Goal: Task Accomplishment & Management: Complete application form

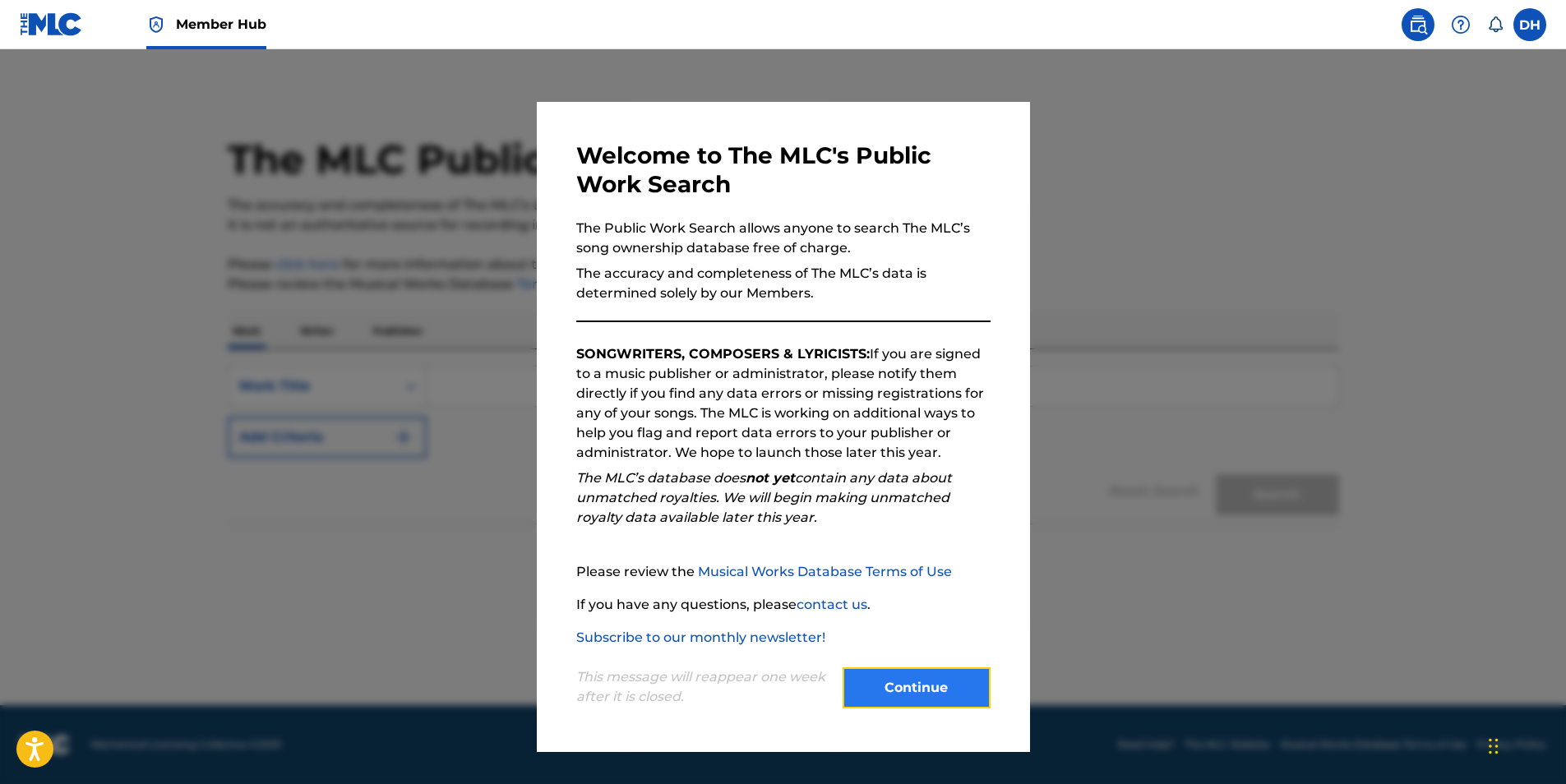
click at [864, 667] on button "Continue" at bounding box center [916, 687] width 148 height 41
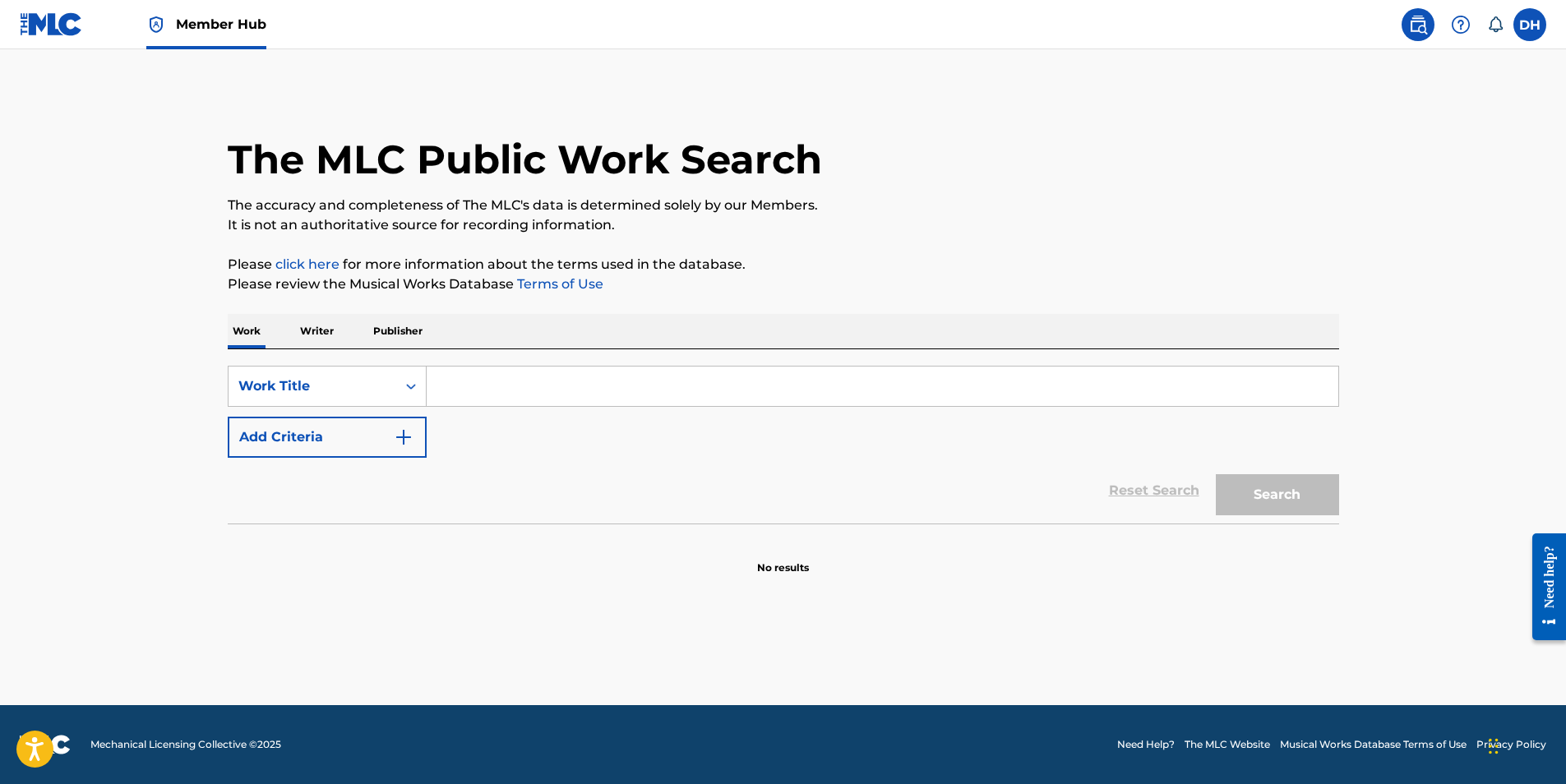
click at [527, 382] on input "Search Form" at bounding box center [882, 387] width 912 height 40
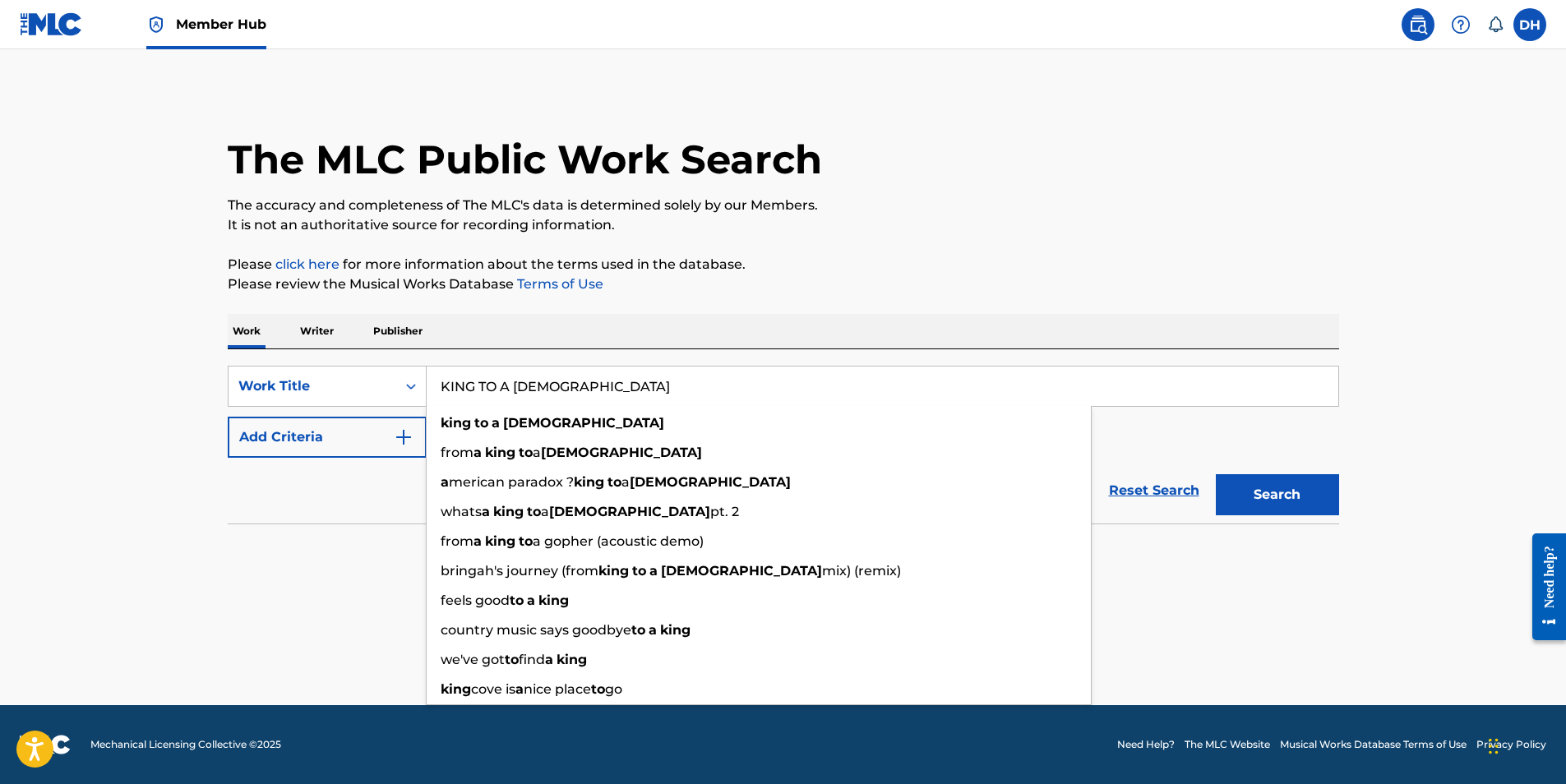
type input "KING TO A GOD"
click at [1216, 474] on button "Search" at bounding box center [1278, 494] width 123 height 41
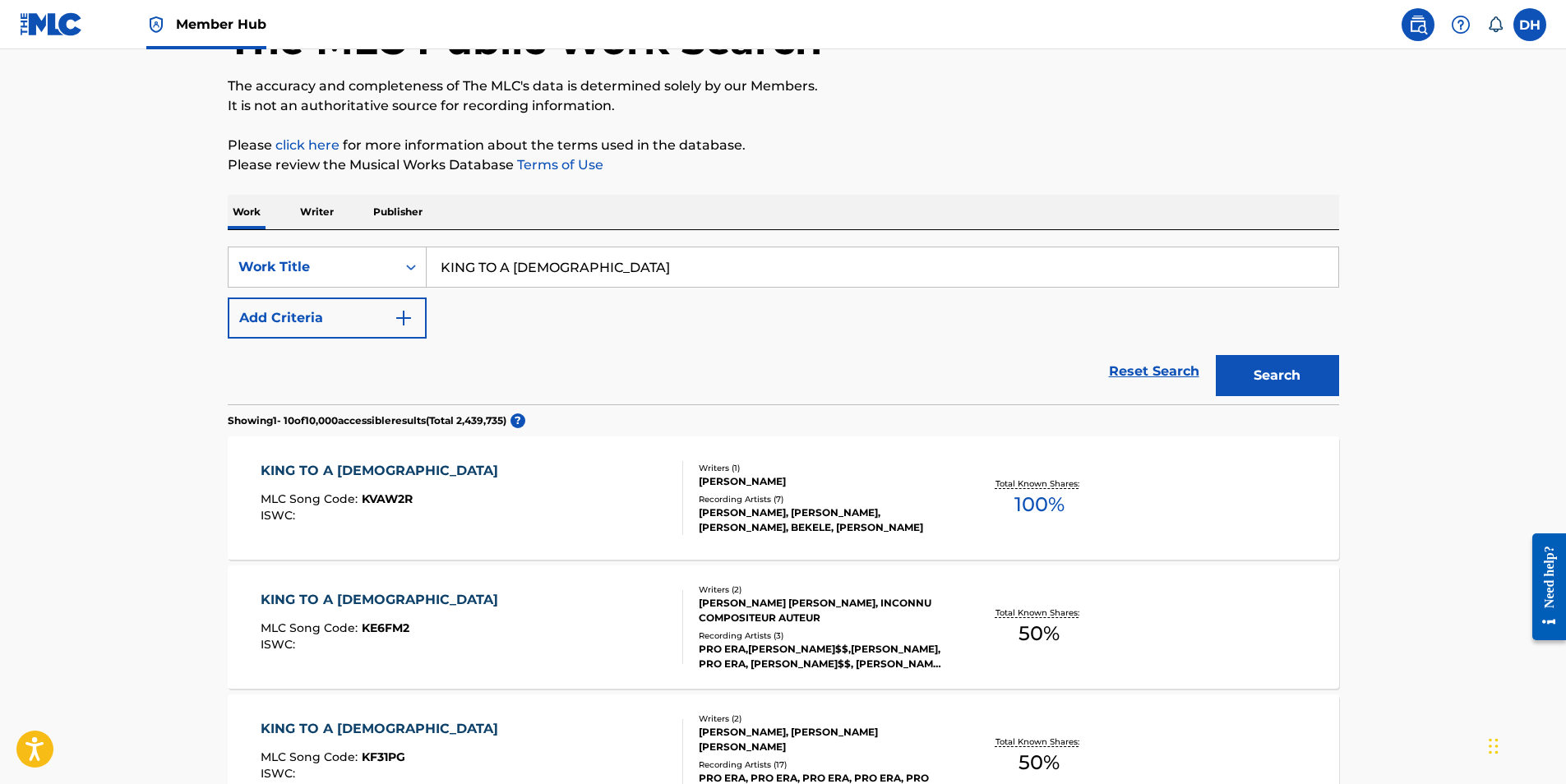
scroll to position [246, 0]
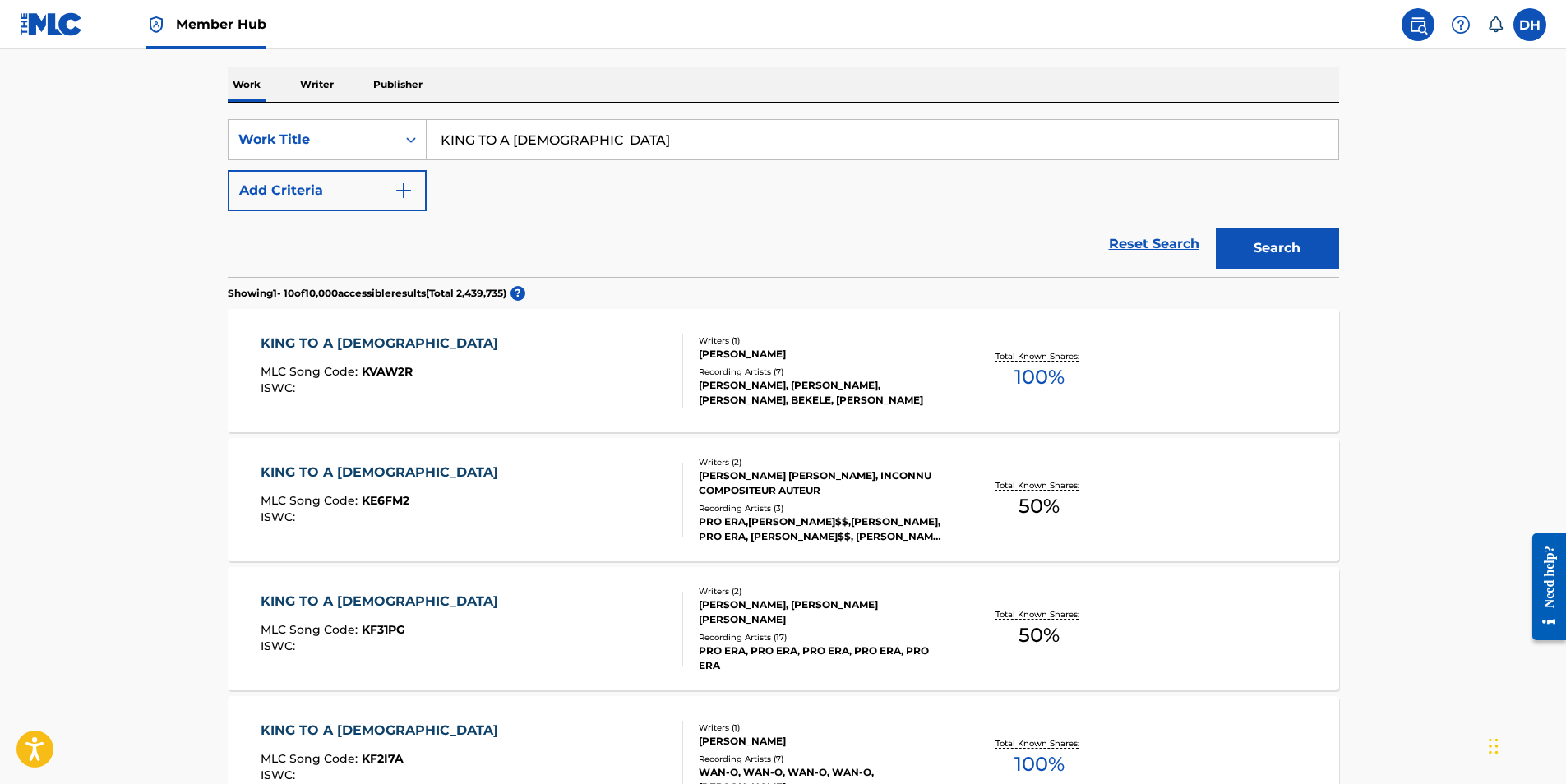
click at [328, 476] on div "KING TO A GOD" at bounding box center [383, 472] width 246 height 20
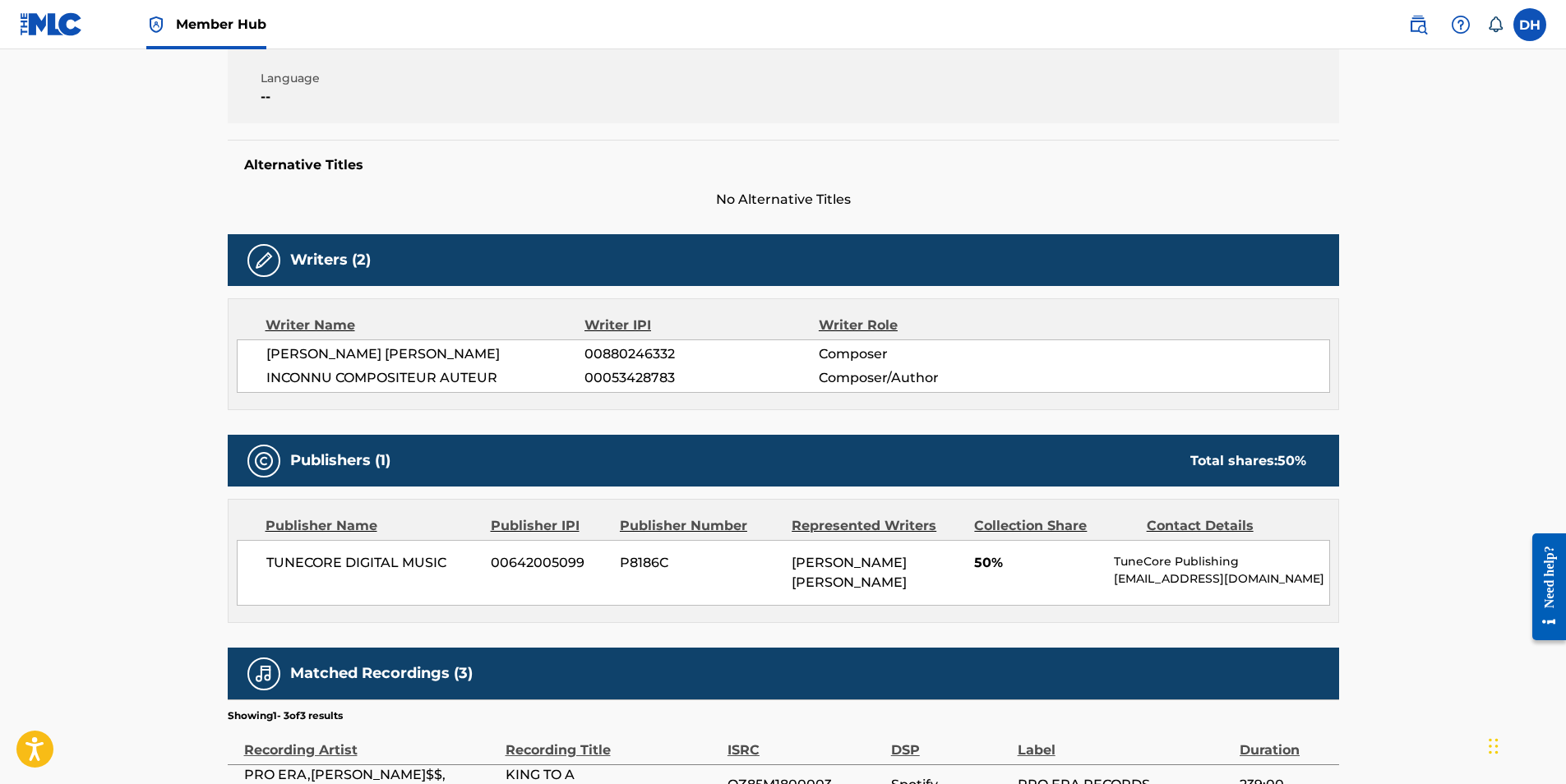
scroll to position [552, 0]
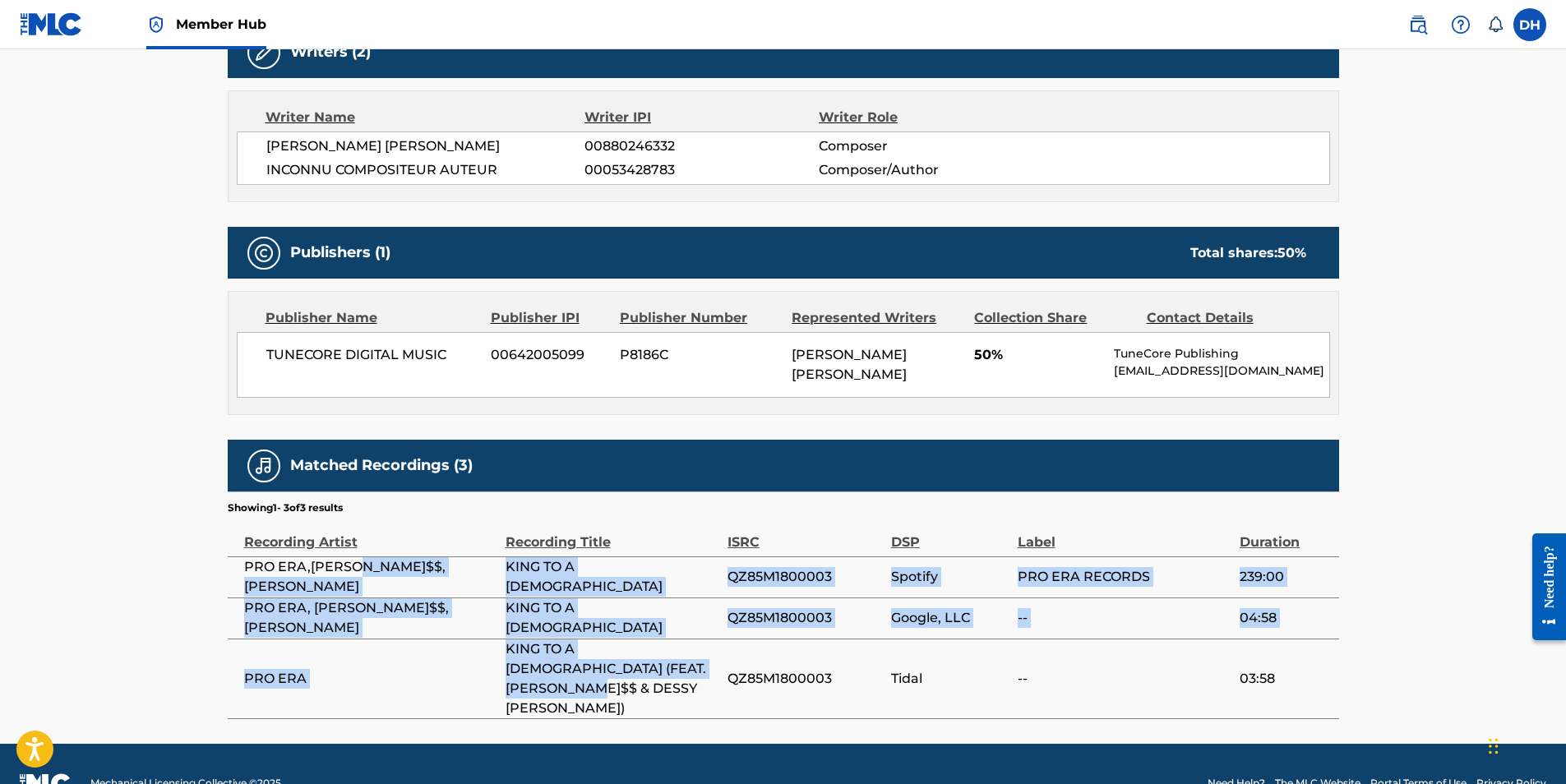
drag, startPoint x: 353, startPoint y: 560, endPoint x: 689, endPoint y: 667, distance: 352.6
click at [689, 667] on tbody "PRO ERA,JOEY BADA$$,DESSY HINDS KING TO A GOD QZ85M1800003 Spotify PRO ERA RECO…" at bounding box center [783, 637] width 1112 height 162
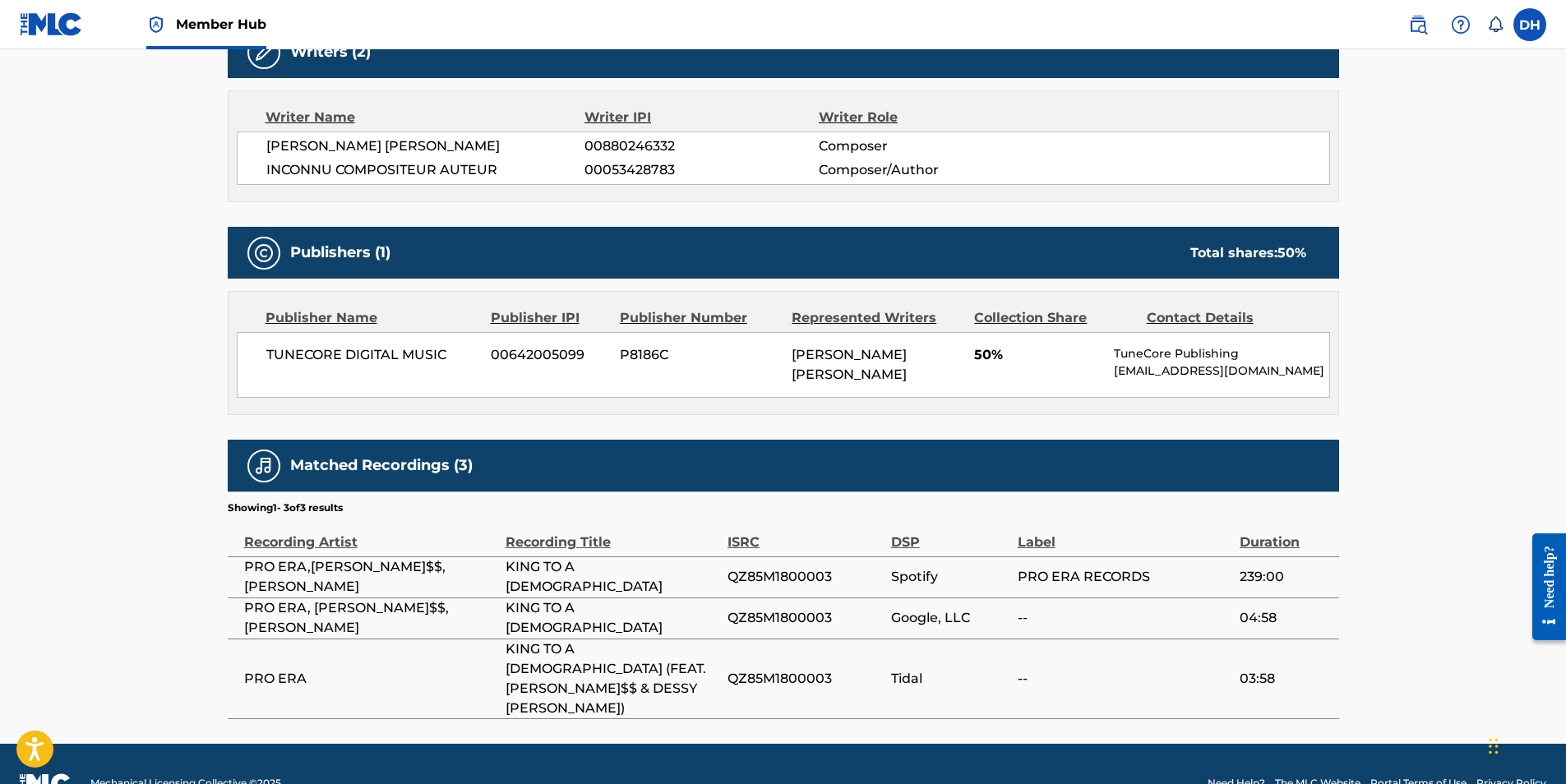
click at [1244, 669] on span "03:58" at bounding box center [1286, 679] width 91 height 20
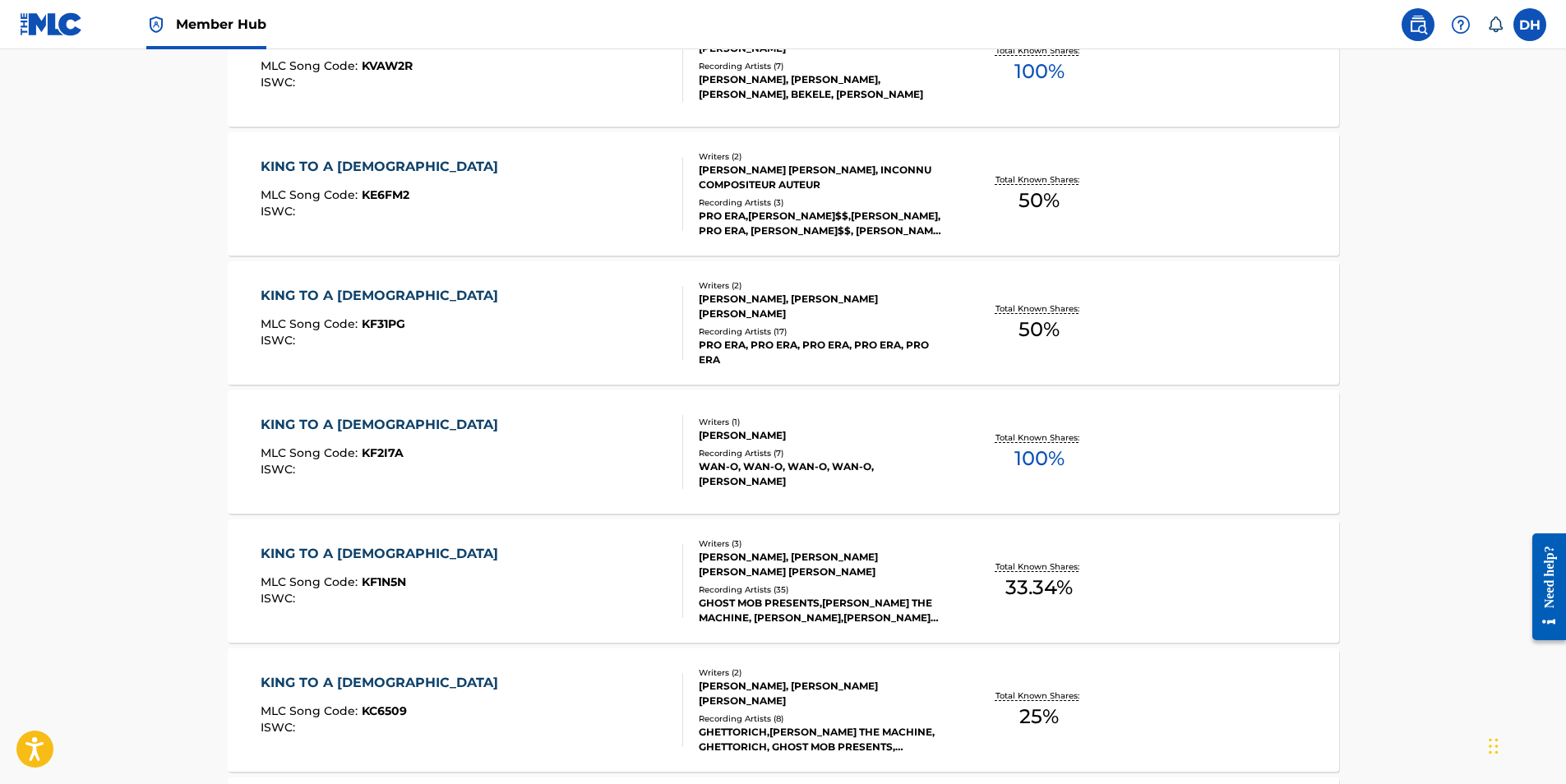
scroll to position [246, 0]
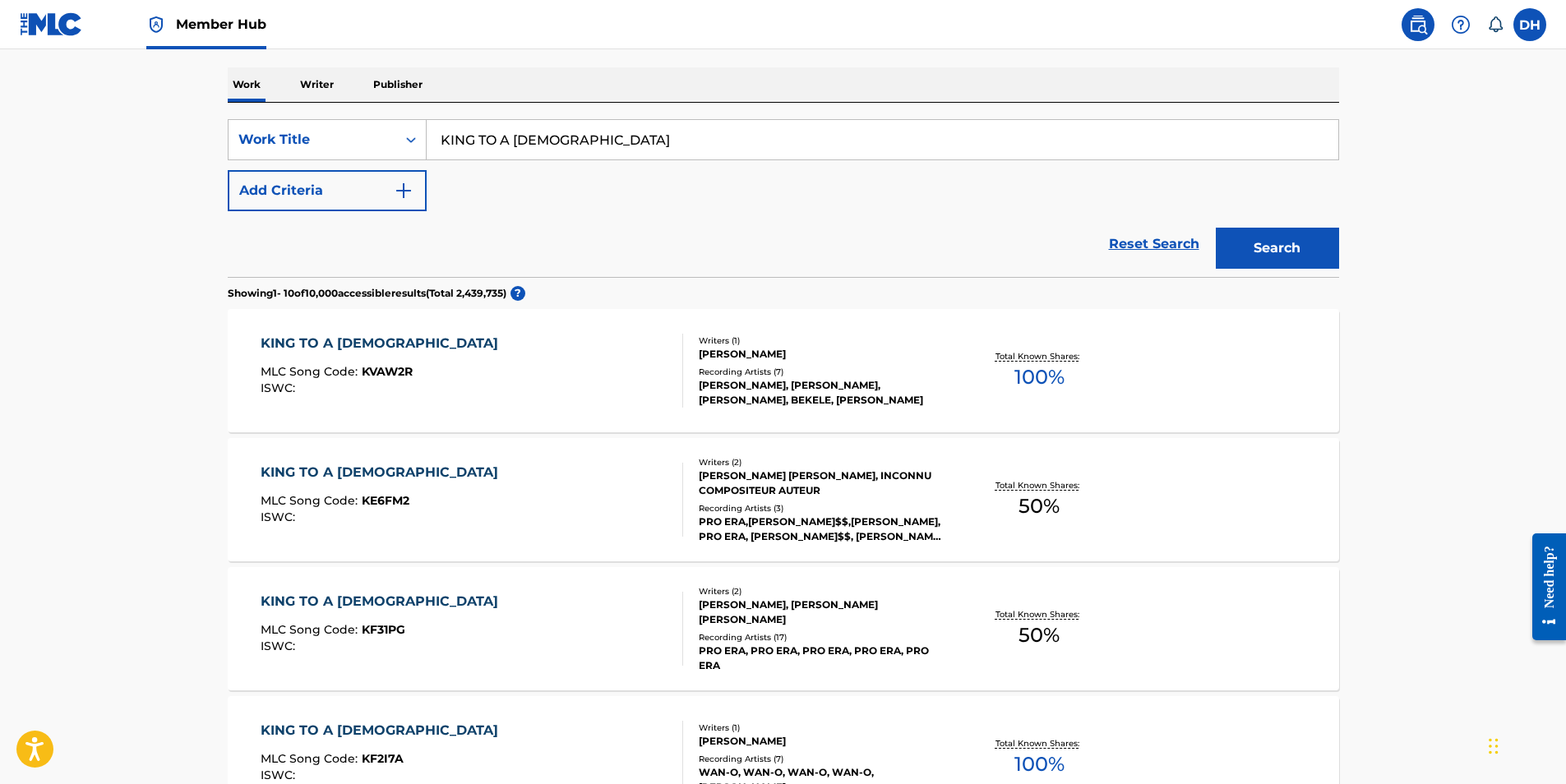
click at [525, 134] on input "KING TO A GOD" at bounding box center [882, 140] width 912 height 40
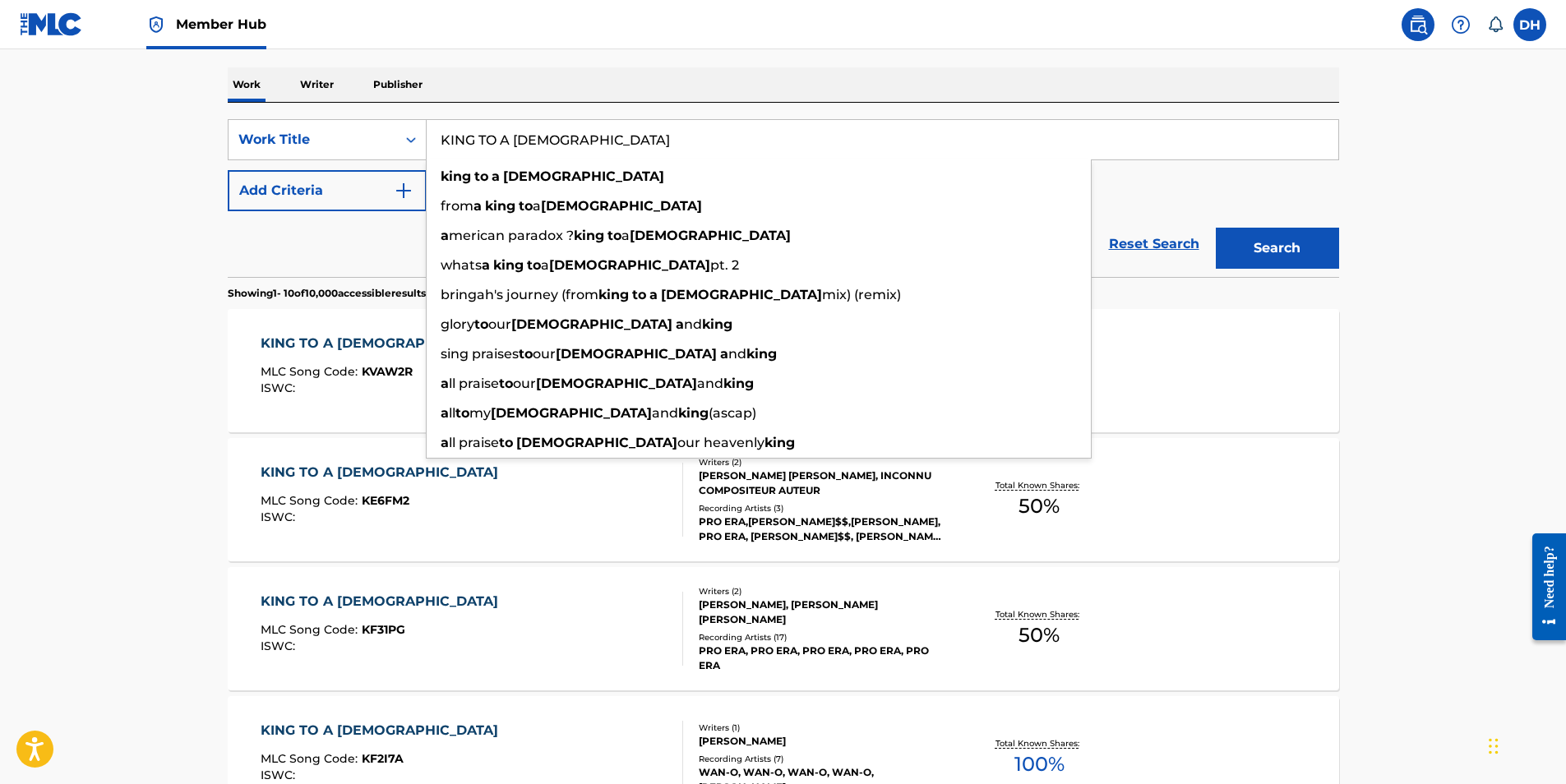
click at [525, 133] on input "KING TO A GOD" at bounding box center [882, 140] width 912 height 40
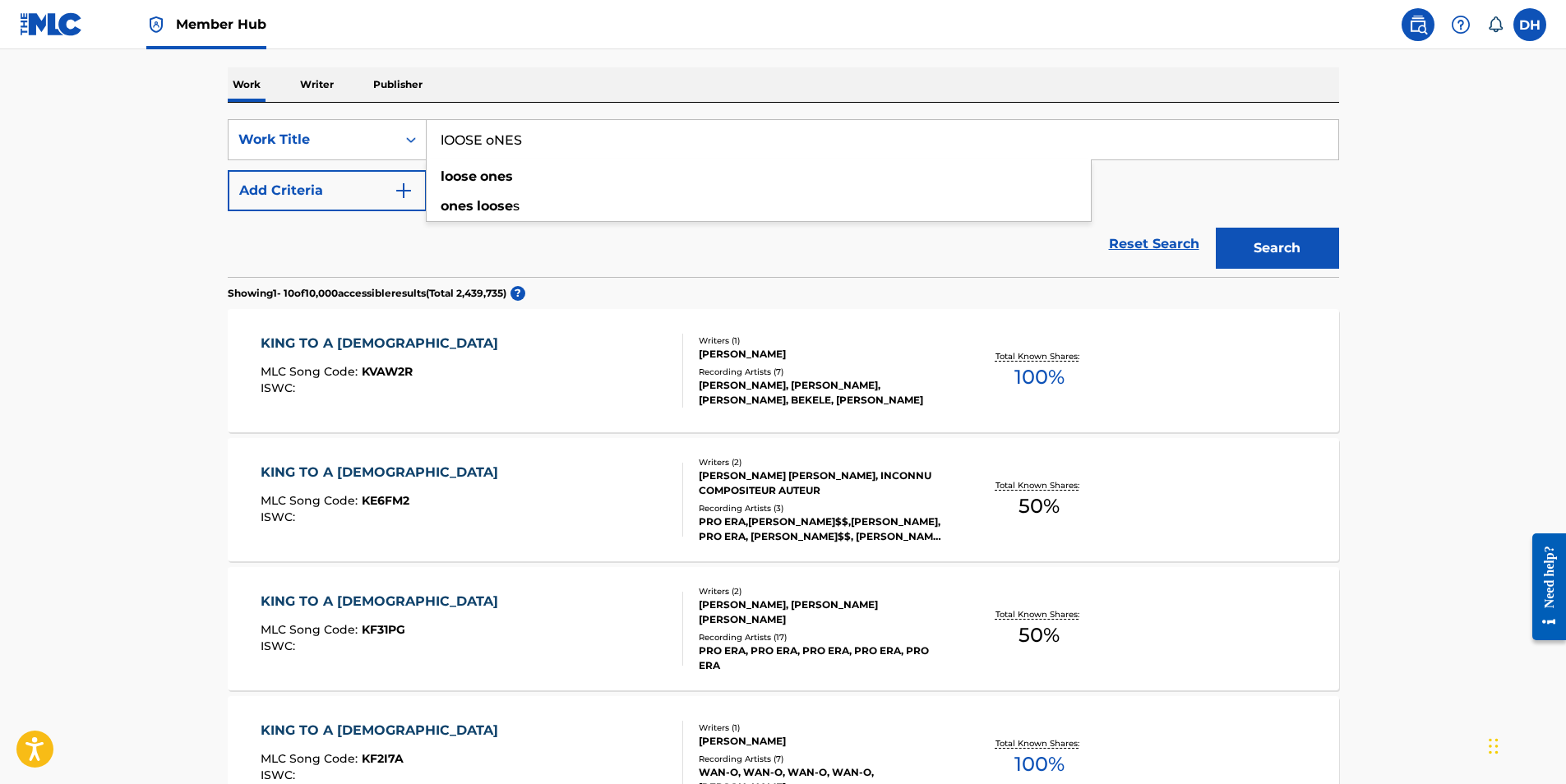
type input "lOOSE oNES"
click at [1216, 228] on button "Search" at bounding box center [1278, 247] width 123 height 41
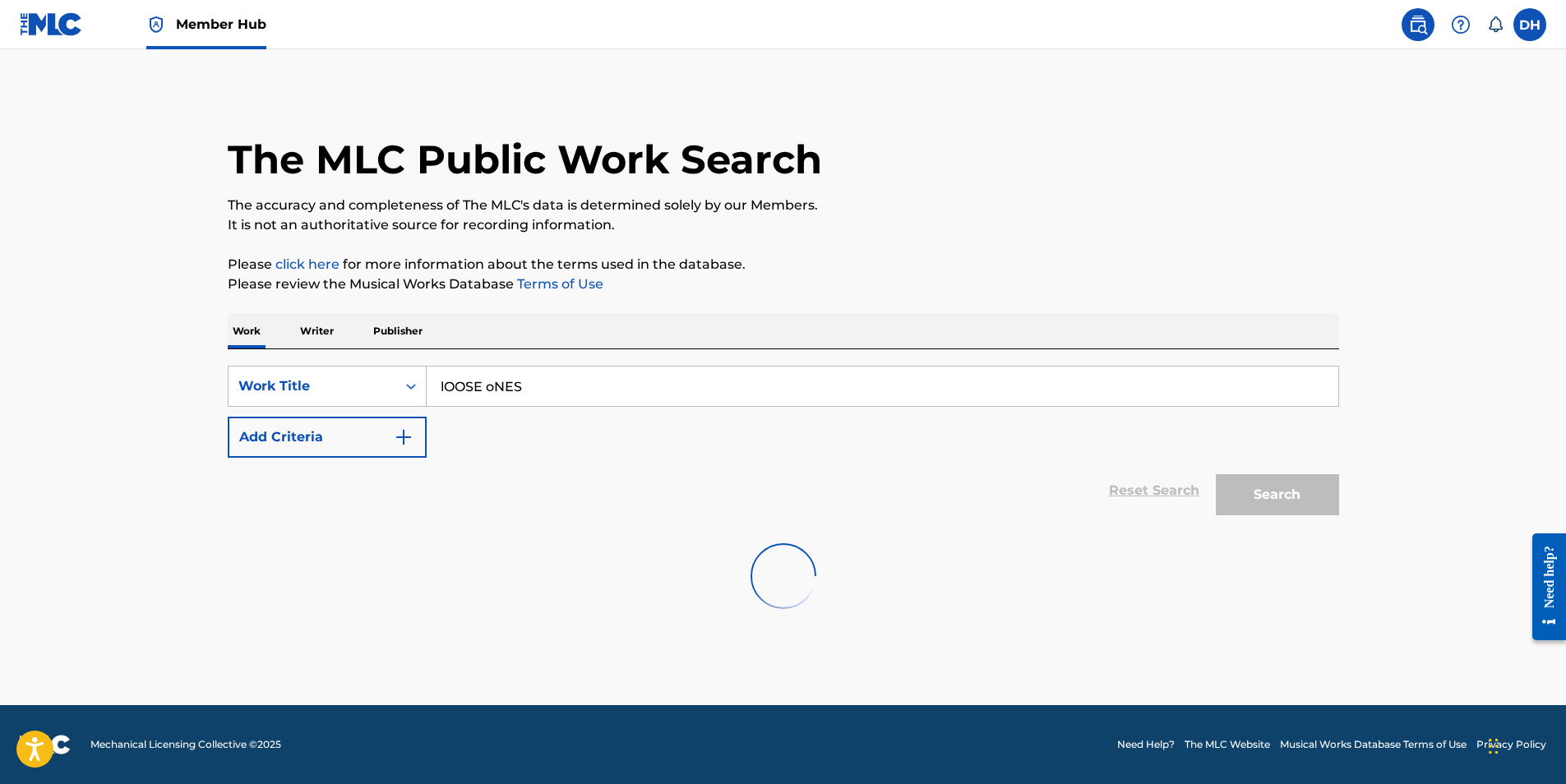
scroll to position [0, 0]
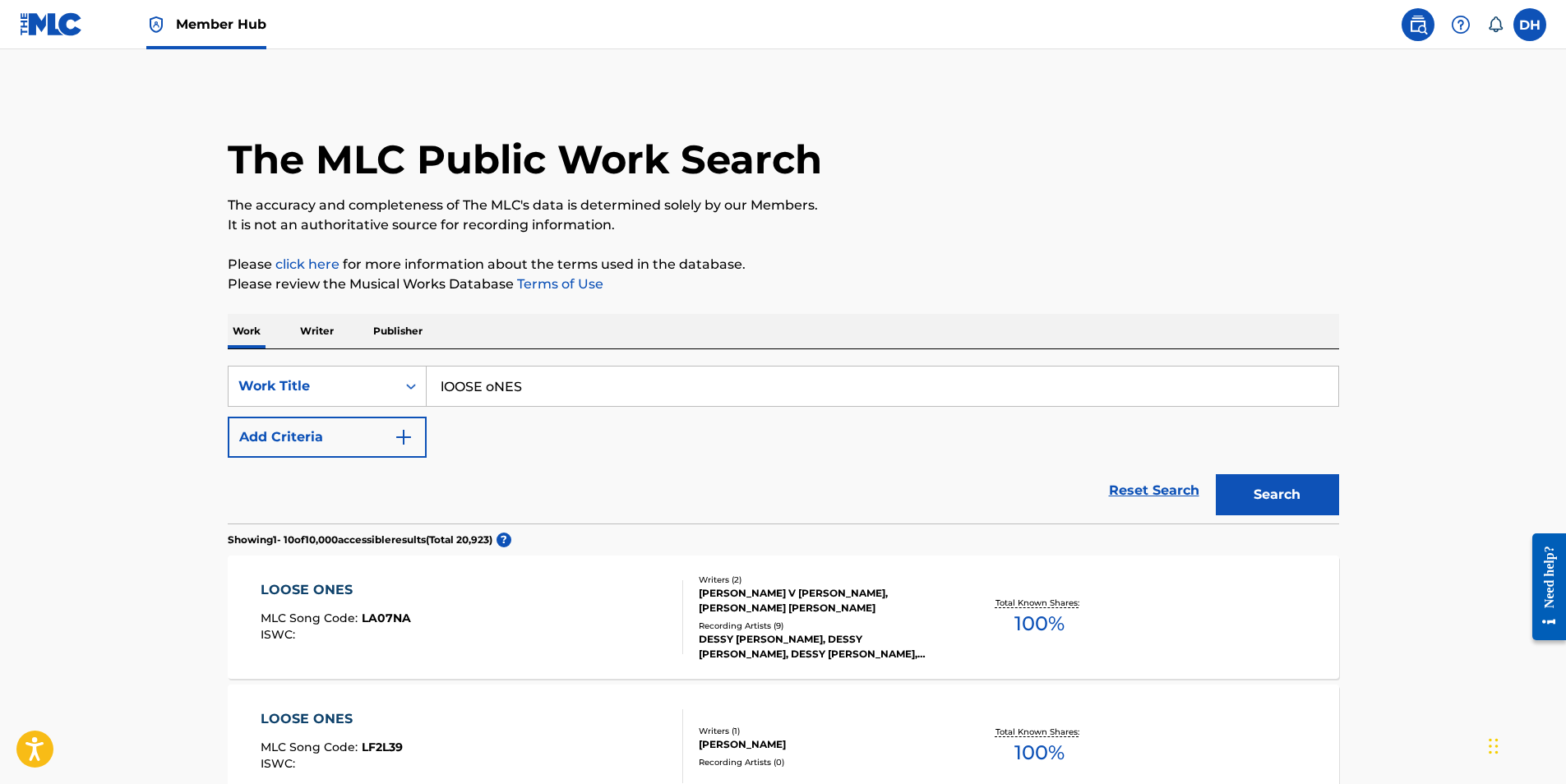
click at [772, 601] on div "JOHNNY V NEWT, DESMOND JAMELLE HINDS" at bounding box center [823, 600] width 249 height 30
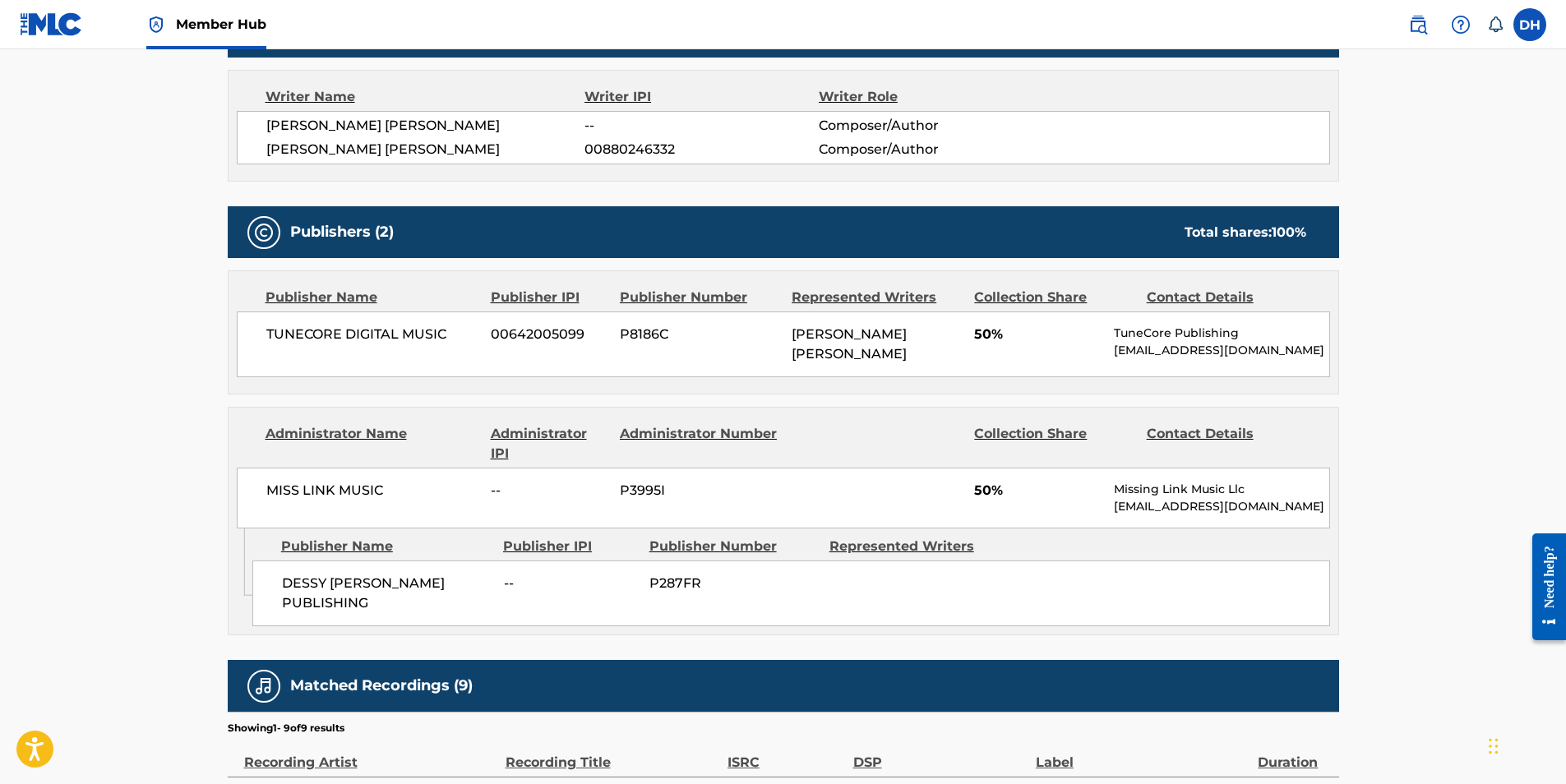
scroll to position [739, 0]
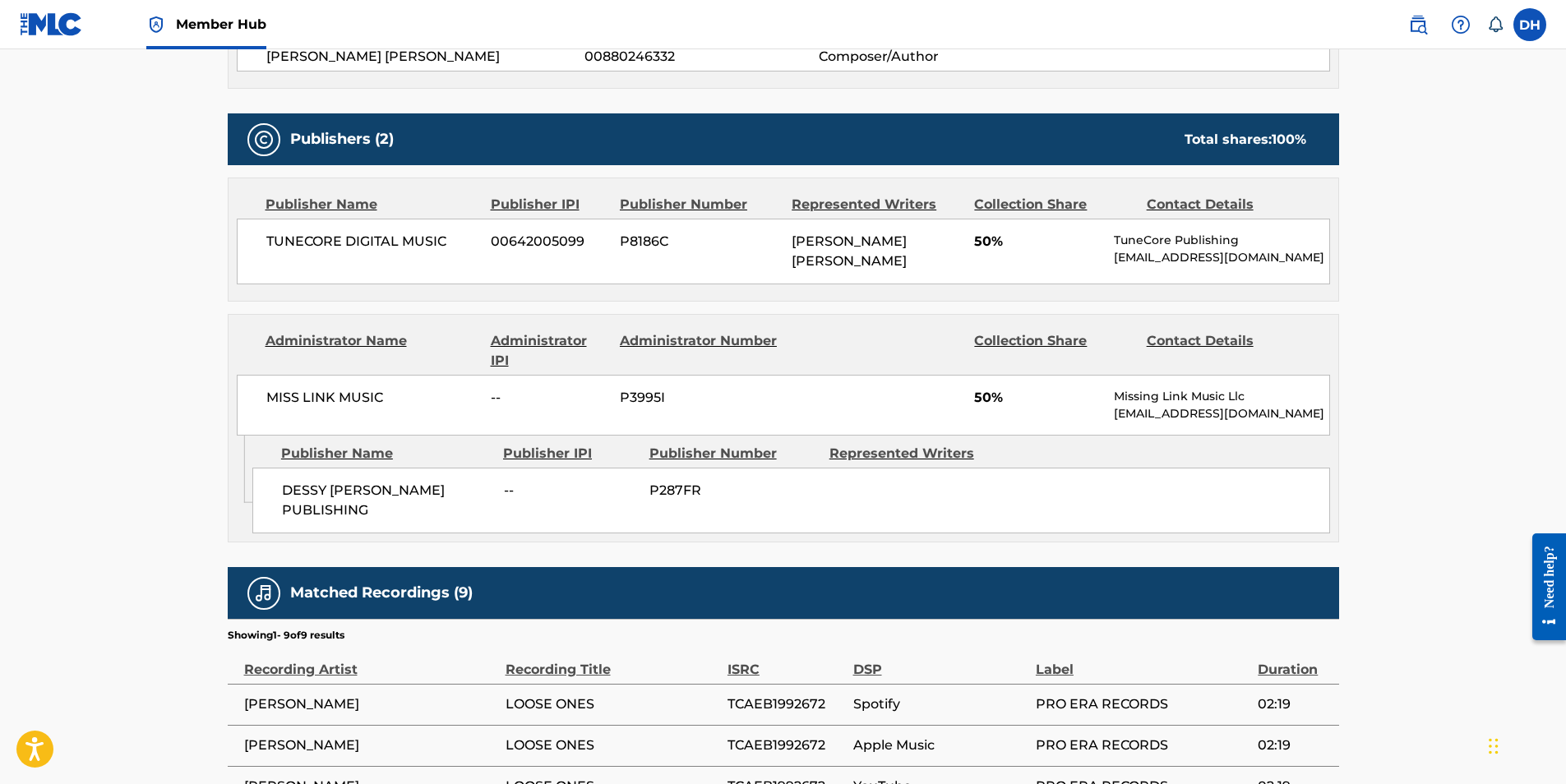
click at [1145, 414] on p "[EMAIL_ADDRESS][DOMAIN_NAME]" at bounding box center [1221, 413] width 215 height 17
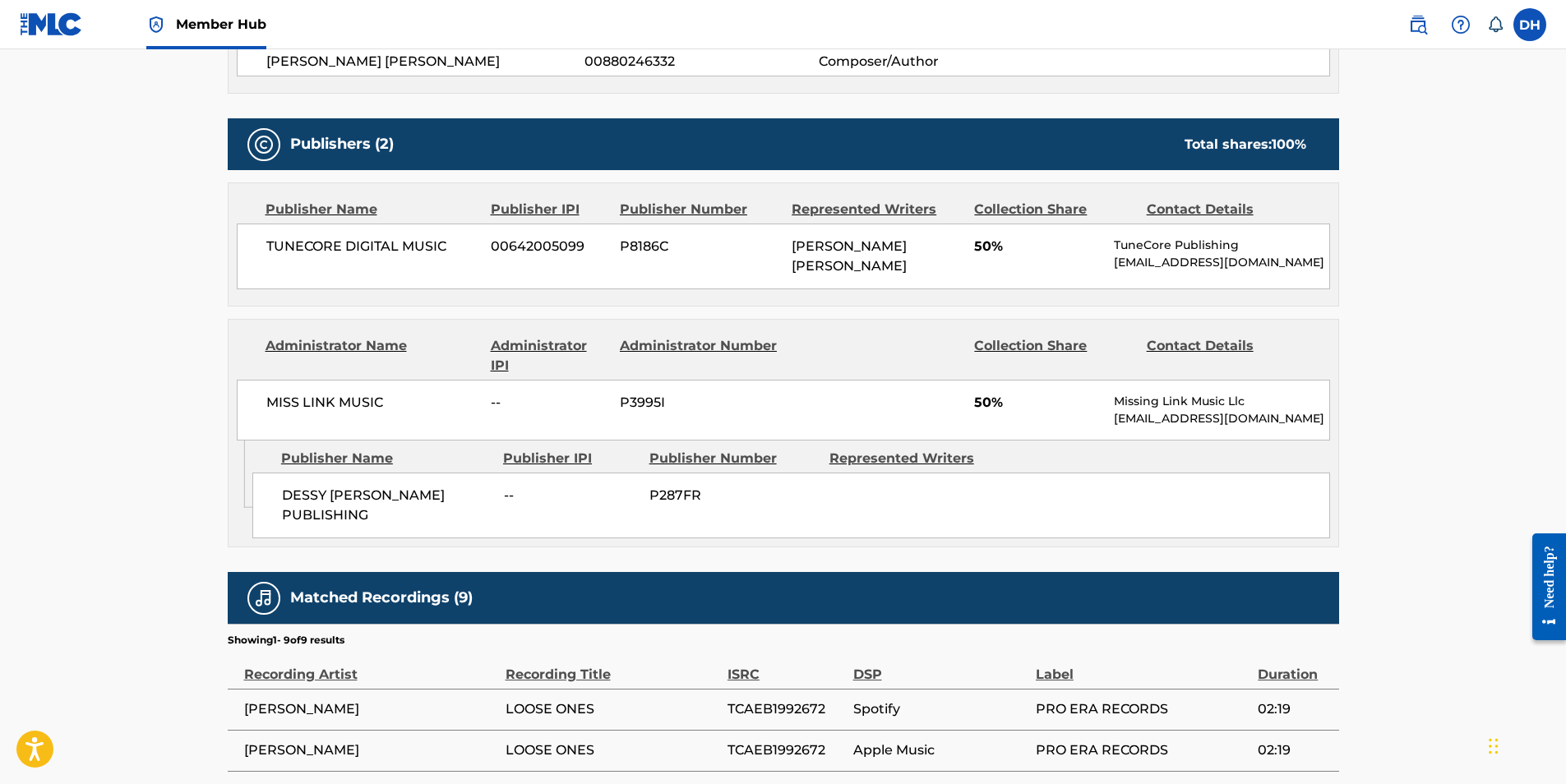
scroll to position [0, 0]
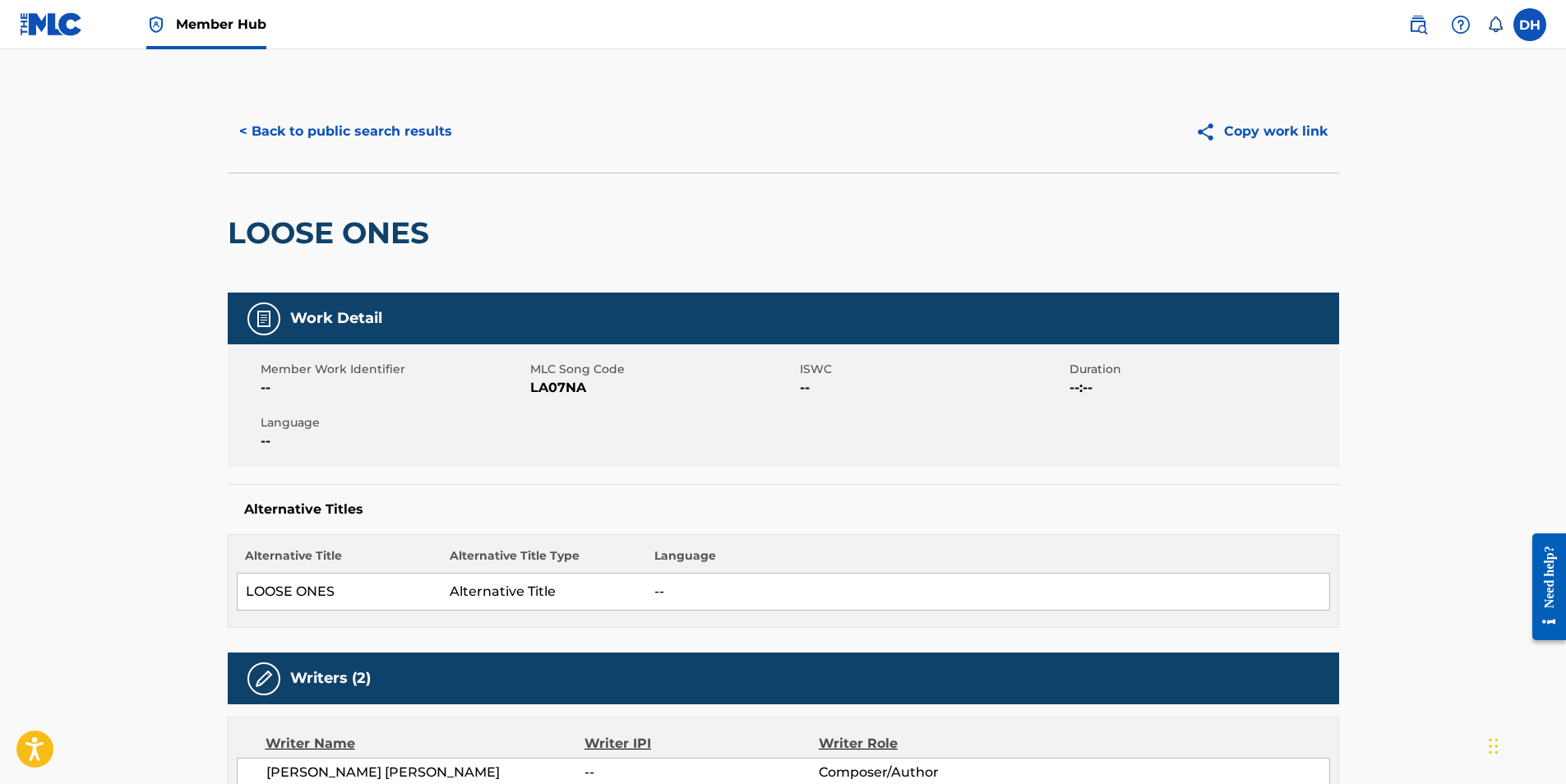
drag, startPoint x: 1188, startPoint y: 515, endPoint x: 764, endPoint y: 8, distance: 660.9
click at [50, 31] on img at bounding box center [52, 24] width 64 height 24
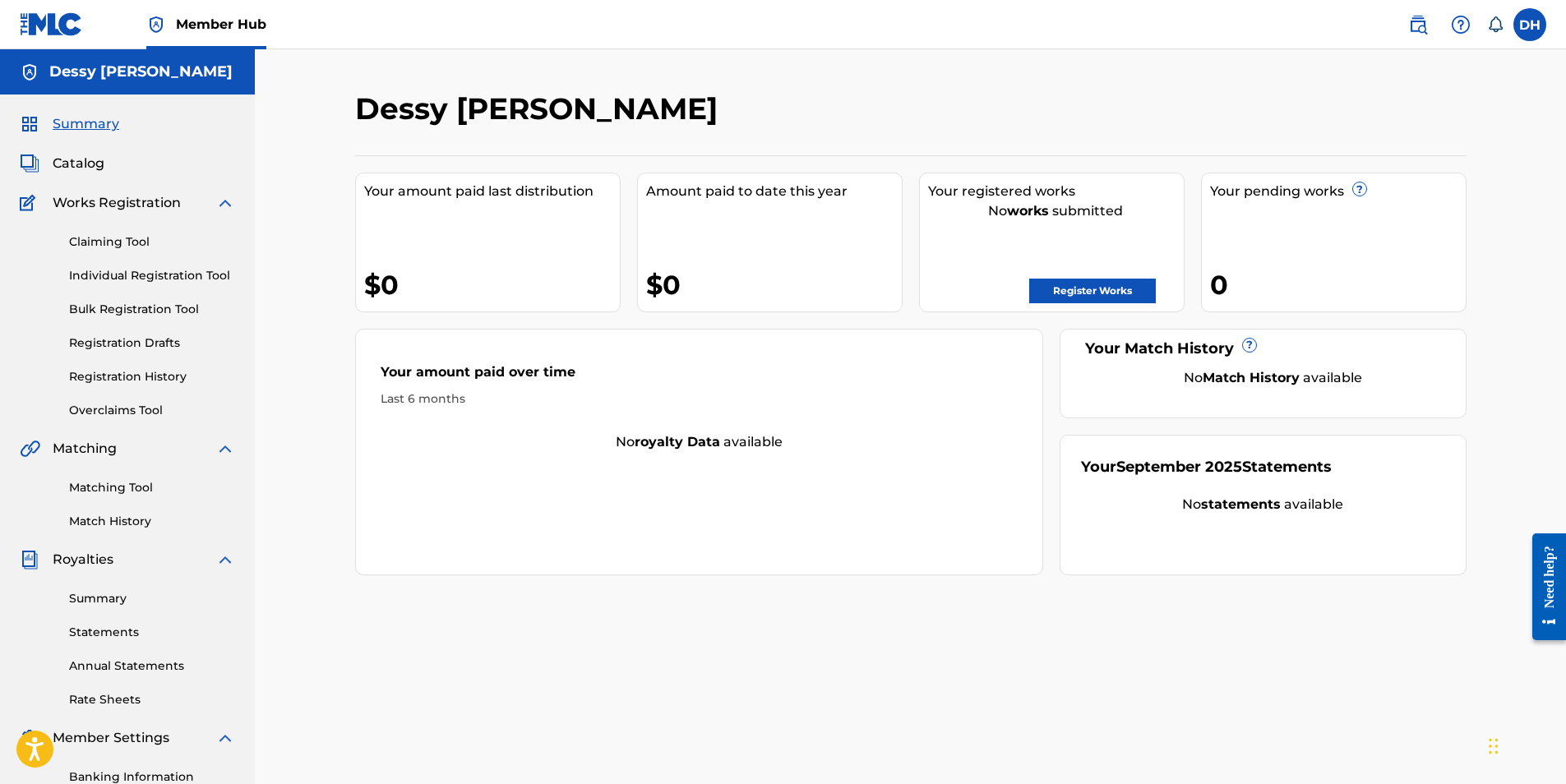
click at [111, 324] on div "Claiming Tool Individual Registration Tool Bulk Registration Tool Registration …" at bounding box center [127, 315] width 216 height 206
click at [113, 305] on link "Bulk Registration Tool" at bounding box center [151, 309] width 166 height 17
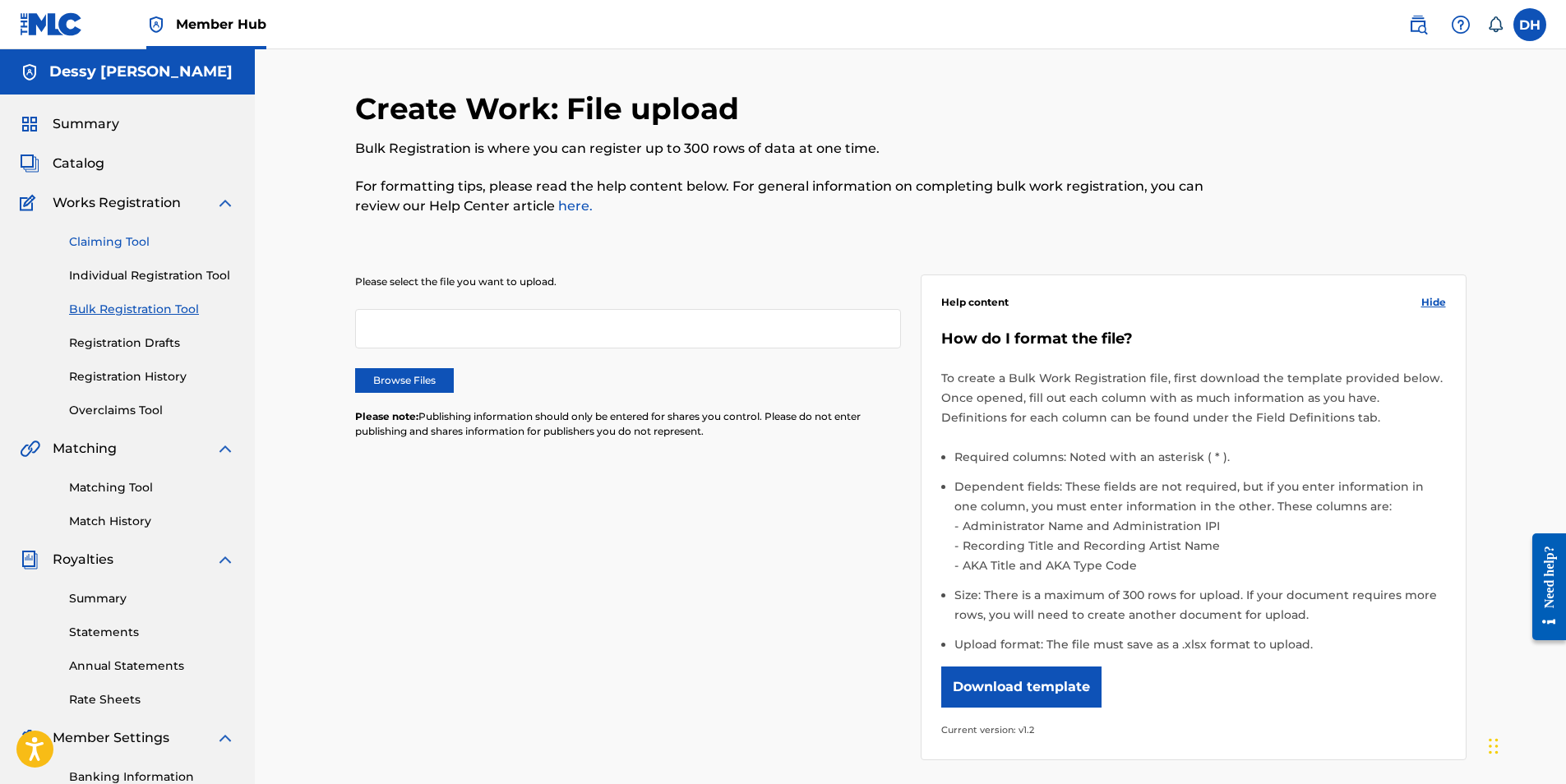
click at [119, 239] on link "Claiming Tool" at bounding box center [151, 241] width 166 height 17
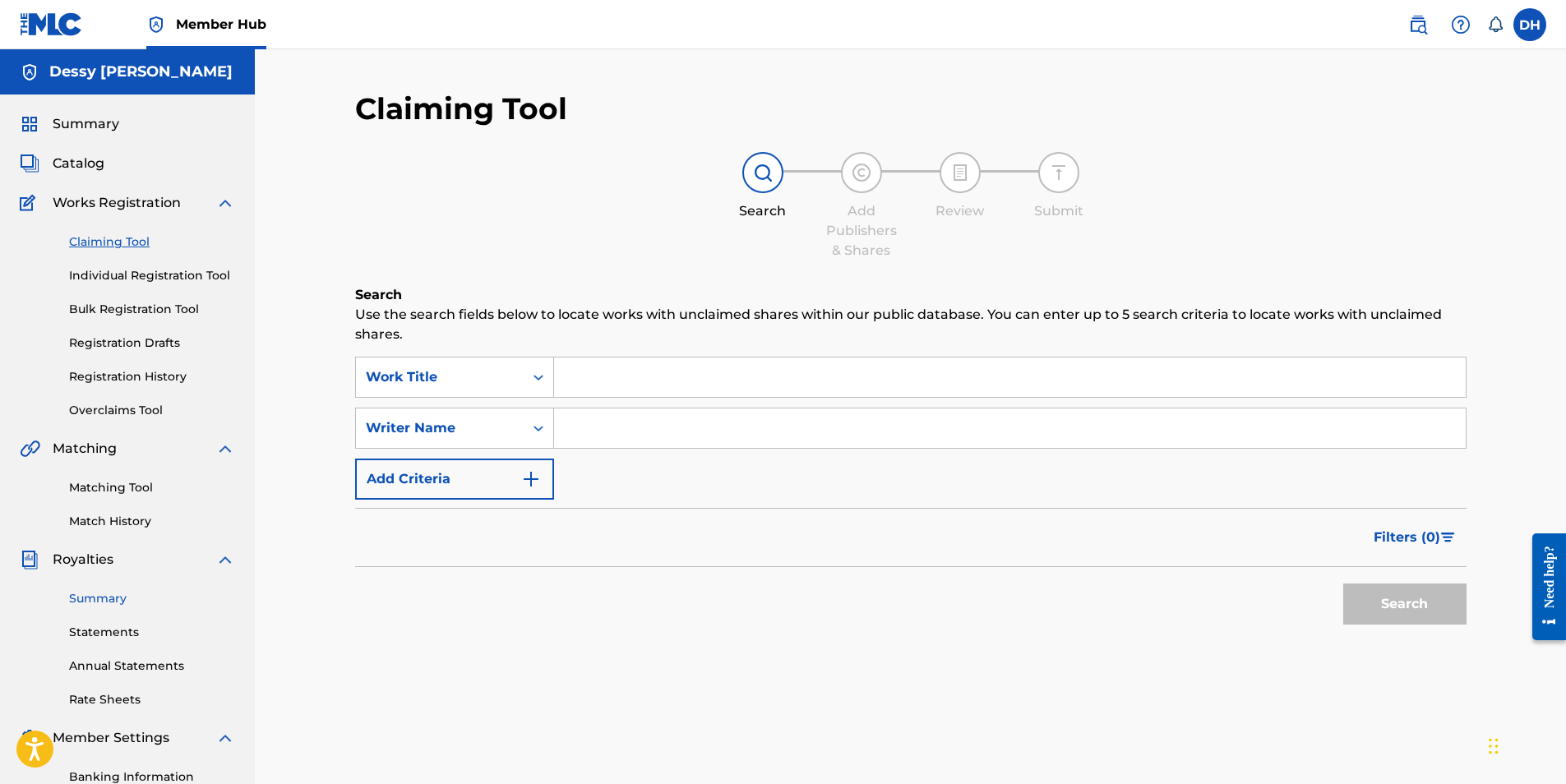
click at [98, 593] on link "Summary" at bounding box center [151, 598] width 166 height 17
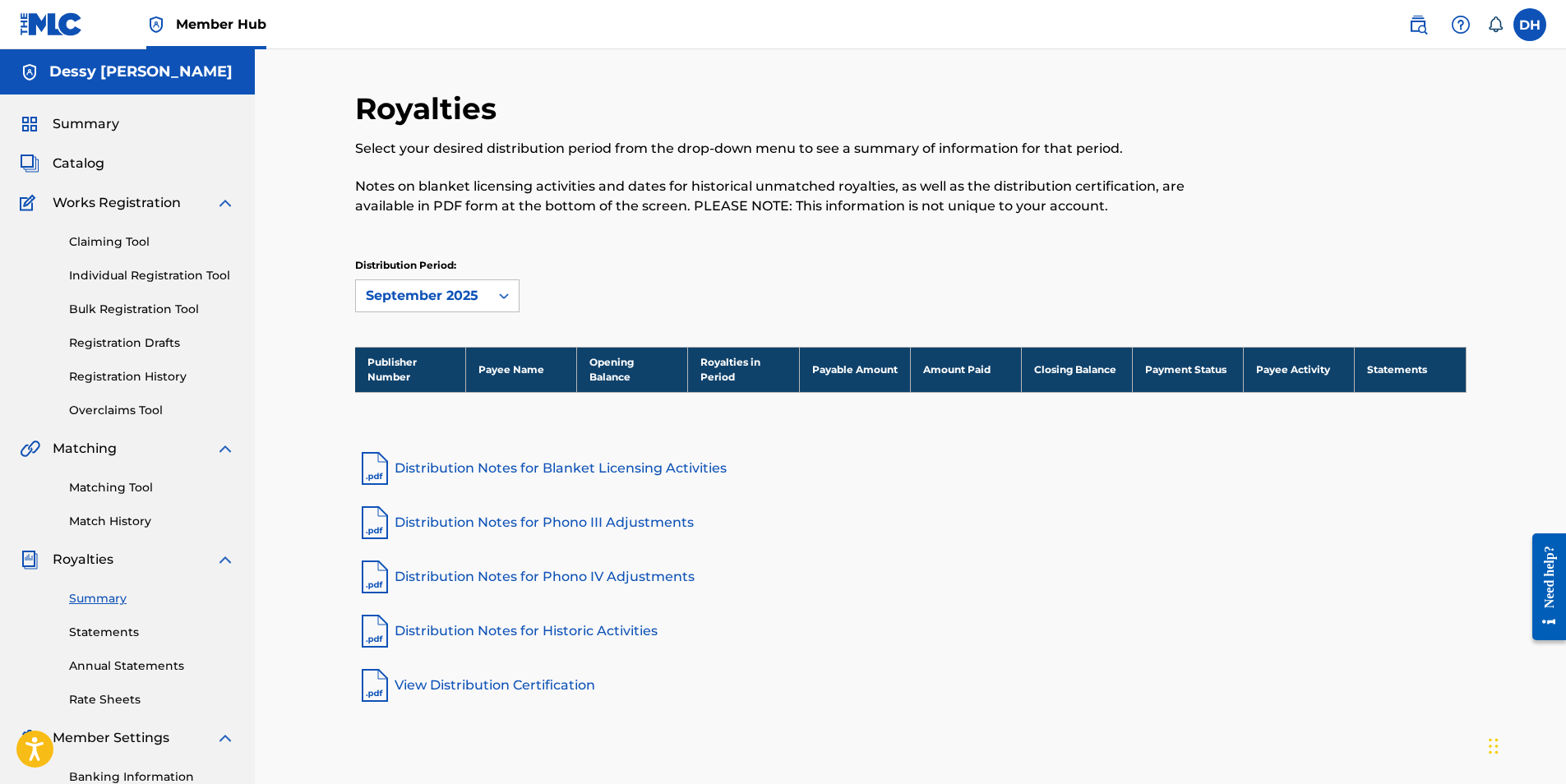
click at [106, 643] on div "Summary Statements Annual Statements Rate Sheets" at bounding box center [127, 639] width 216 height 139
click at [111, 630] on link "Statements" at bounding box center [151, 631] width 166 height 17
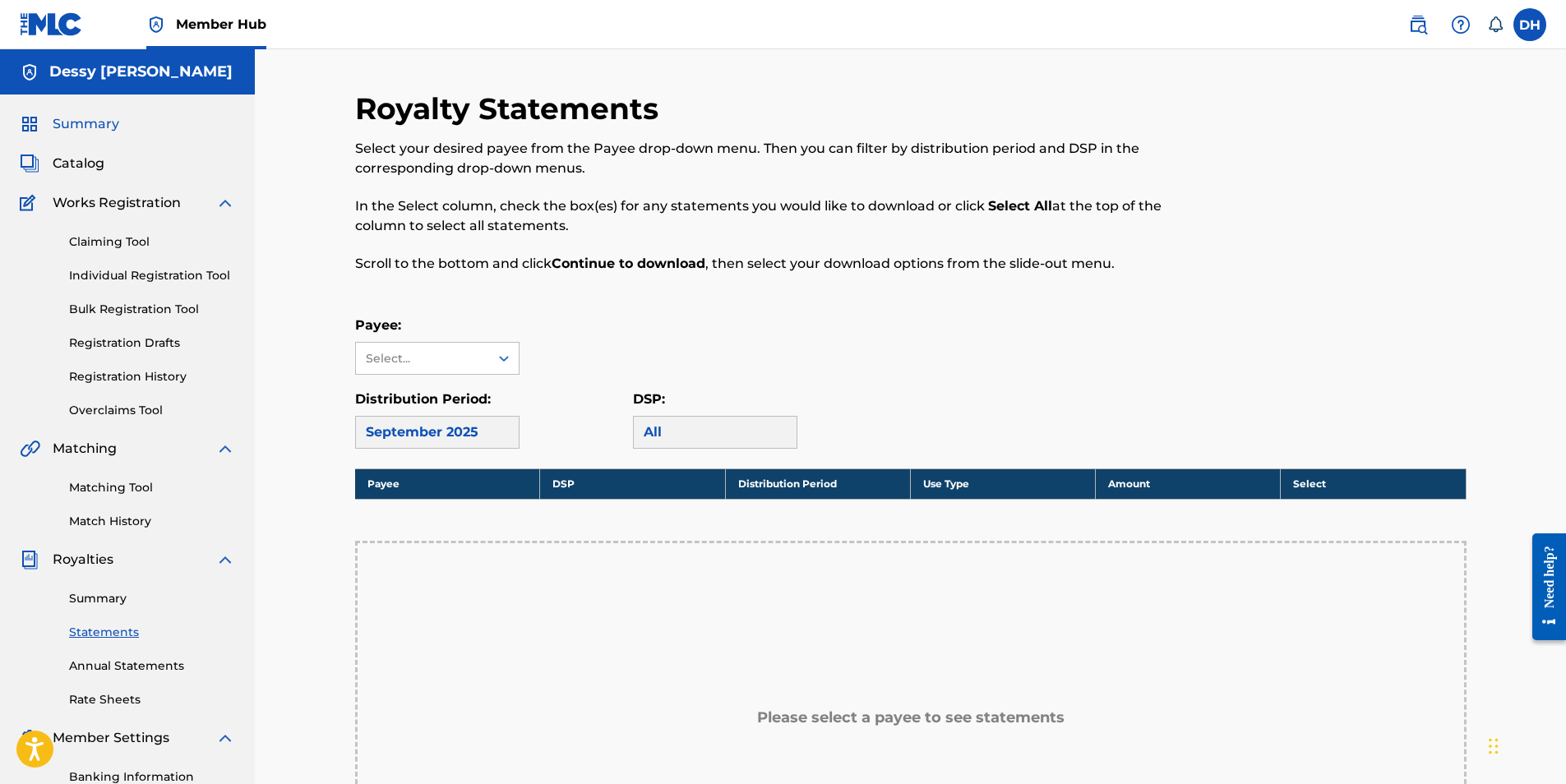
click at [86, 125] on span "Summary" at bounding box center [86, 124] width 67 height 20
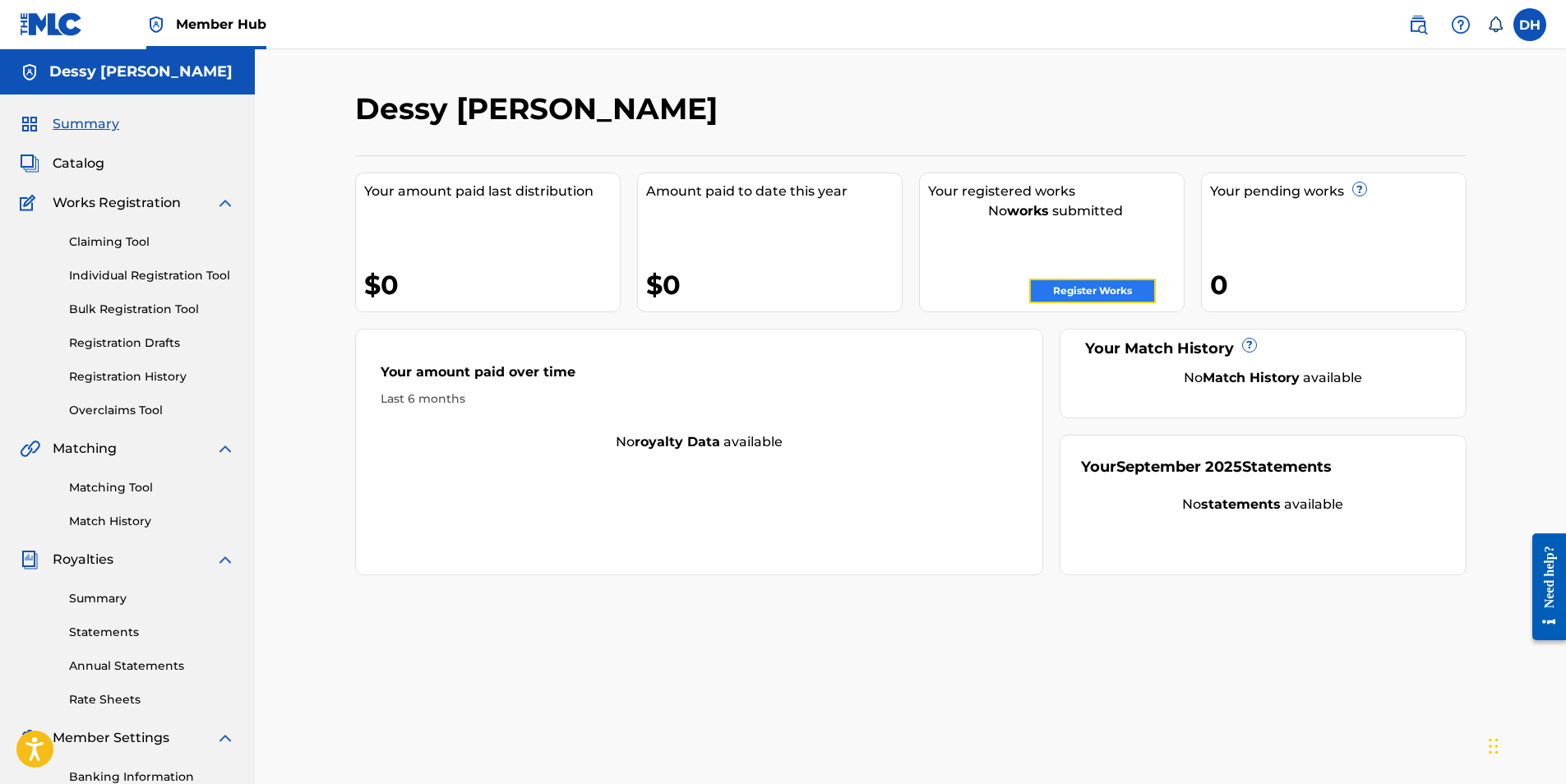
click at [1079, 286] on link "Register Works" at bounding box center [1092, 290] width 126 height 25
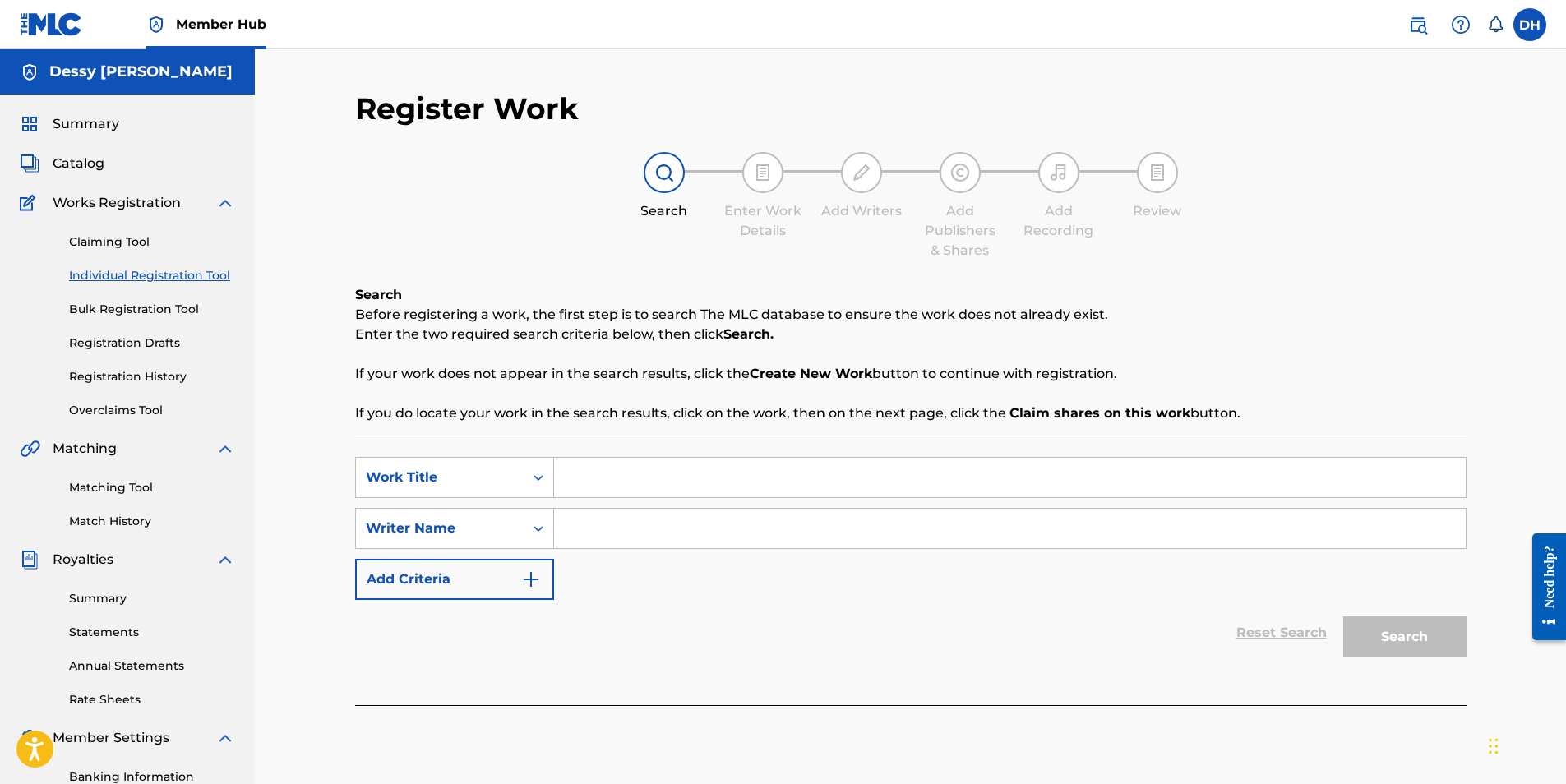
click at [640, 486] on input "Search Form" at bounding box center [1009, 477] width 912 height 40
type input "Loose Ones"
click at [628, 520] on input "Search Form" at bounding box center [1009, 529] width 912 height 40
paste input "[PERSON_NAME] [PERSON_NAME]"
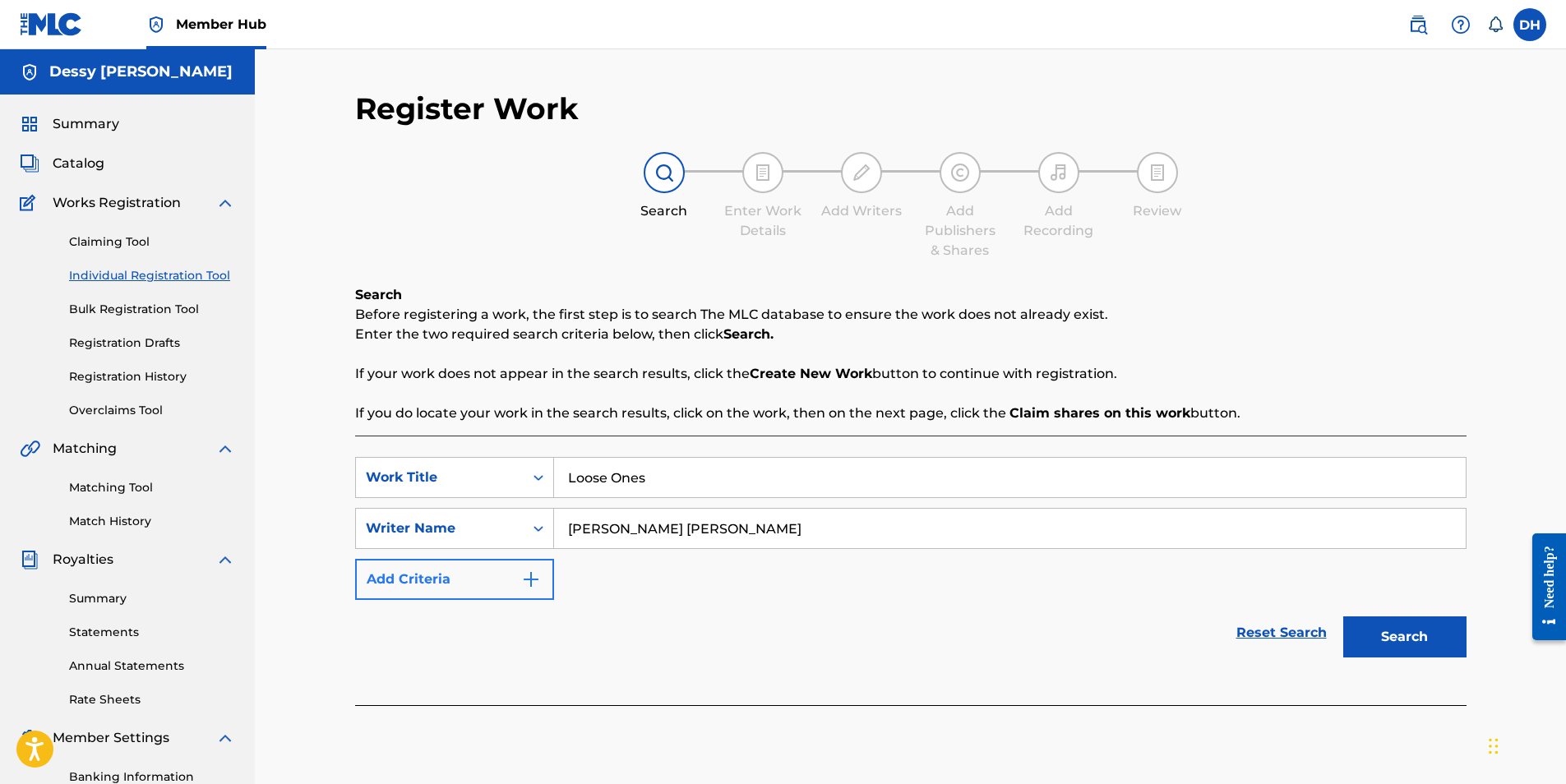
type input "[PERSON_NAME] [PERSON_NAME]"
click at [543, 582] on button "Add Criteria" at bounding box center [454, 578] width 199 height 41
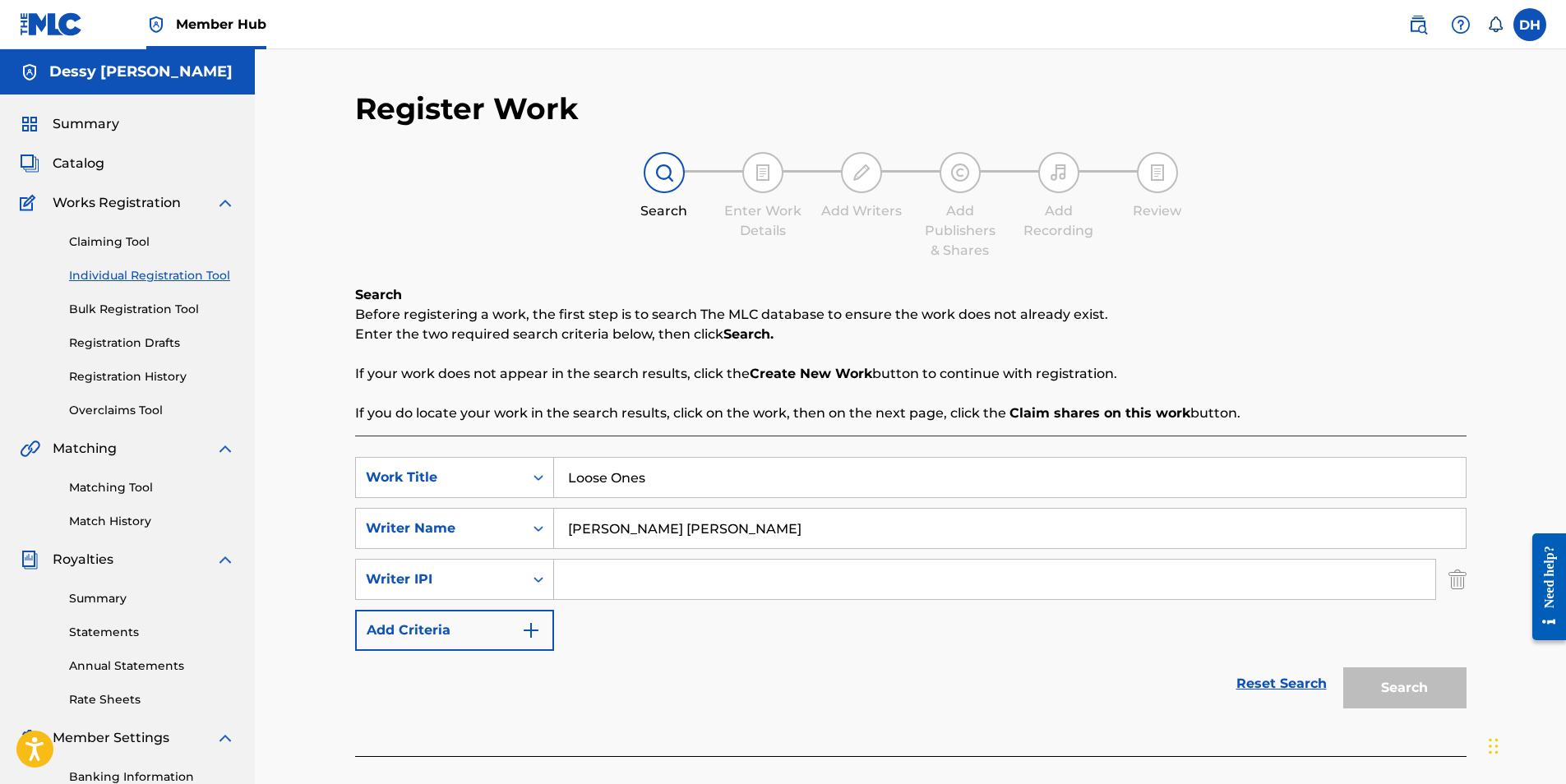
paste input "00880246332"
type input "00880246332"
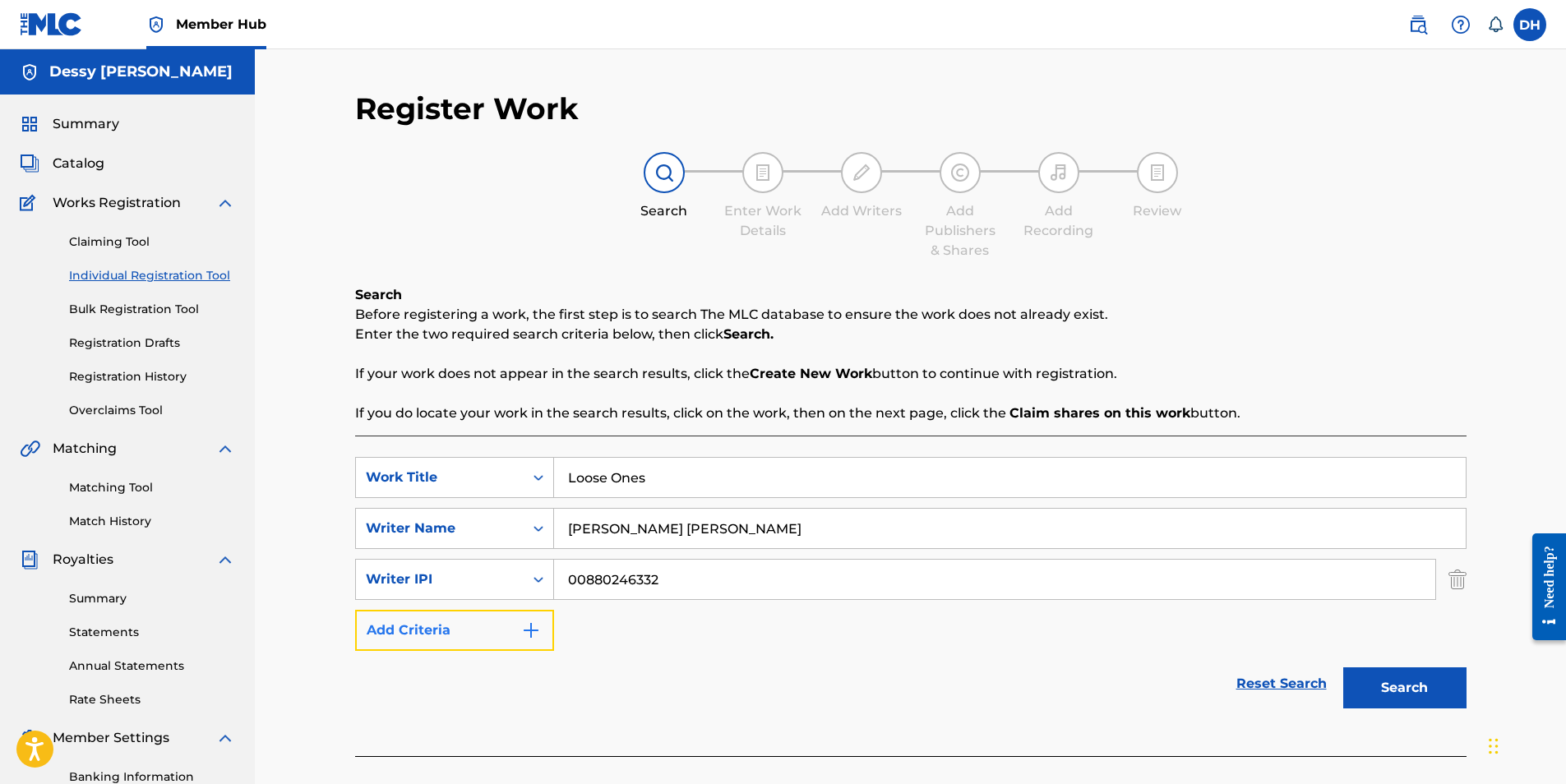
click at [457, 633] on button "Add Criteria" at bounding box center [454, 629] width 199 height 41
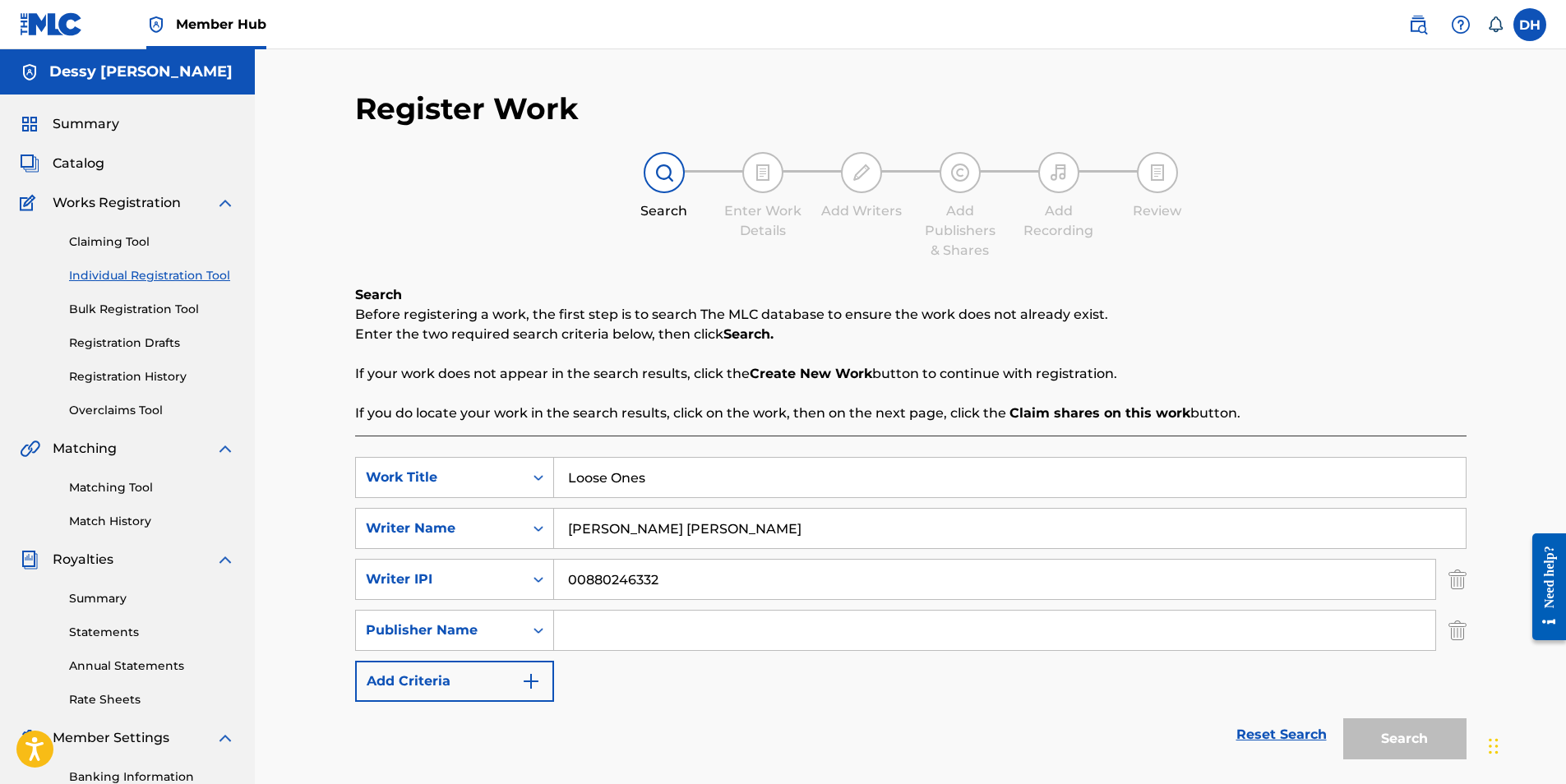
click at [611, 624] on input "Search Form" at bounding box center [994, 630] width 881 height 40
paste input "DESSY [PERSON_NAME] PUBLISHING"
type input "DESSY [PERSON_NAME] PUBLISHING"
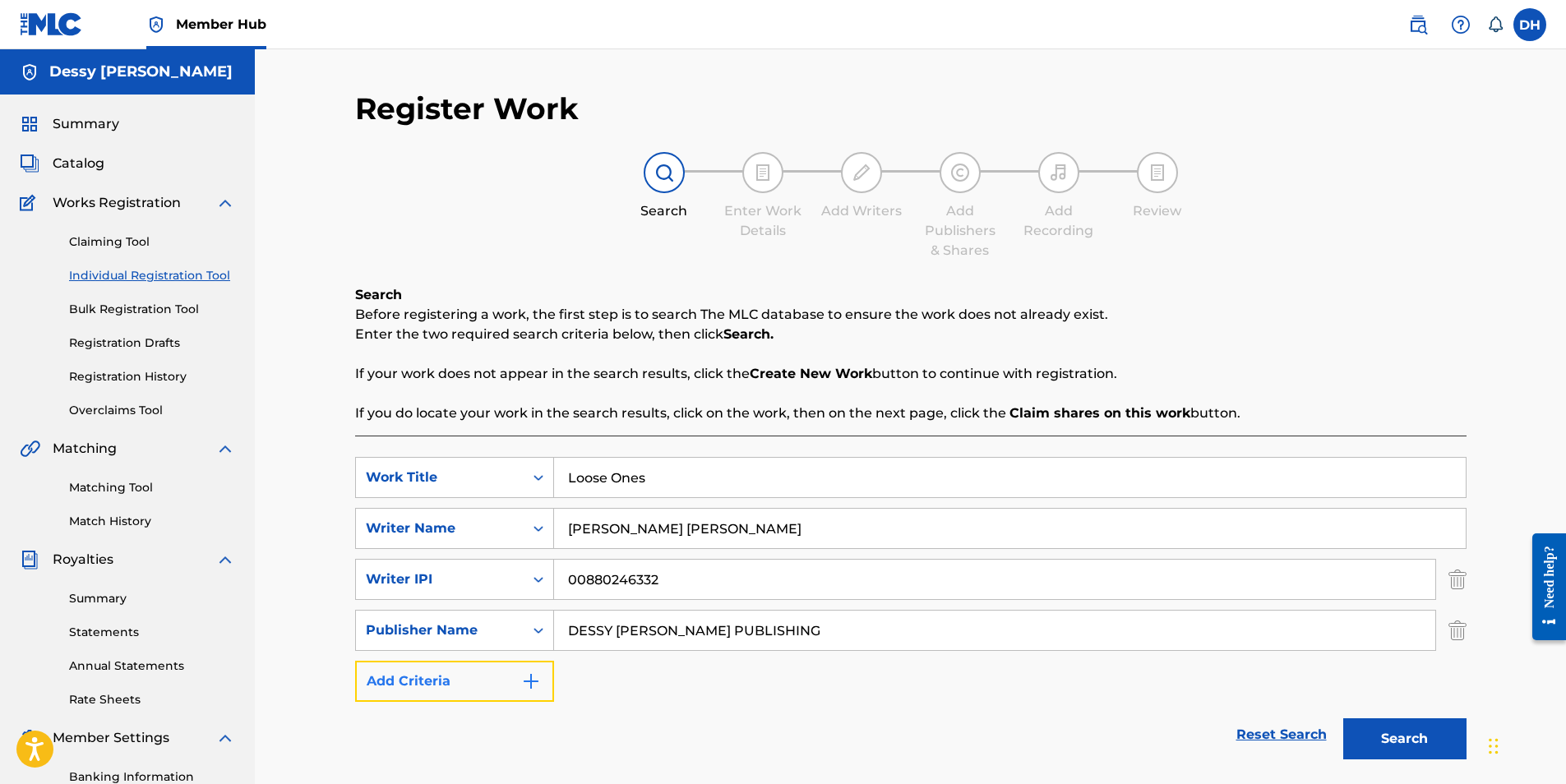
click at [450, 685] on button "Add Criteria" at bounding box center [454, 681] width 199 height 41
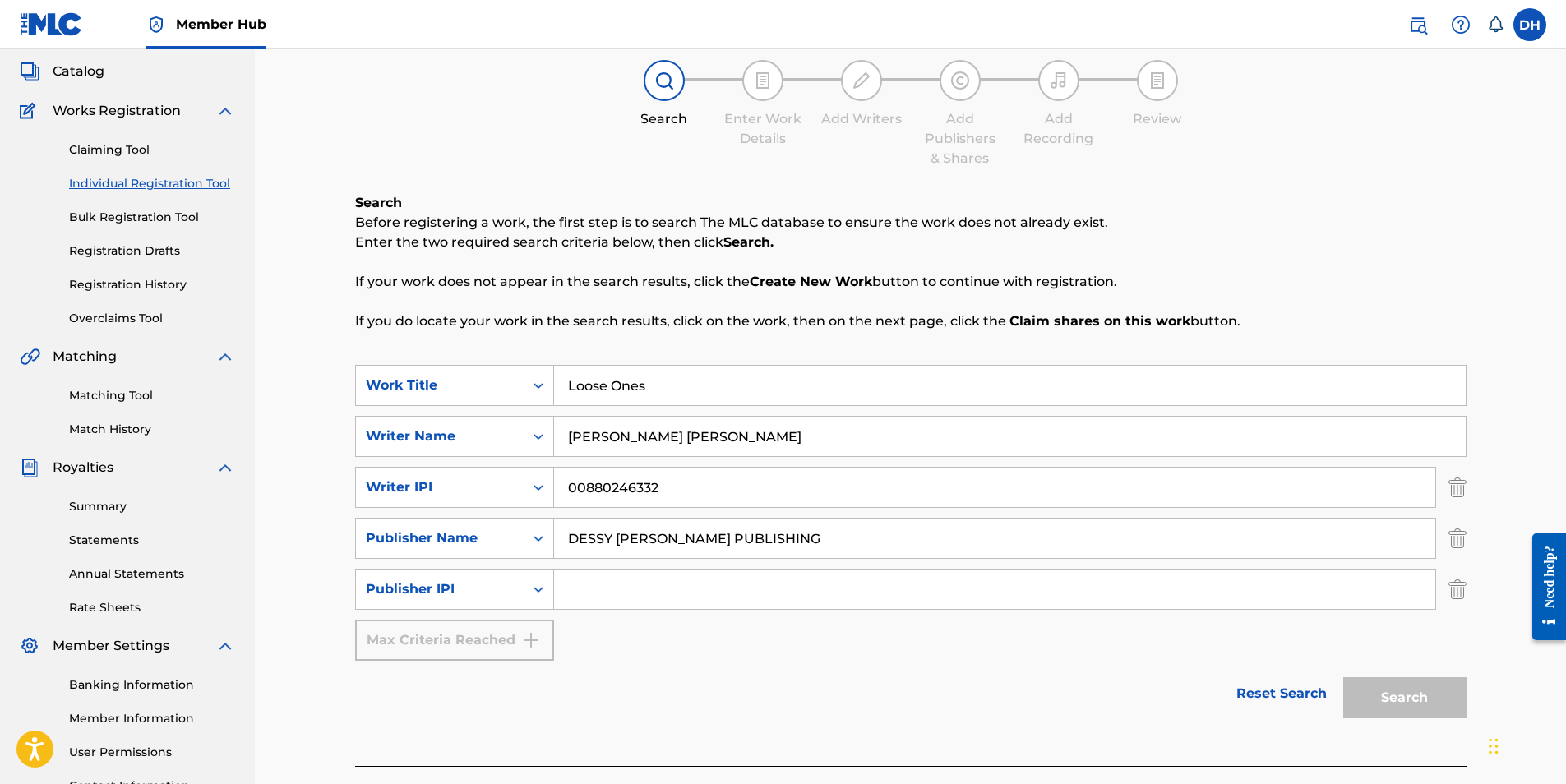
scroll to position [235, 0]
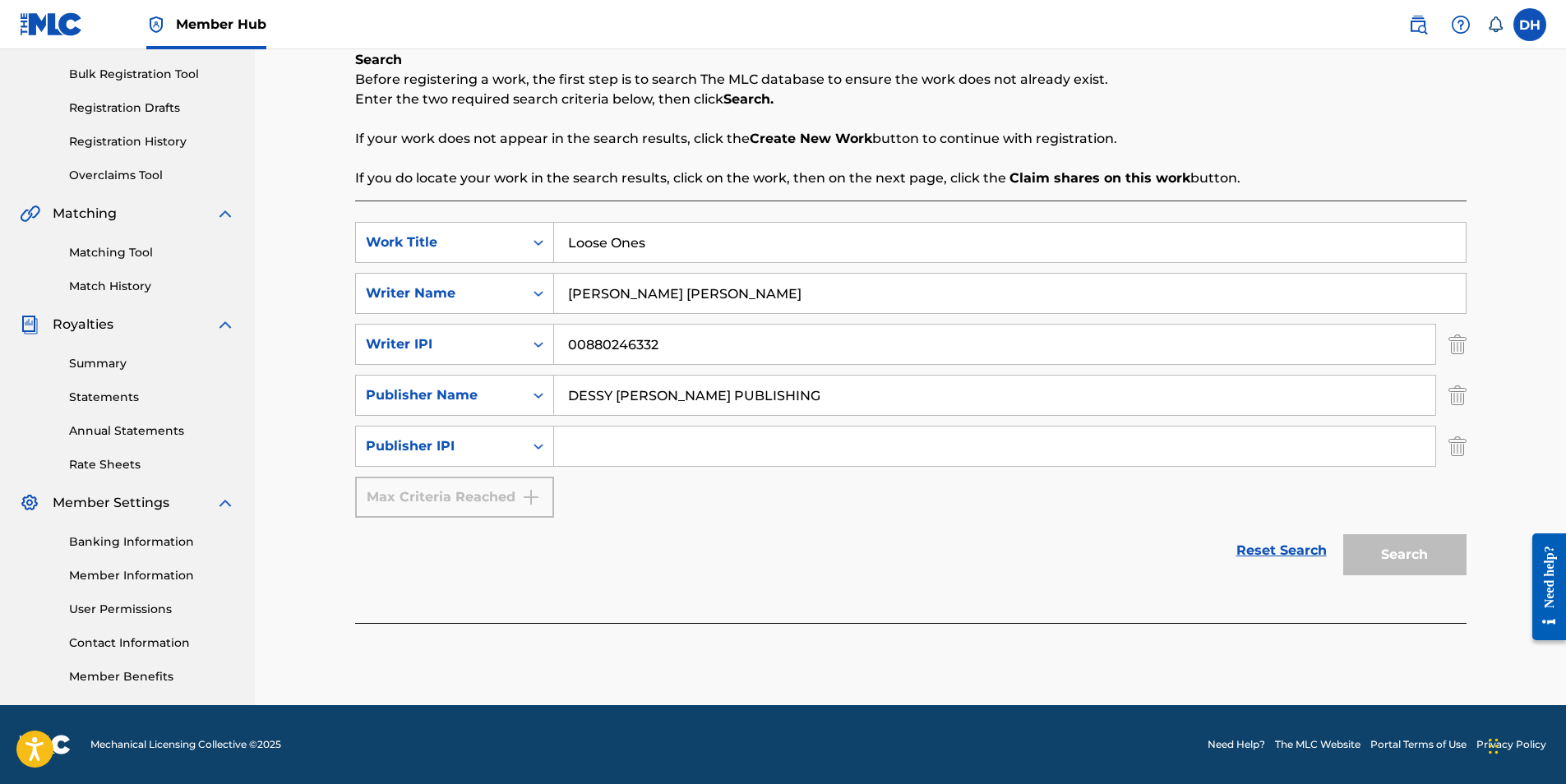
click at [1411, 552] on div "Search" at bounding box center [1401, 550] width 131 height 66
click at [497, 457] on div "Publisher IPI" at bounding box center [439, 445] width 168 height 31
click at [679, 504] on div "SearchWithCriteria5f73c567-da62-42d6-bc5d-a2fba96f1da9 Work Title Loose Ones Se…" at bounding box center [911, 370] width 1112 height 296
click at [468, 451] on div "Publisher IPI" at bounding box center [439, 446] width 148 height 20
click at [450, 486] on div "MLC Publisher Number" at bounding box center [454, 487] width 197 height 41
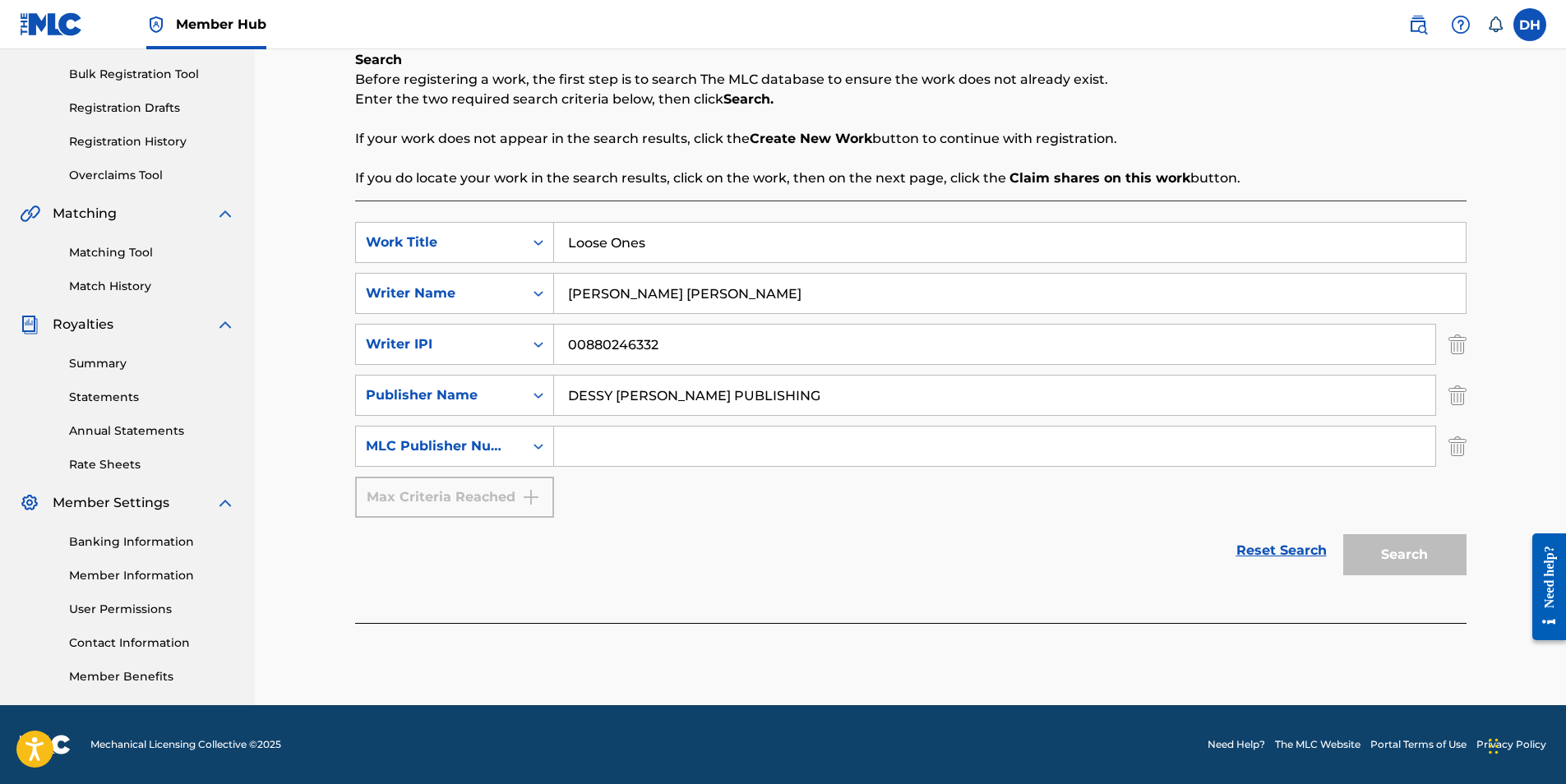
click at [631, 508] on div "SearchWithCriteria5f73c567-da62-42d6-bc5d-a2fba96f1da9 Work Title Loose Ones Se…" at bounding box center [911, 370] width 1112 height 296
click at [642, 457] on input "Search Form" at bounding box center [994, 446] width 881 height 40
paste input "P287FR"
type input "P287FR"
click at [1377, 544] on button "Search" at bounding box center [1405, 553] width 123 height 41
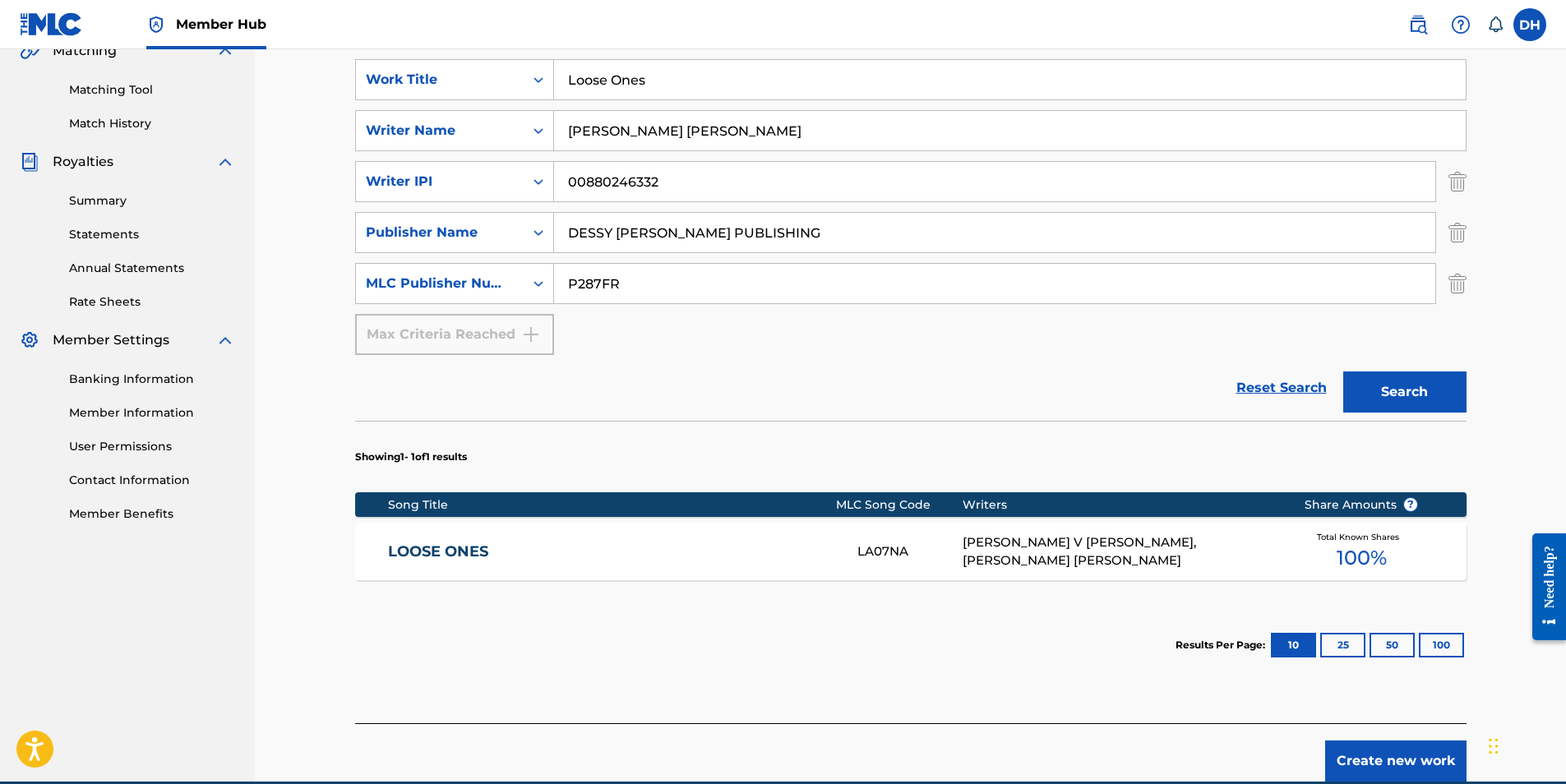
scroll to position [399, 0]
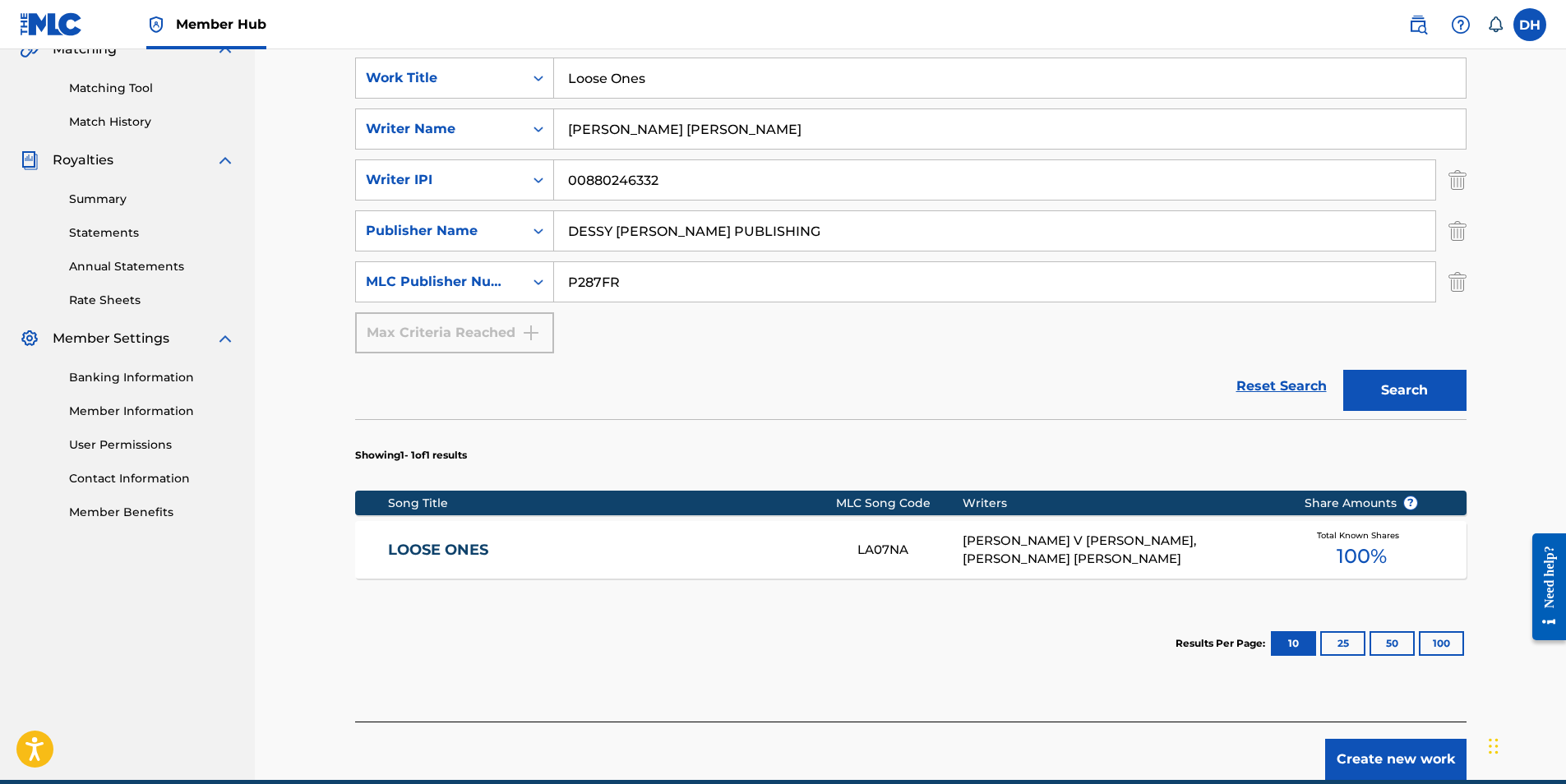
click at [456, 552] on link "LOOSE ONES" at bounding box center [611, 549] width 447 height 19
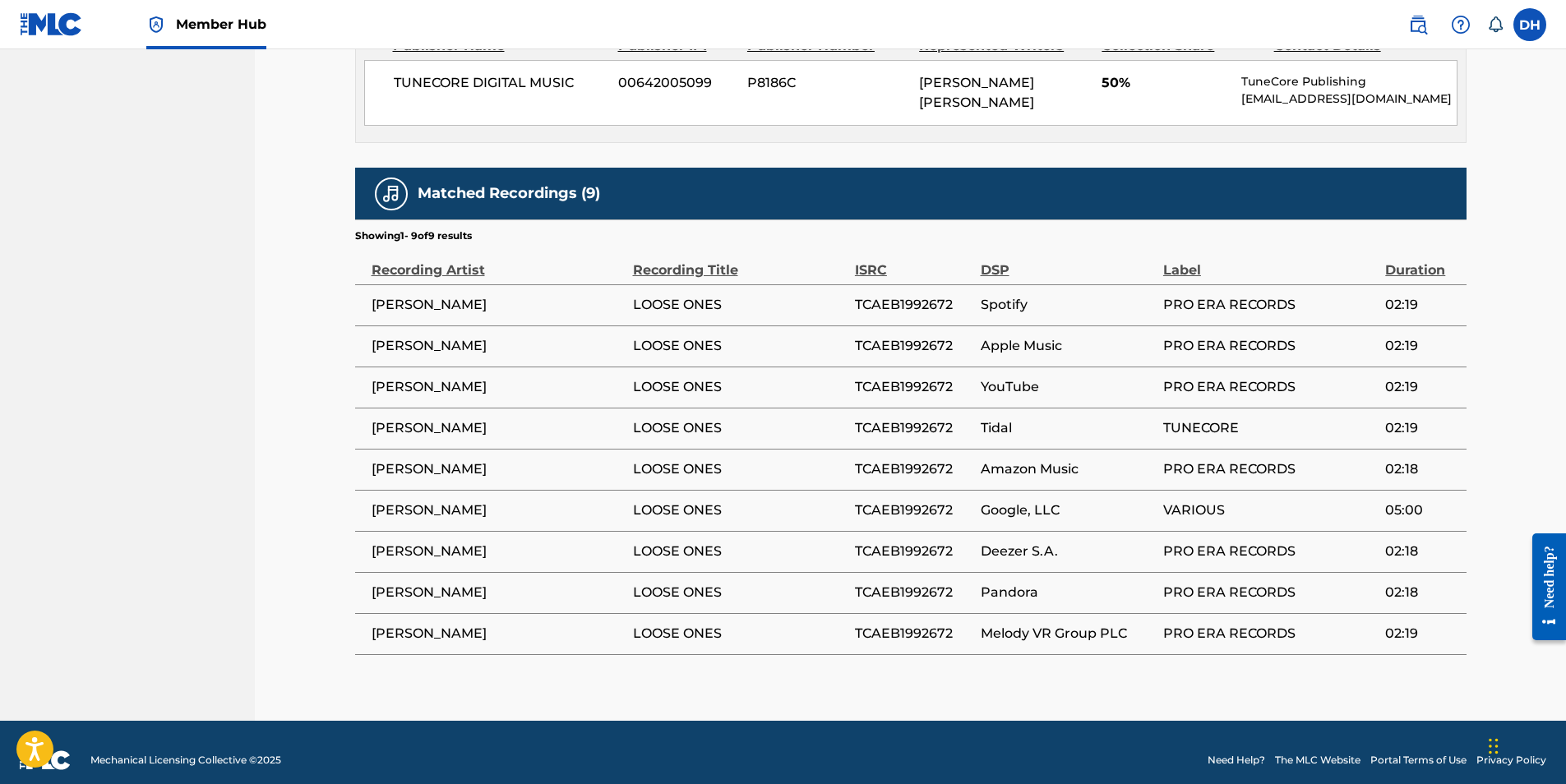
click at [1420, 623] on span "02:19" at bounding box center [1421, 633] width 73 height 20
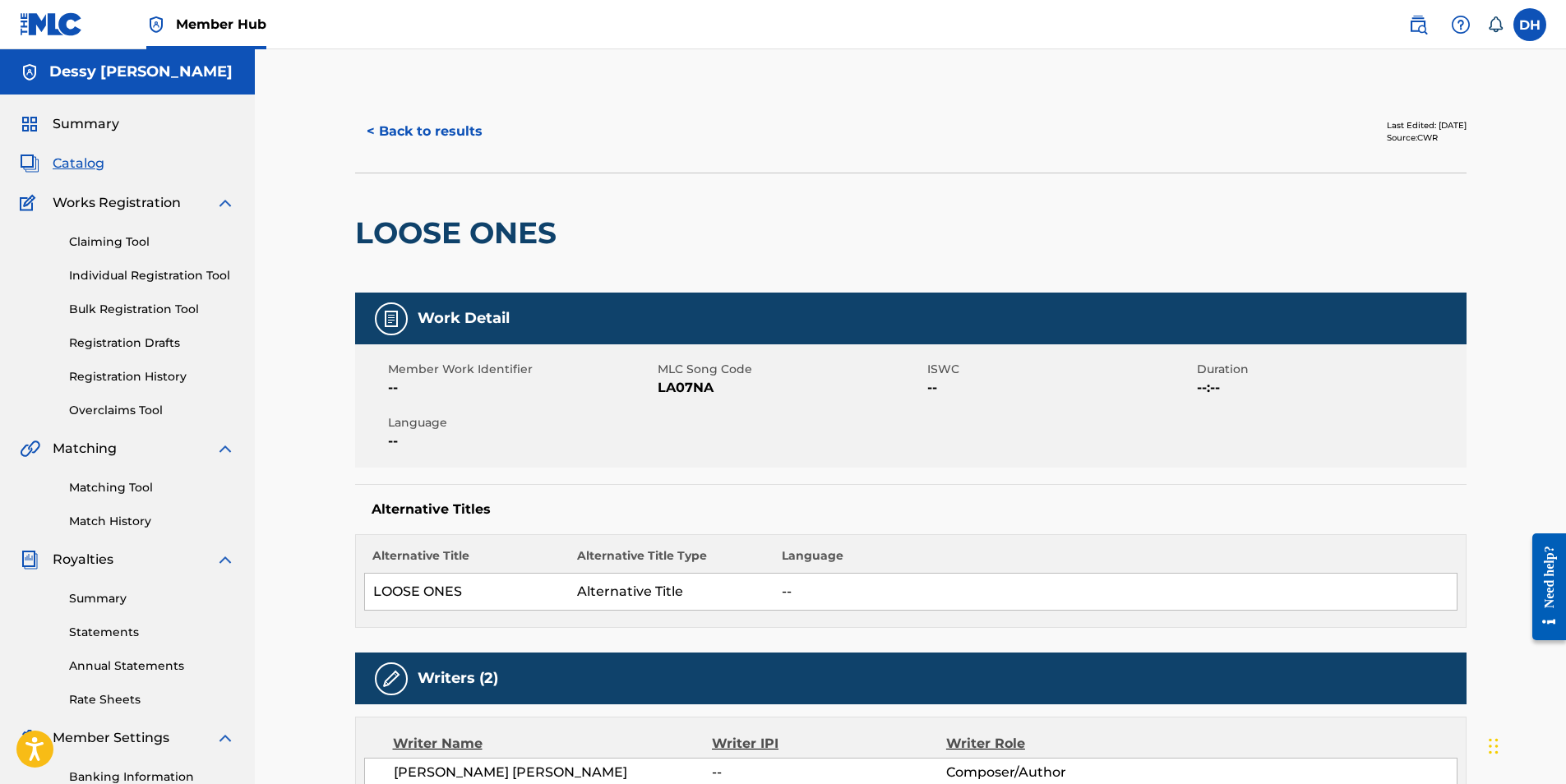
click at [633, 584] on td "Alternative Title" at bounding box center [671, 591] width 205 height 37
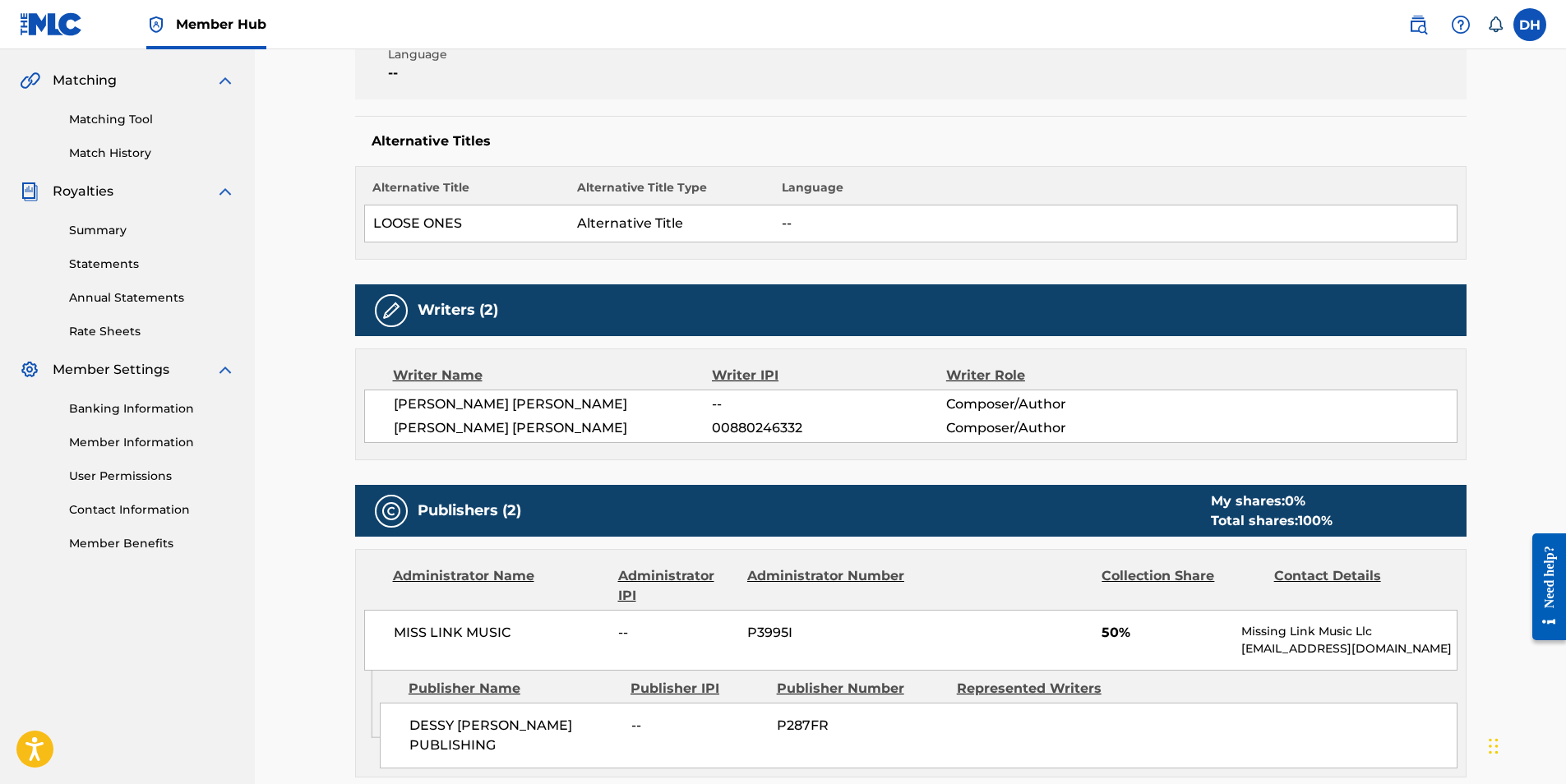
scroll to position [235, 0]
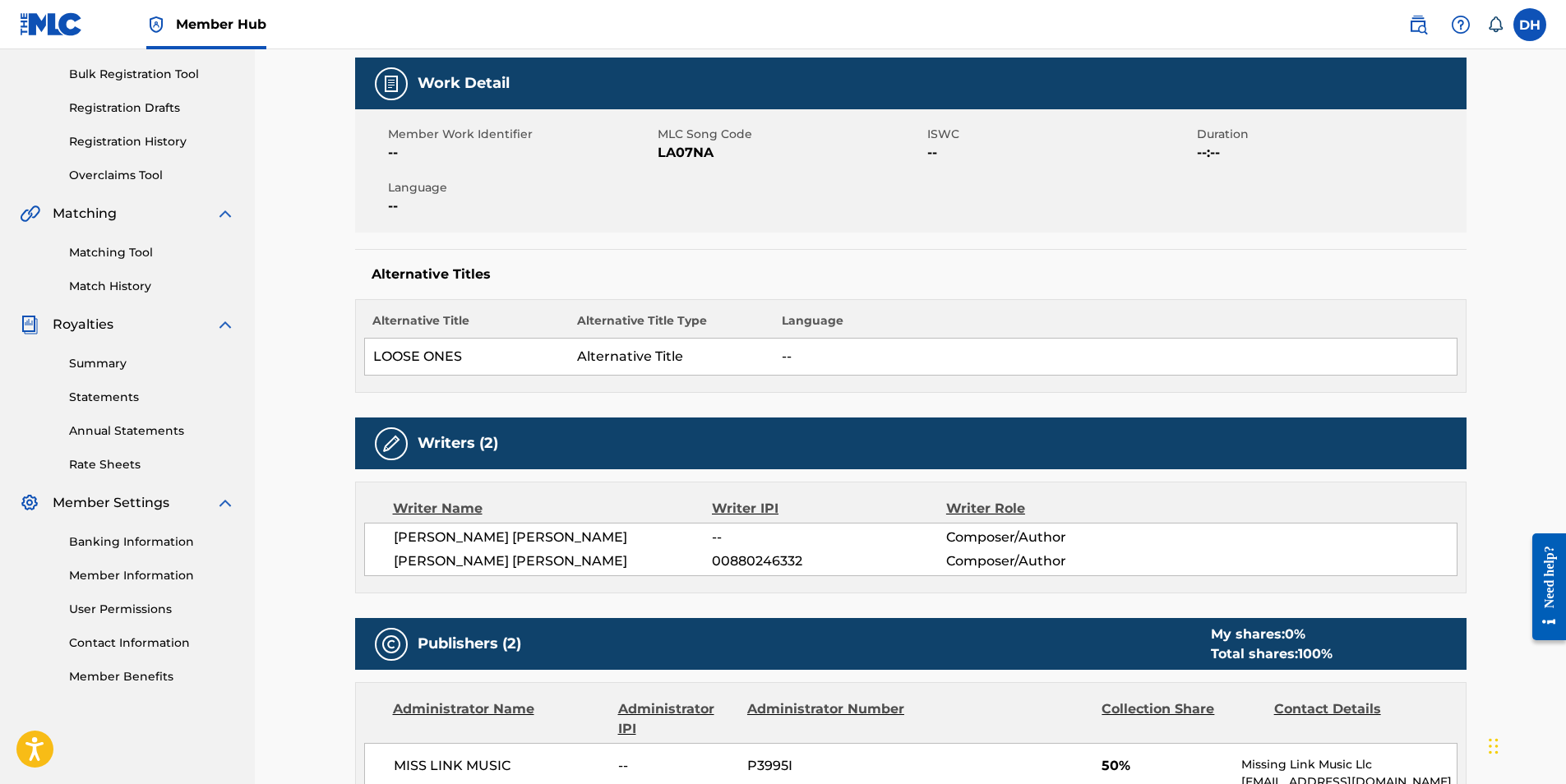
click at [458, 214] on span "--" at bounding box center [520, 207] width 265 height 20
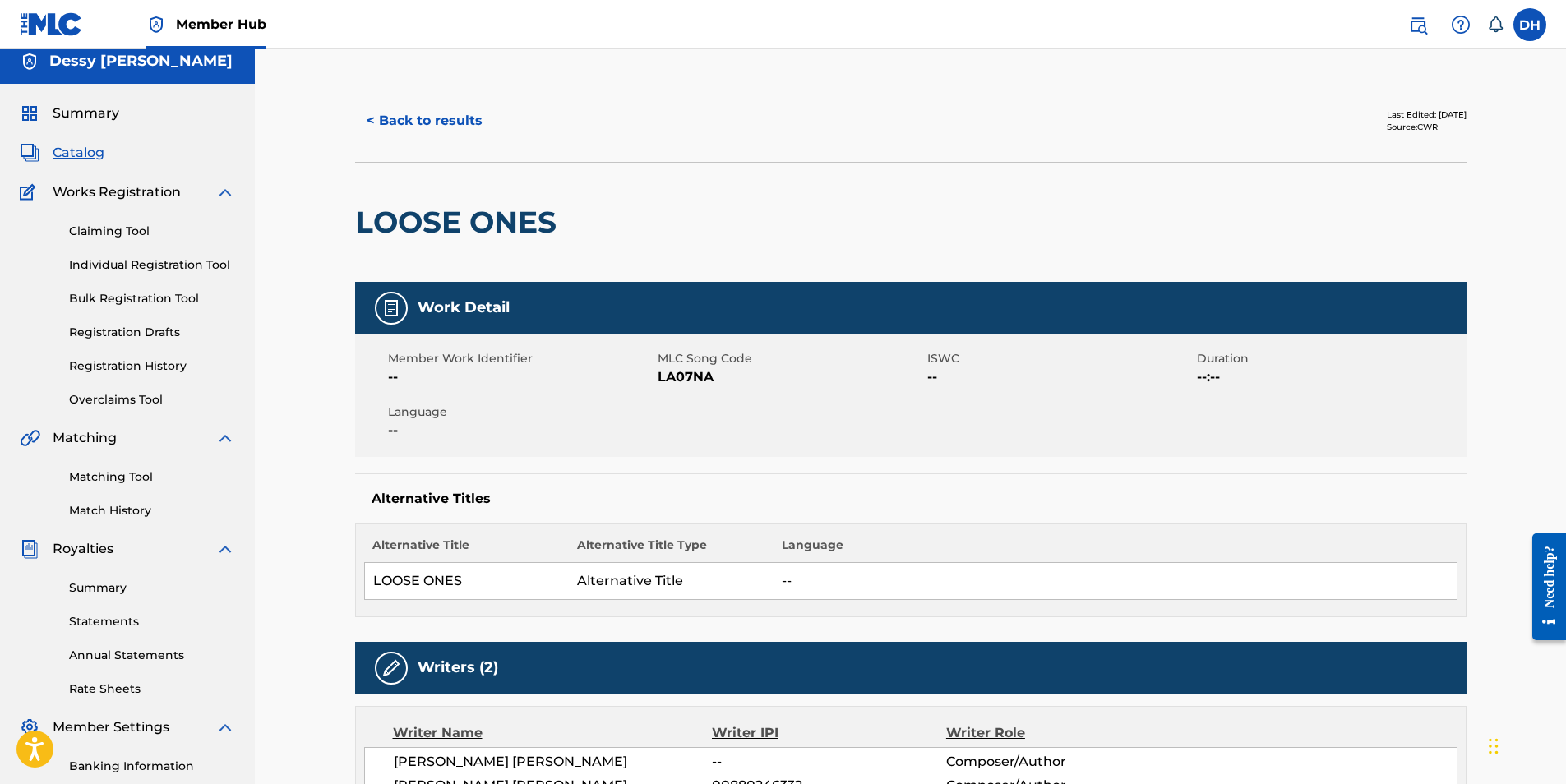
scroll to position [0, 0]
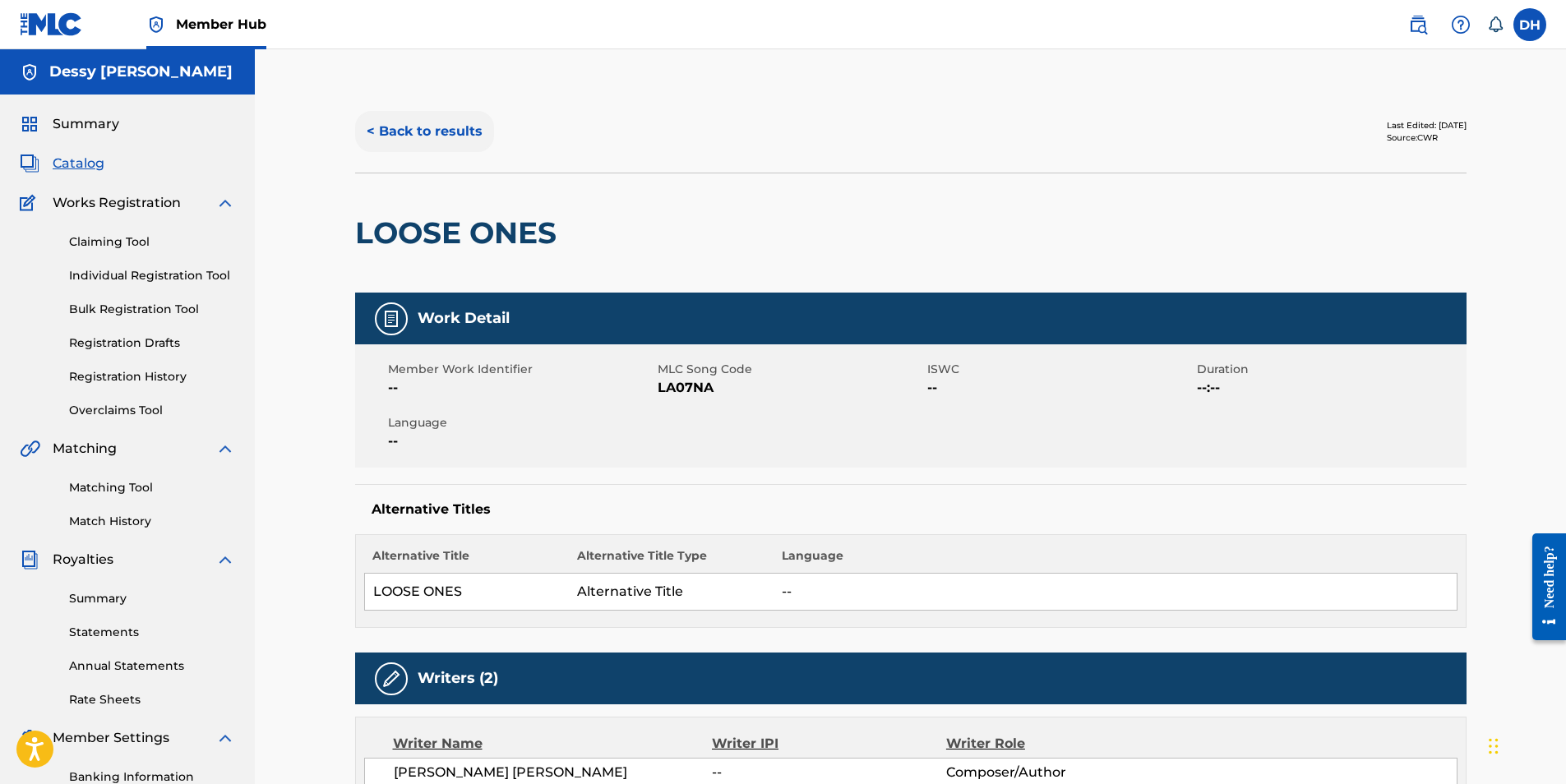
click at [432, 141] on button "< Back to results" at bounding box center [425, 131] width 139 height 41
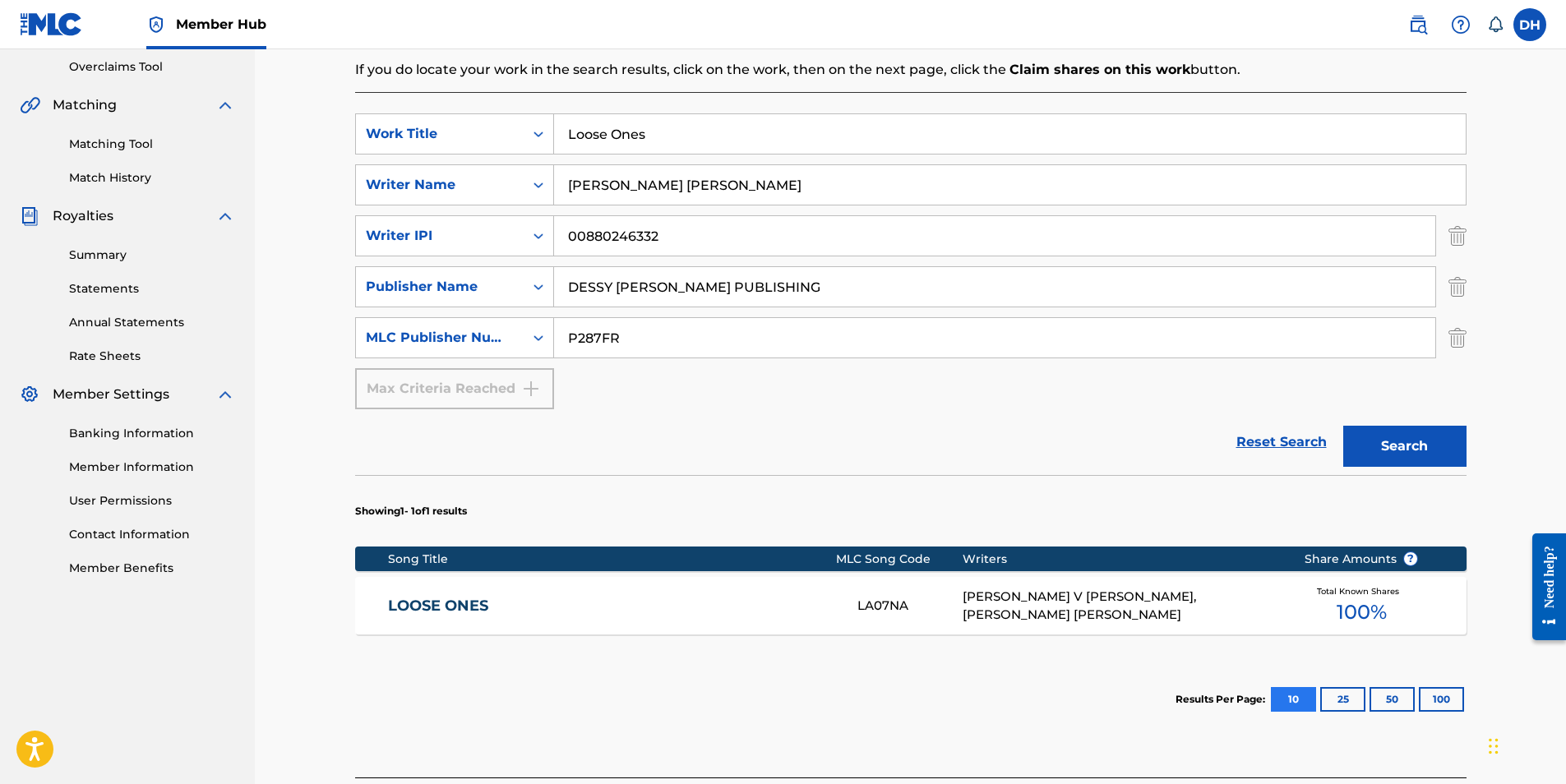
scroll to position [474, 0]
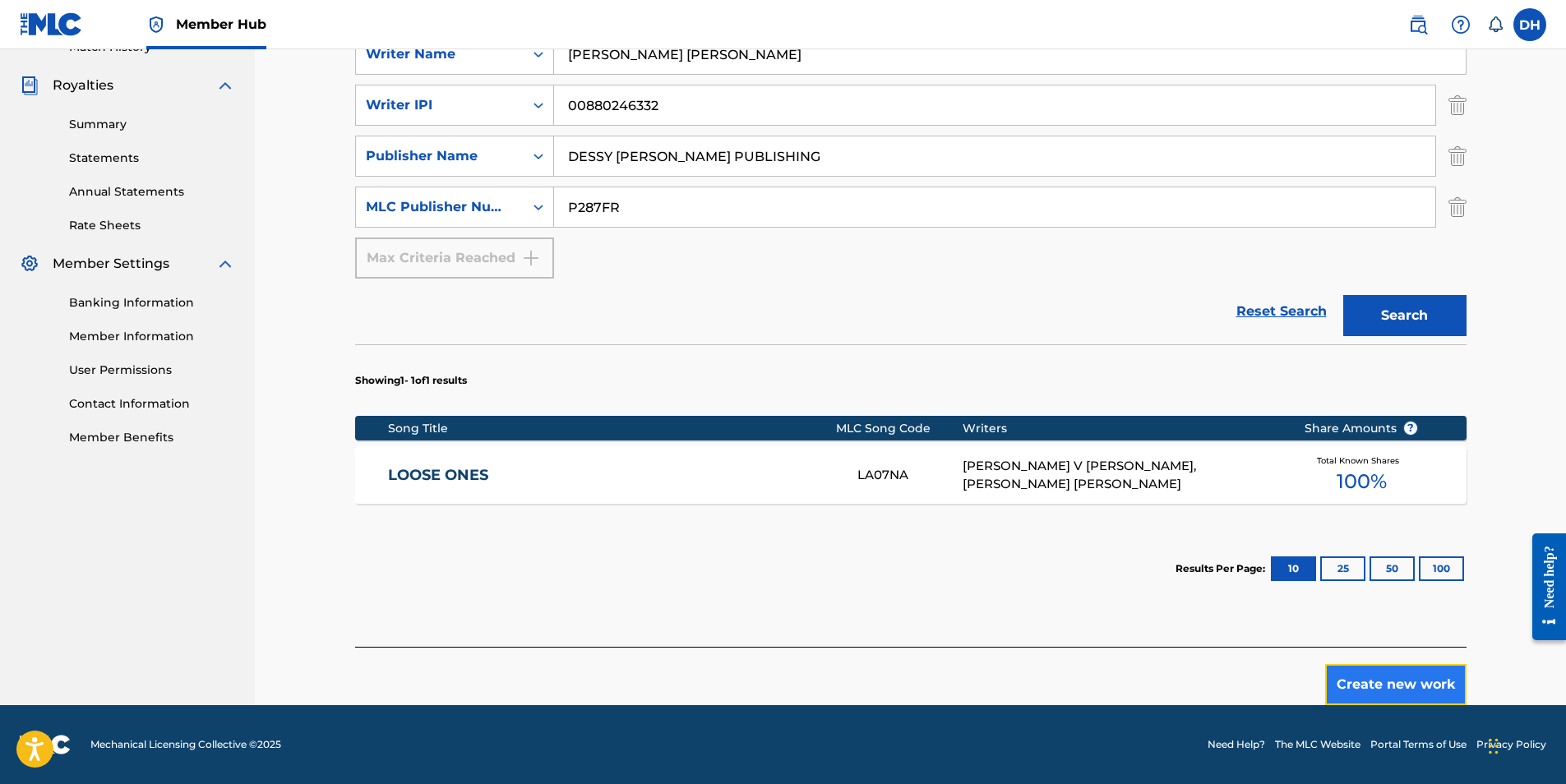
click at [1422, 682] on button "Create new work" at bounding box center [1396, 684] width 141 height 41
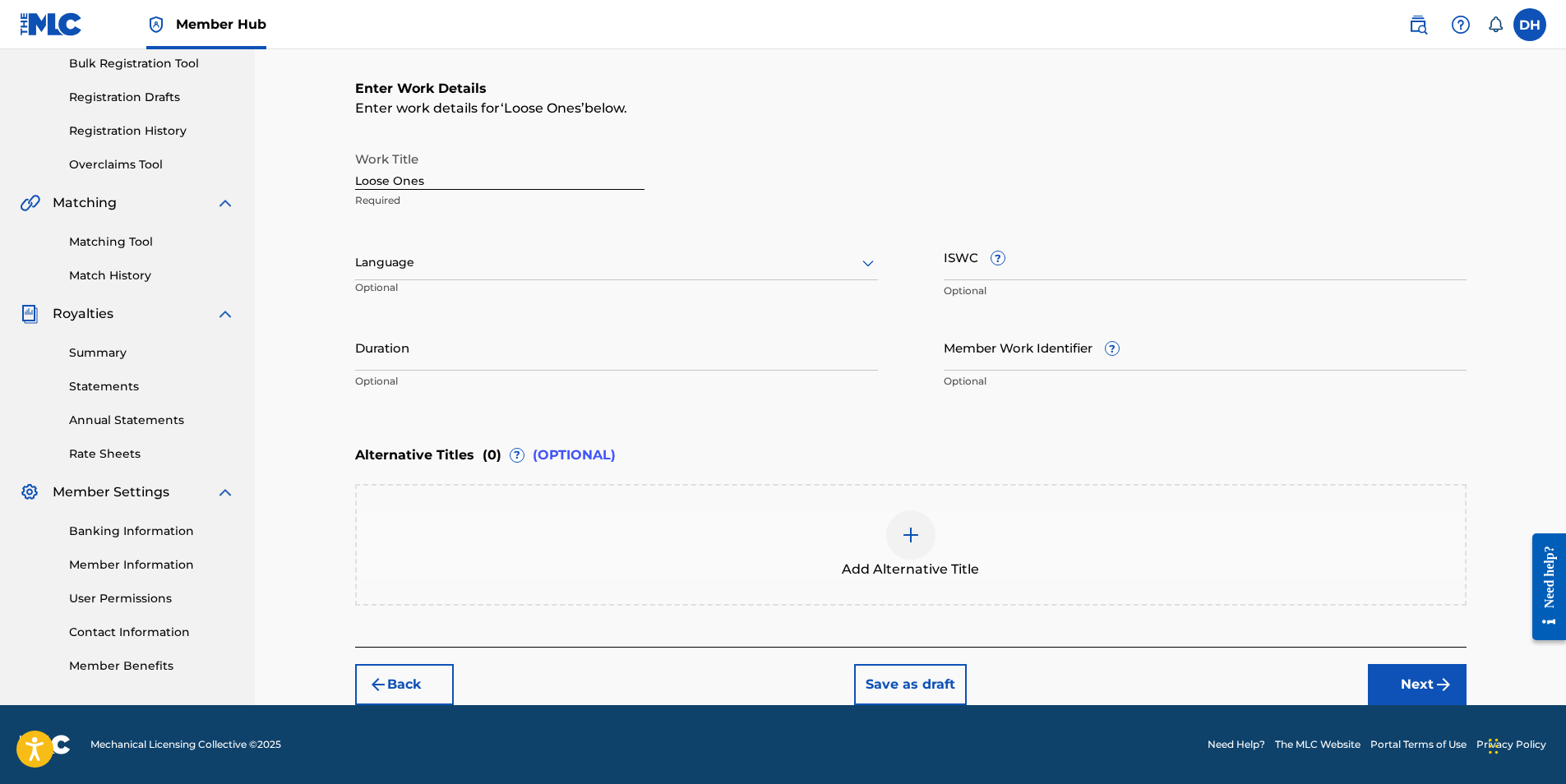
scroll to position [245, 0]
click at [444, 261] on div at bounding box center [616, 262] width 523 height 21
click at [1037, 196] on div "Work Title Loose Ones Required" at bounding box center [911, 180] width 1112 height 74
click at [1420, 685] on button "Next" at bounding box center [1417, 684] width 98 height 41
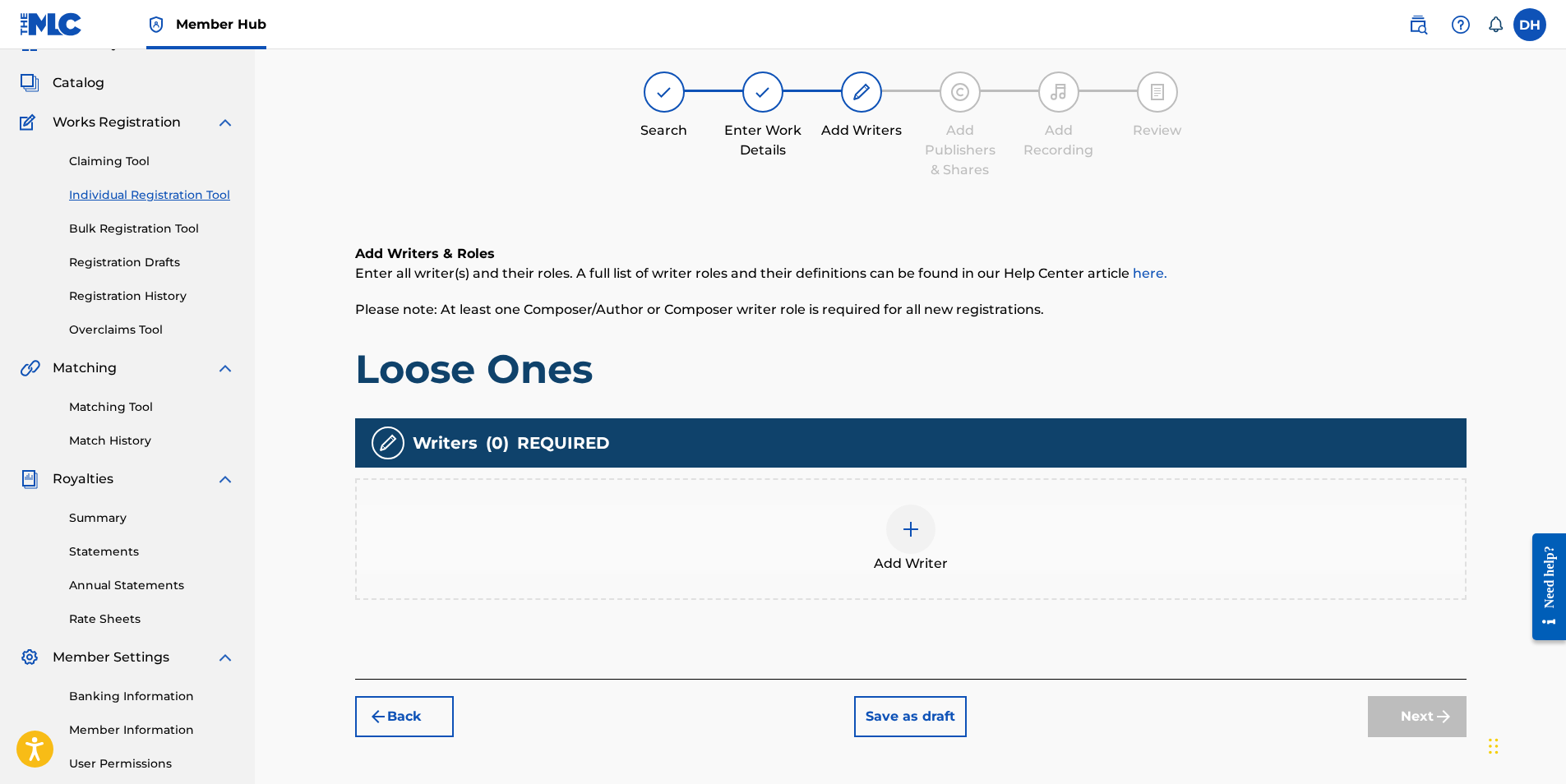
scroll to position [74, 0]
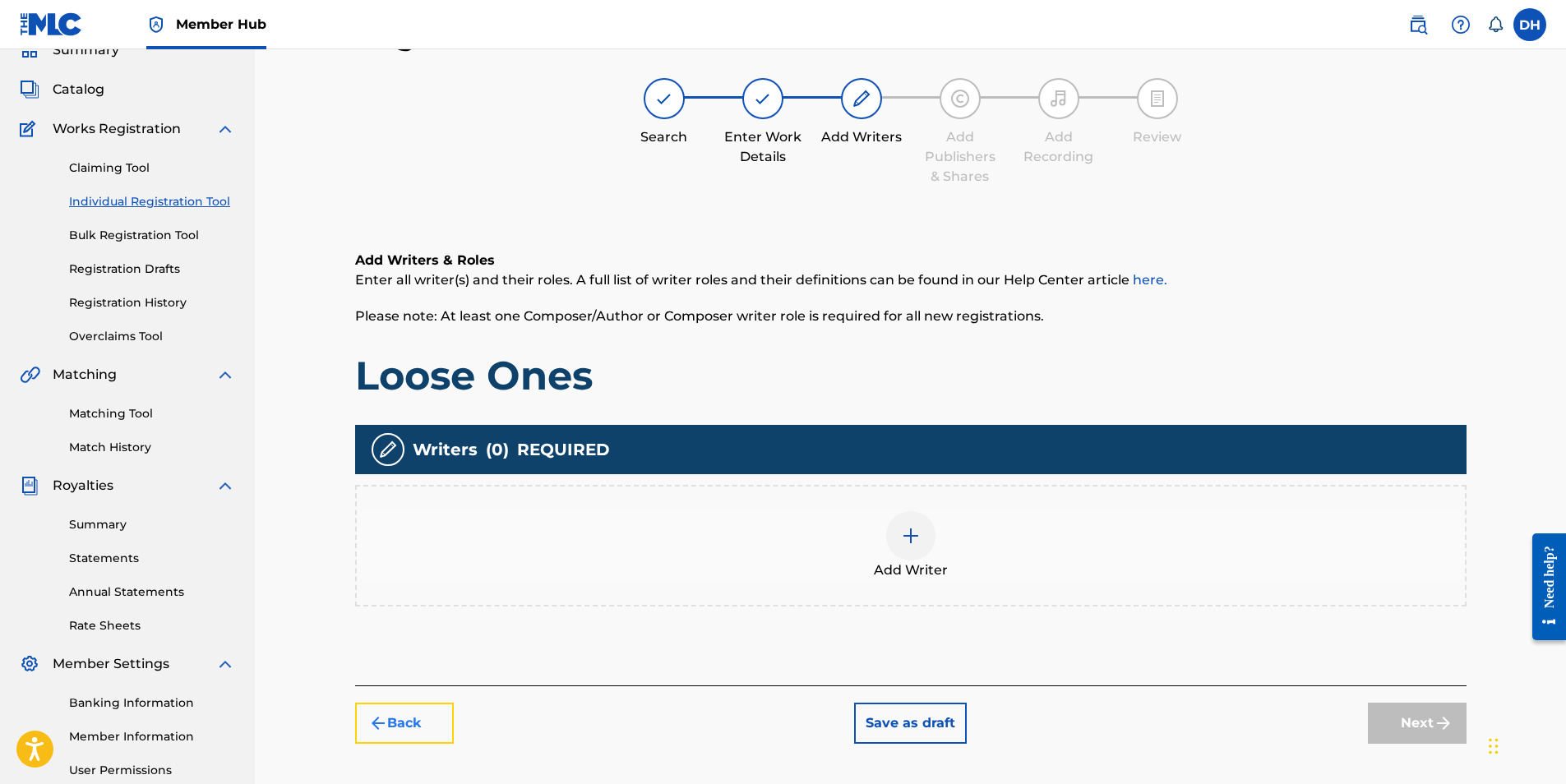
click at [366, 718] on button "Back" at bounding box center [404, 722] width 98 height 41
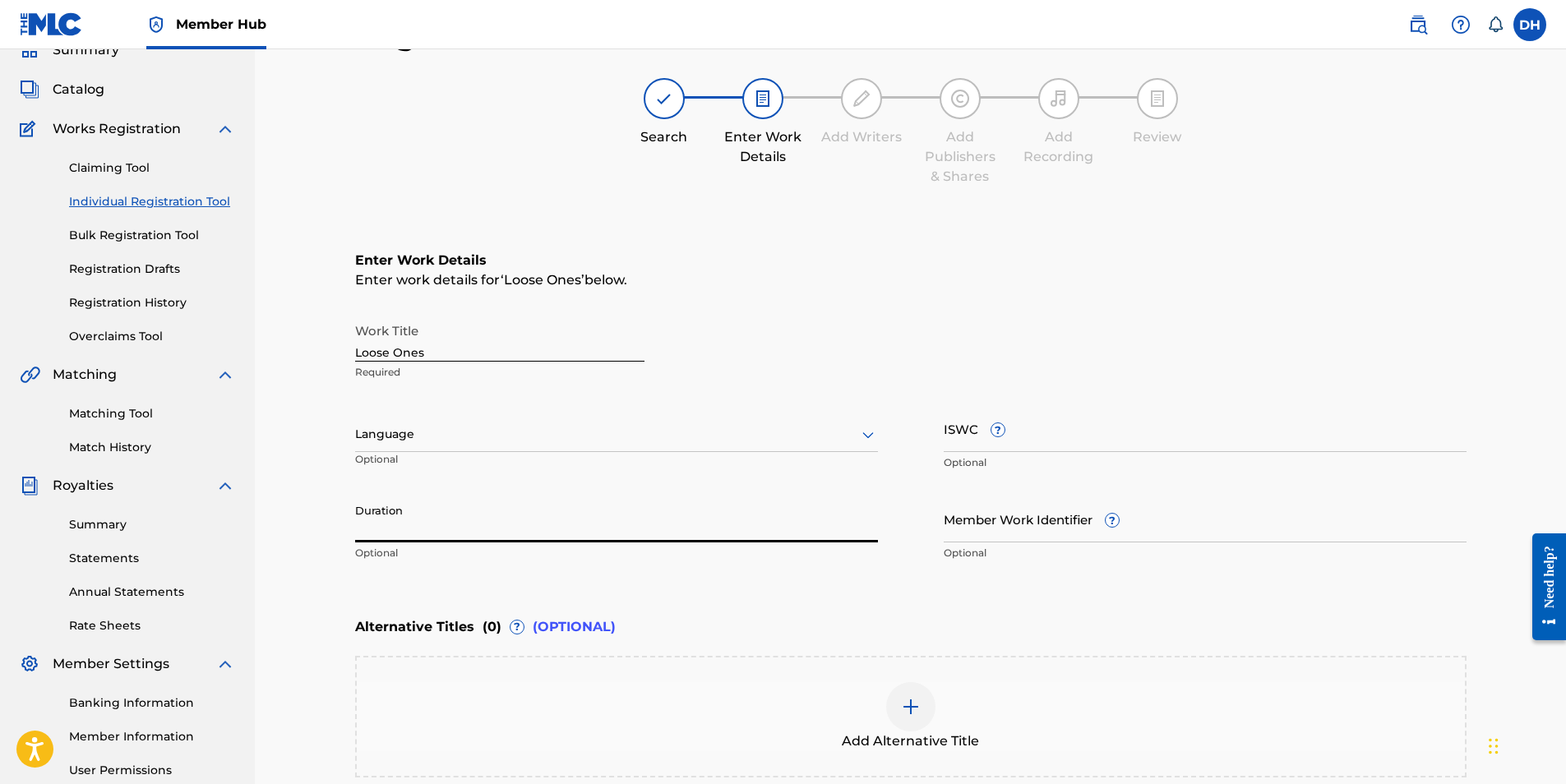
click at [429, 527] on input "Duration" at bounding box center [616, 518] width 523 height 47
click at [574, 413] on div "Language Optional" at bounding box center [616, 442] width 523 height 74
click at [400, 518] on input "2:19" at bounding box center [616, 518] width 523 height 47
type input "2"
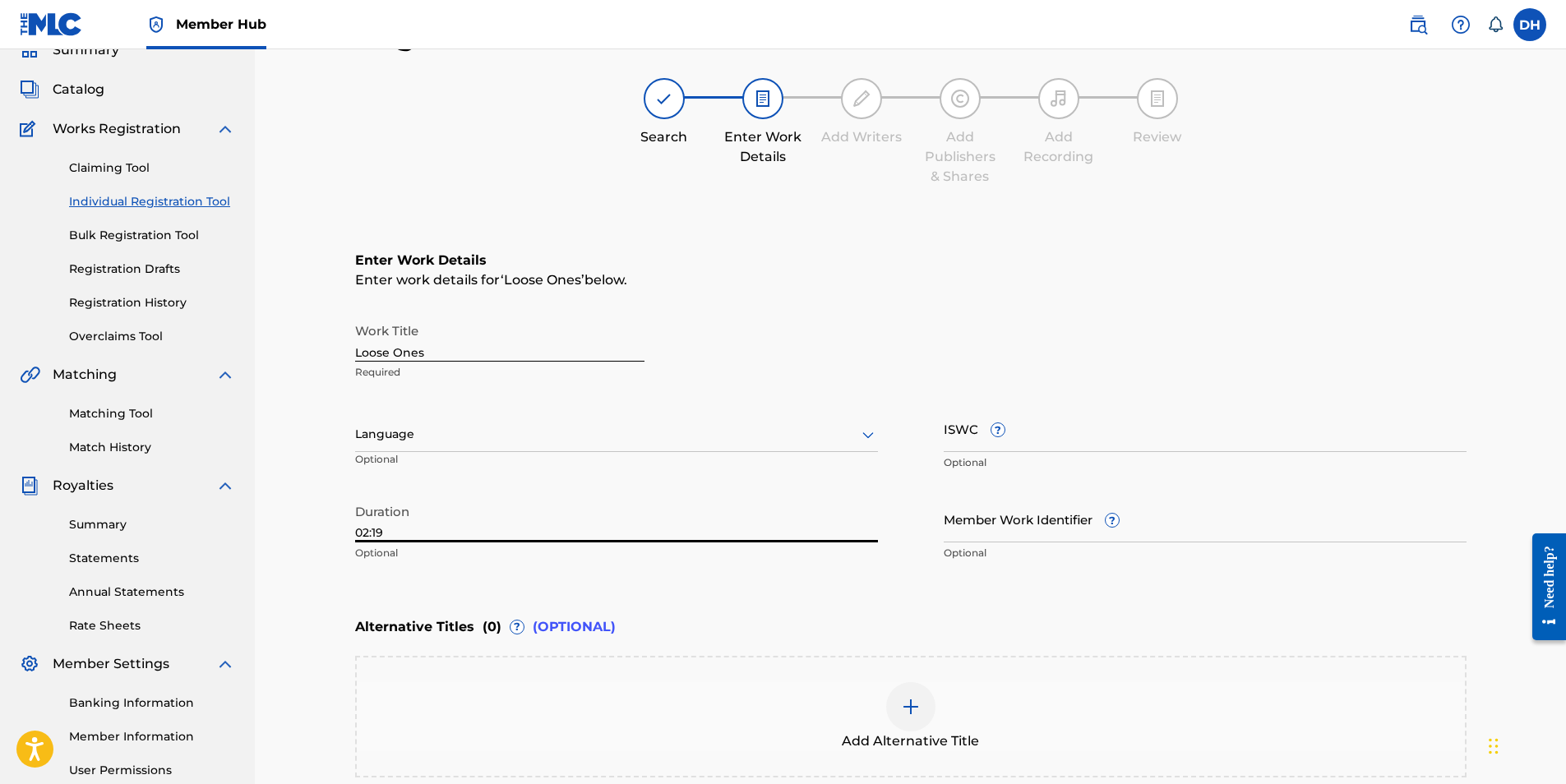
type input "02:19"
click at [430, 423] on div "Language" at bounding box center [616, 434] width 523 height 35
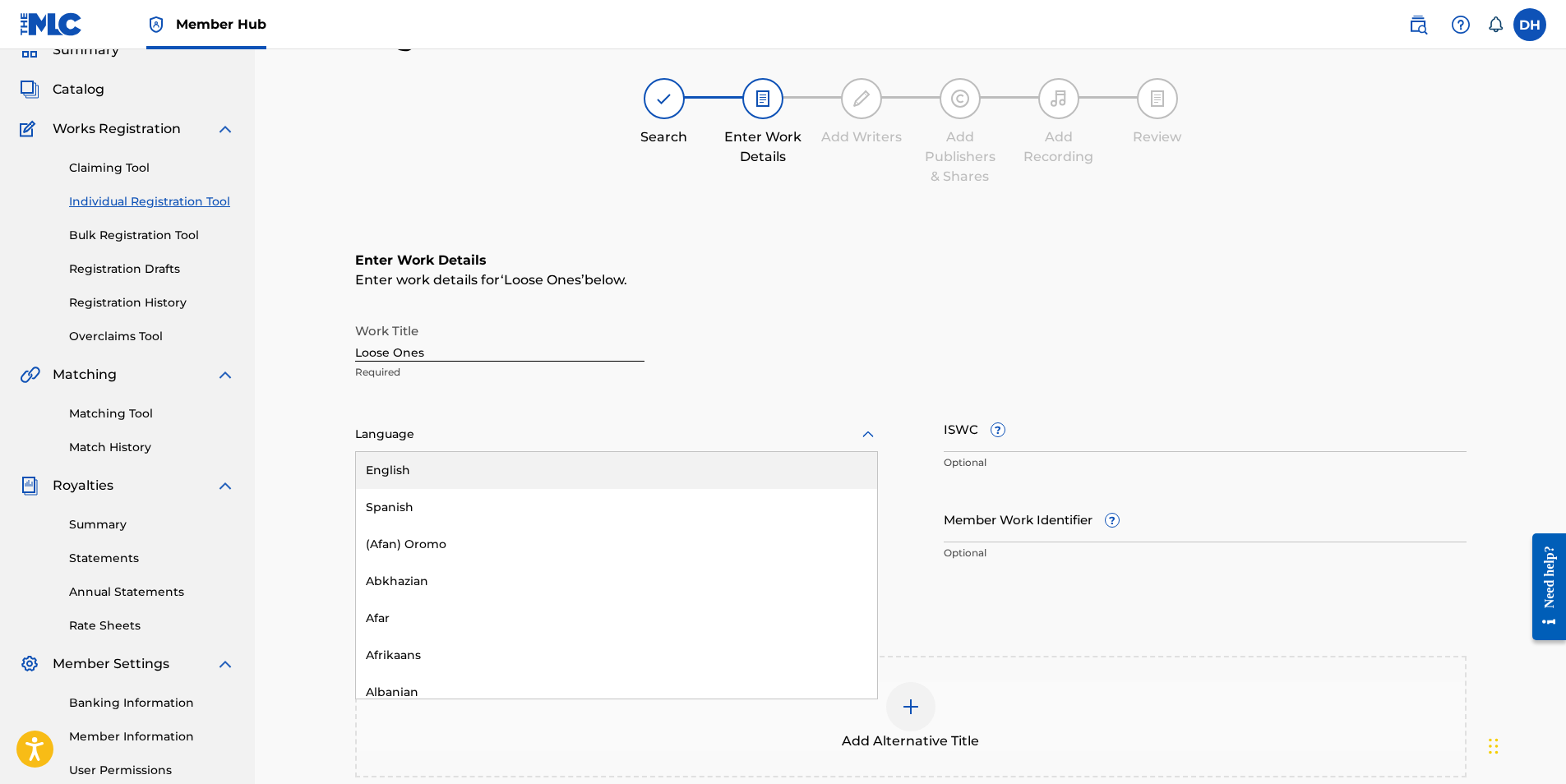
click at [420, 466] on div "English" at bounding box center [616, 470] width 521 height 37
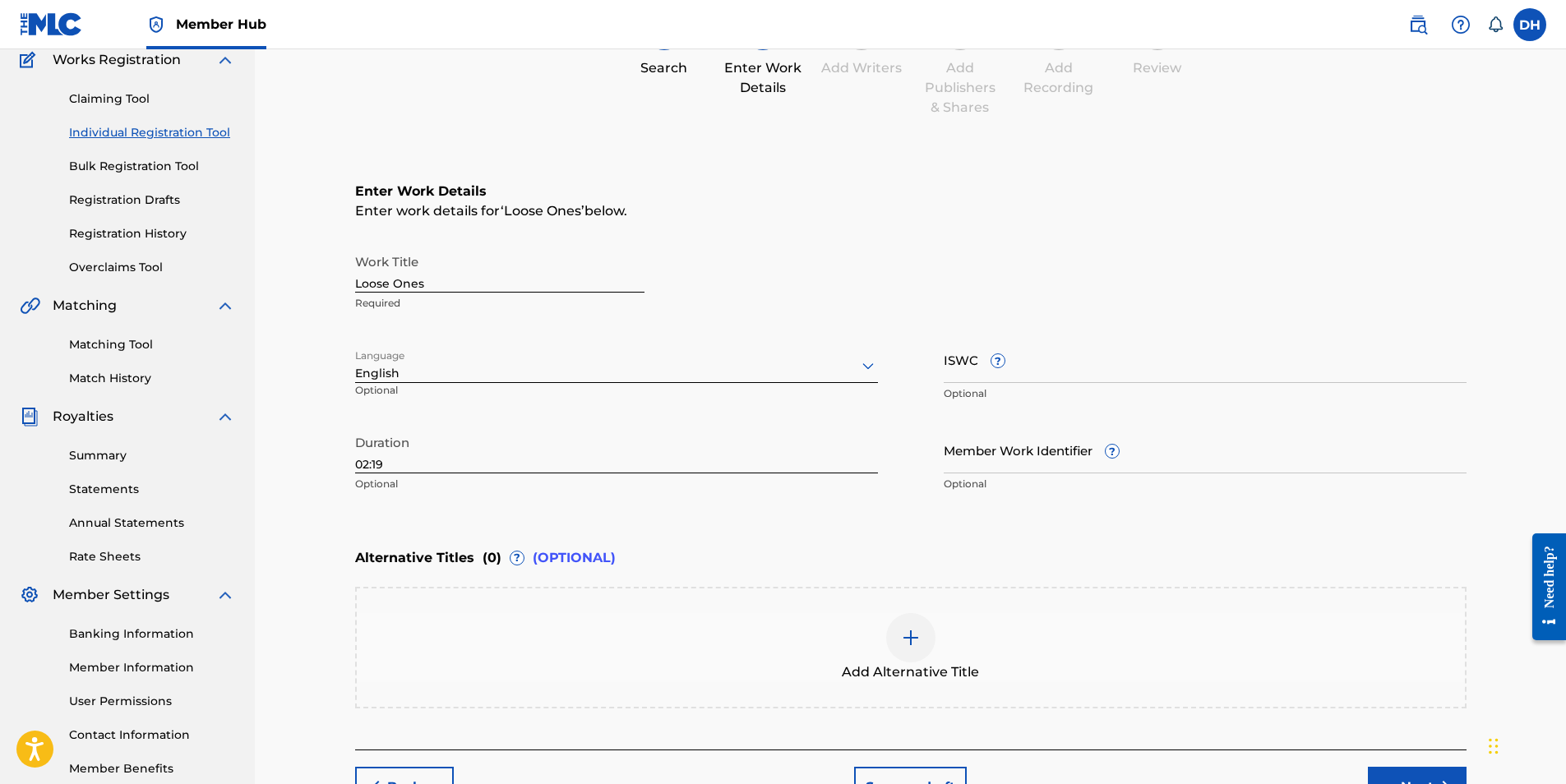
scroll to position [238, 0]
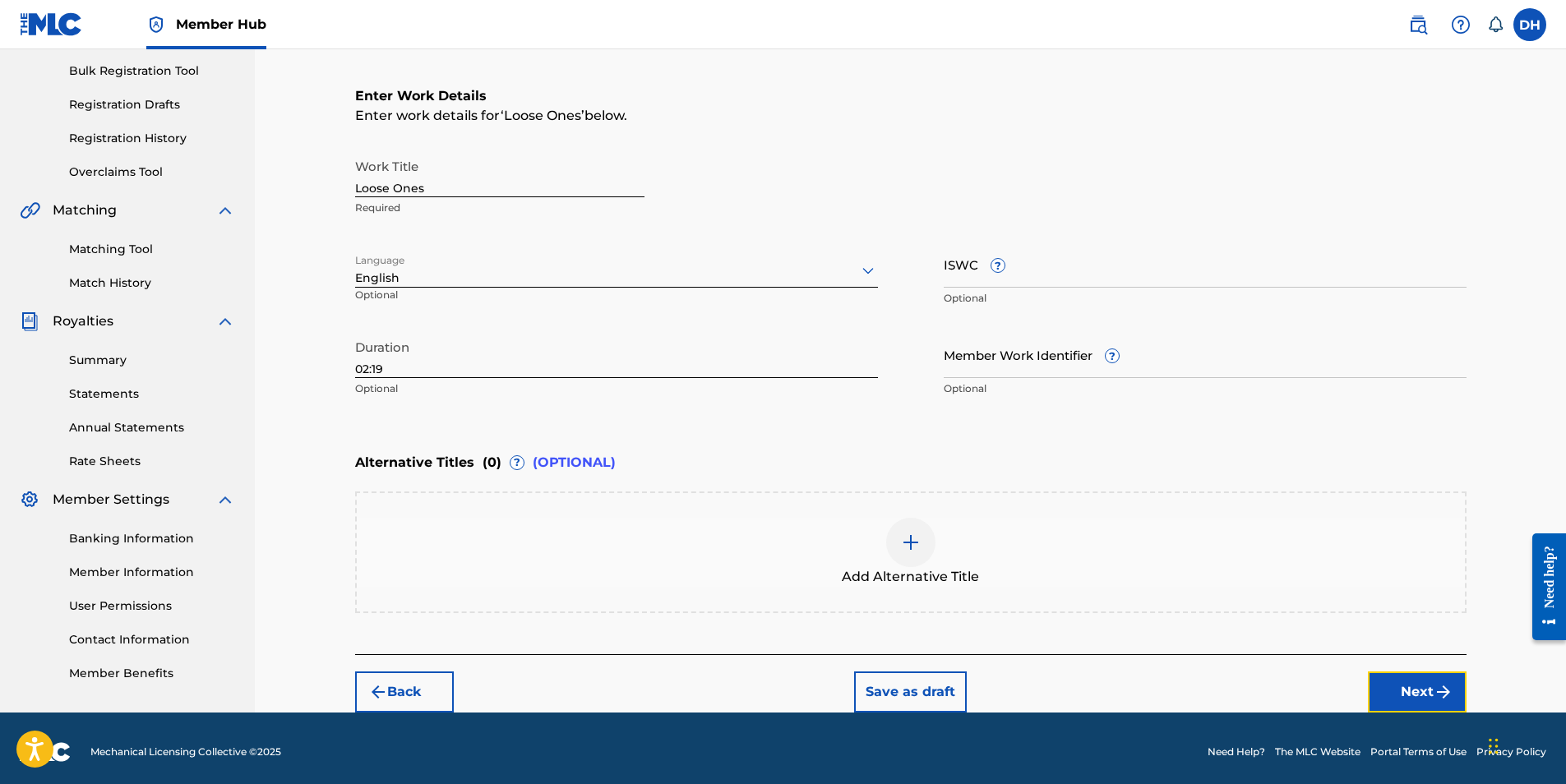
click at [1434, 692] on img "submit" at bounding box center [1444, 692] width 20 height 20
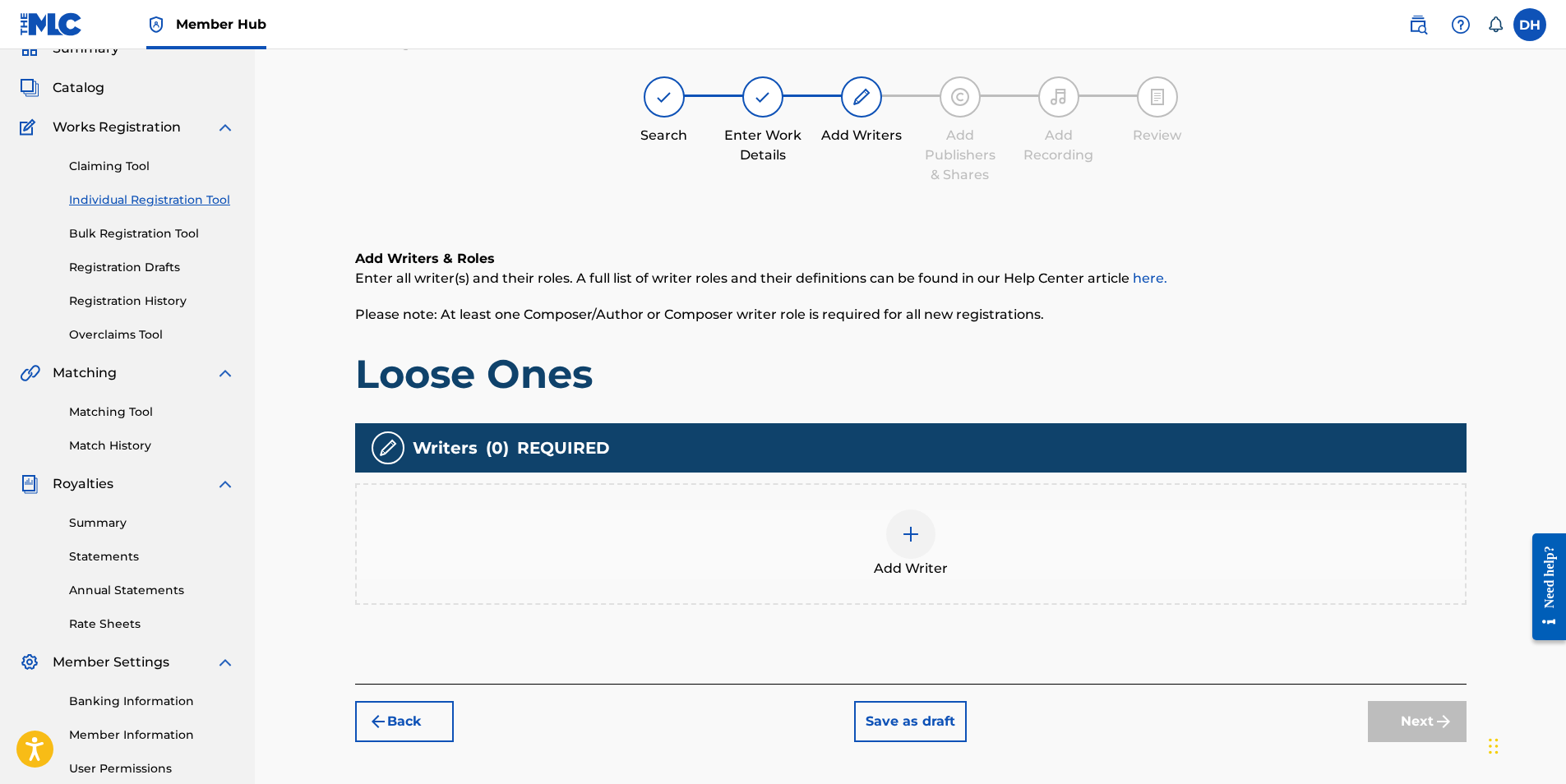
scroll to position [74, 0]
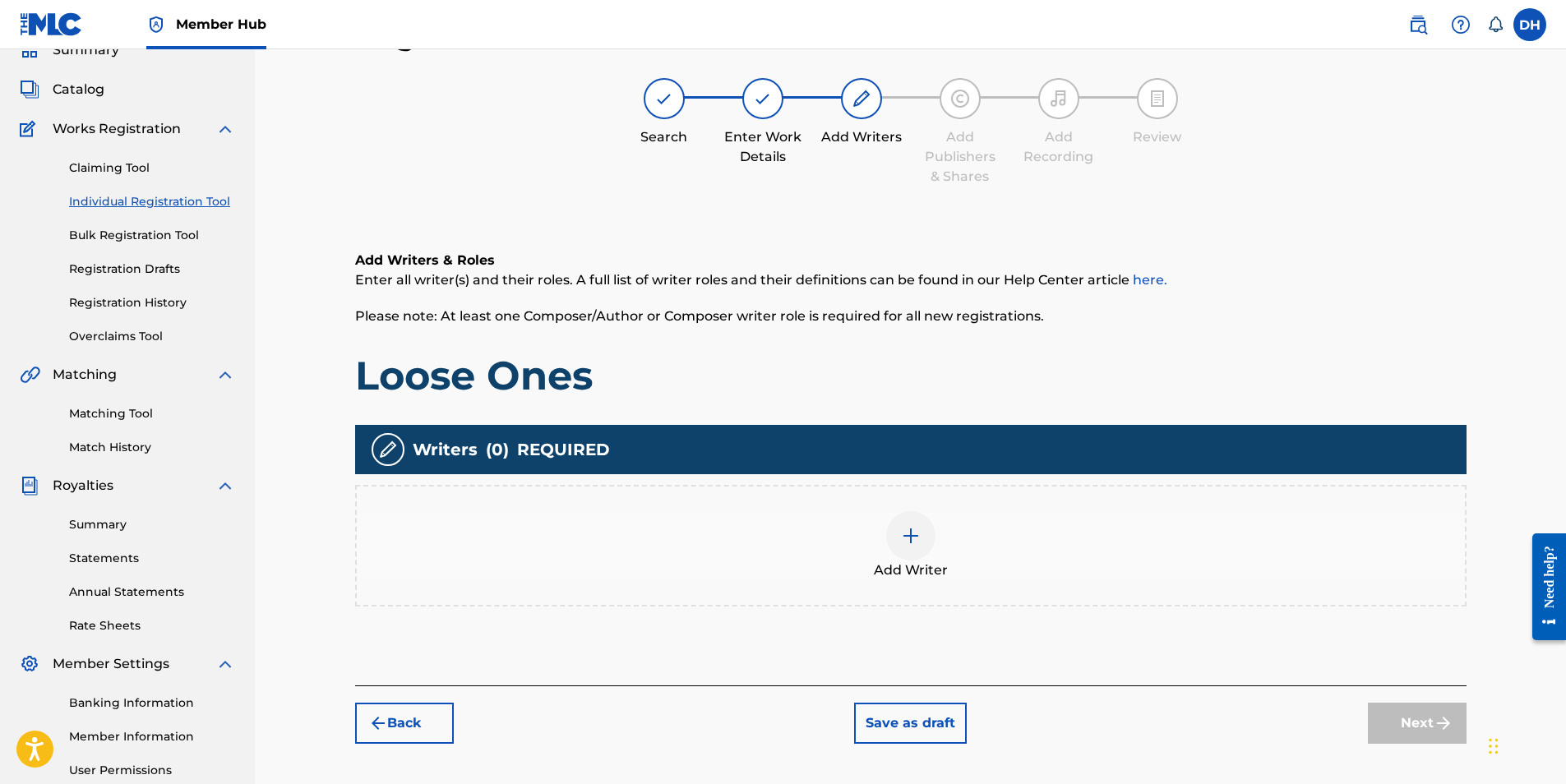
click at [902, 524] on div at bounding box center [911, 536] width 50 height 50
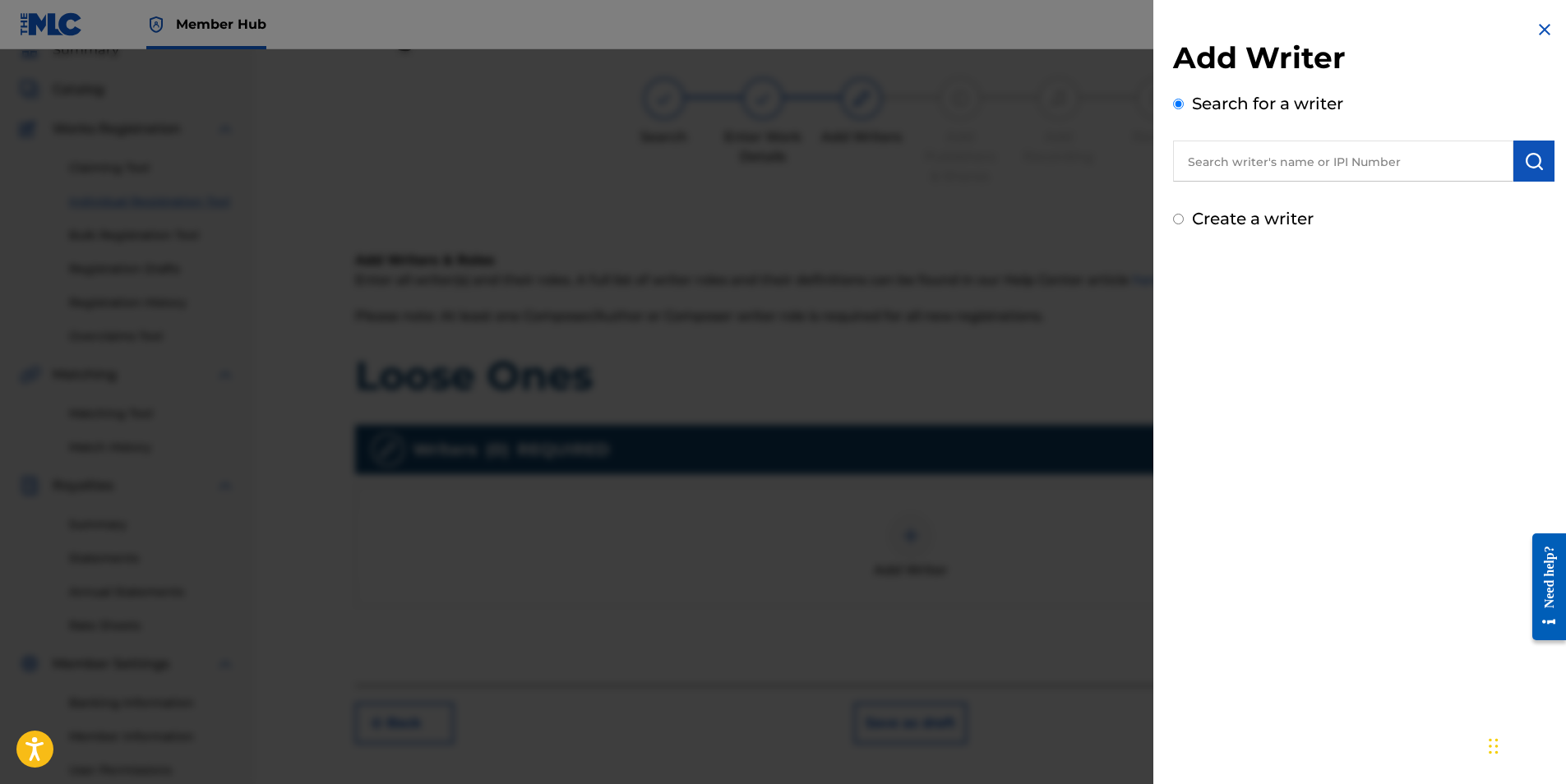
click at [1283, 172] on input "text" at bounding box center [1343, 160] width 340 height 41
click at [1259, 173] on input "text" at bounding box center [1343, 160] width 340 height 41
click at [1291, 159] on input "text" at bounding box center [1343, 160] width 340 height 41
type input "d"
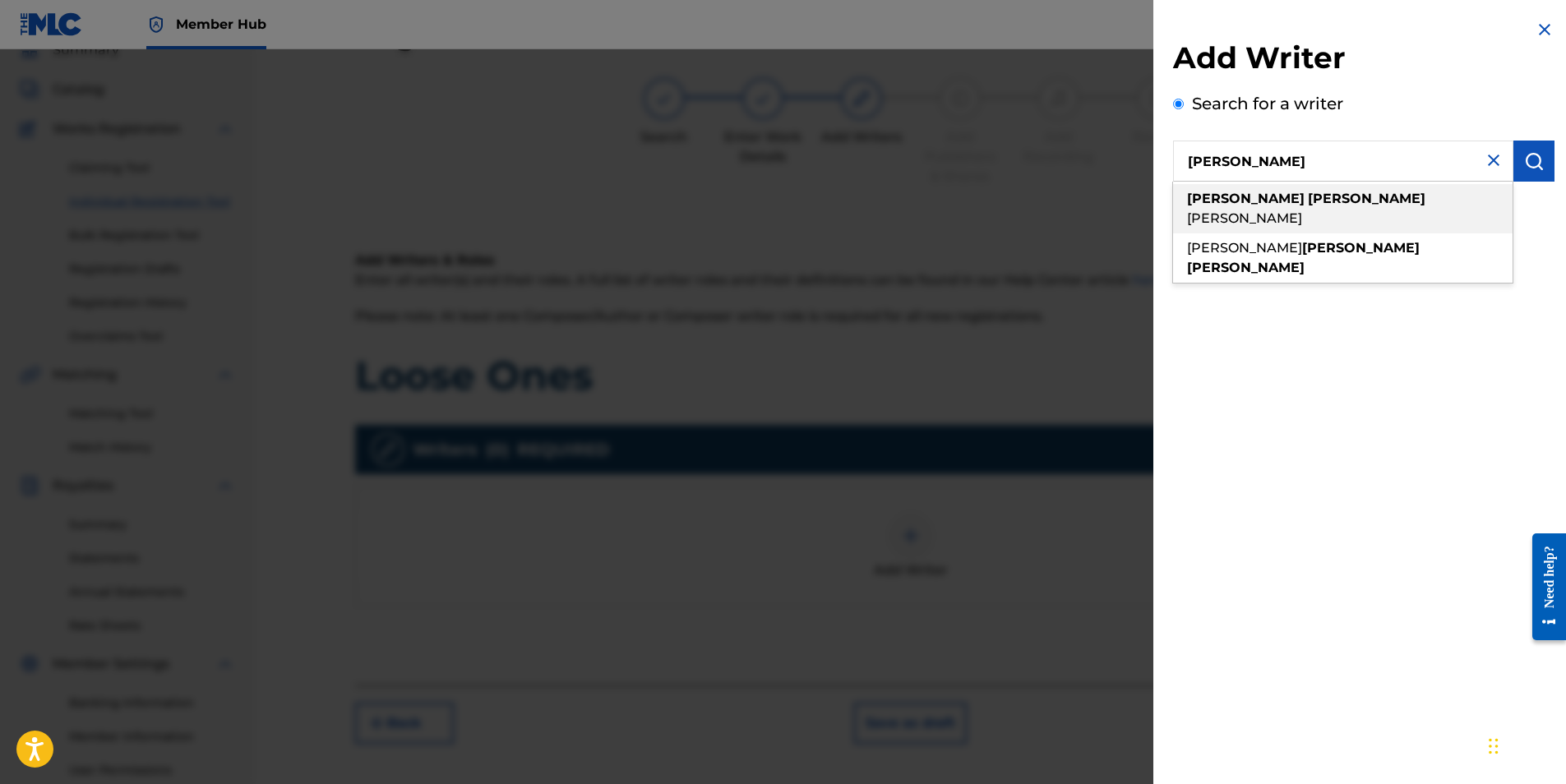
click at [1307, 202] on strong "jamelle" at bounding box center [1366, 199] width 117 height 16
type input "desmond jamelle hinds"
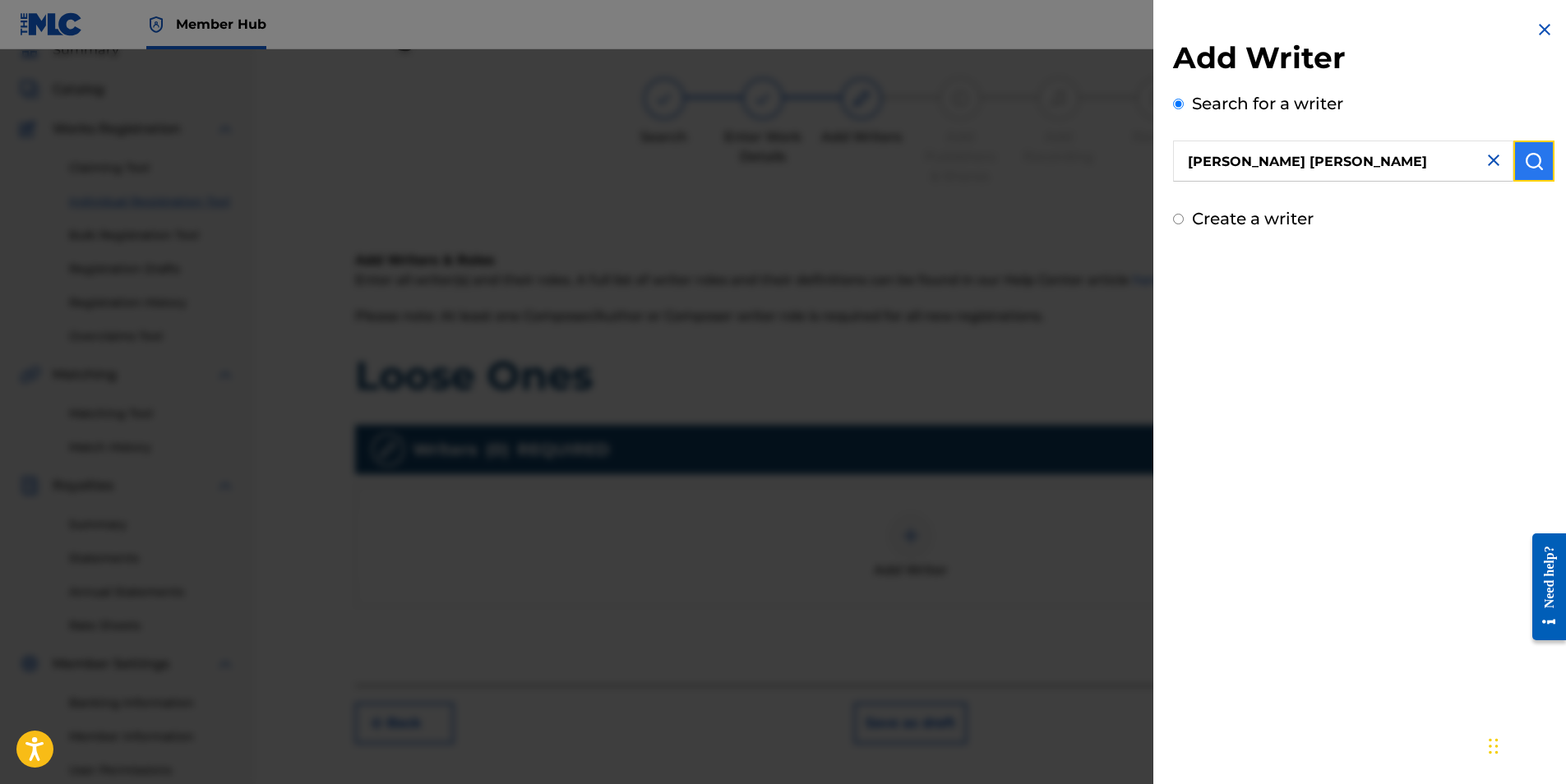
click at [1515, 163] on button "submit" at bounding box center [1533, 160] width 41 height 41
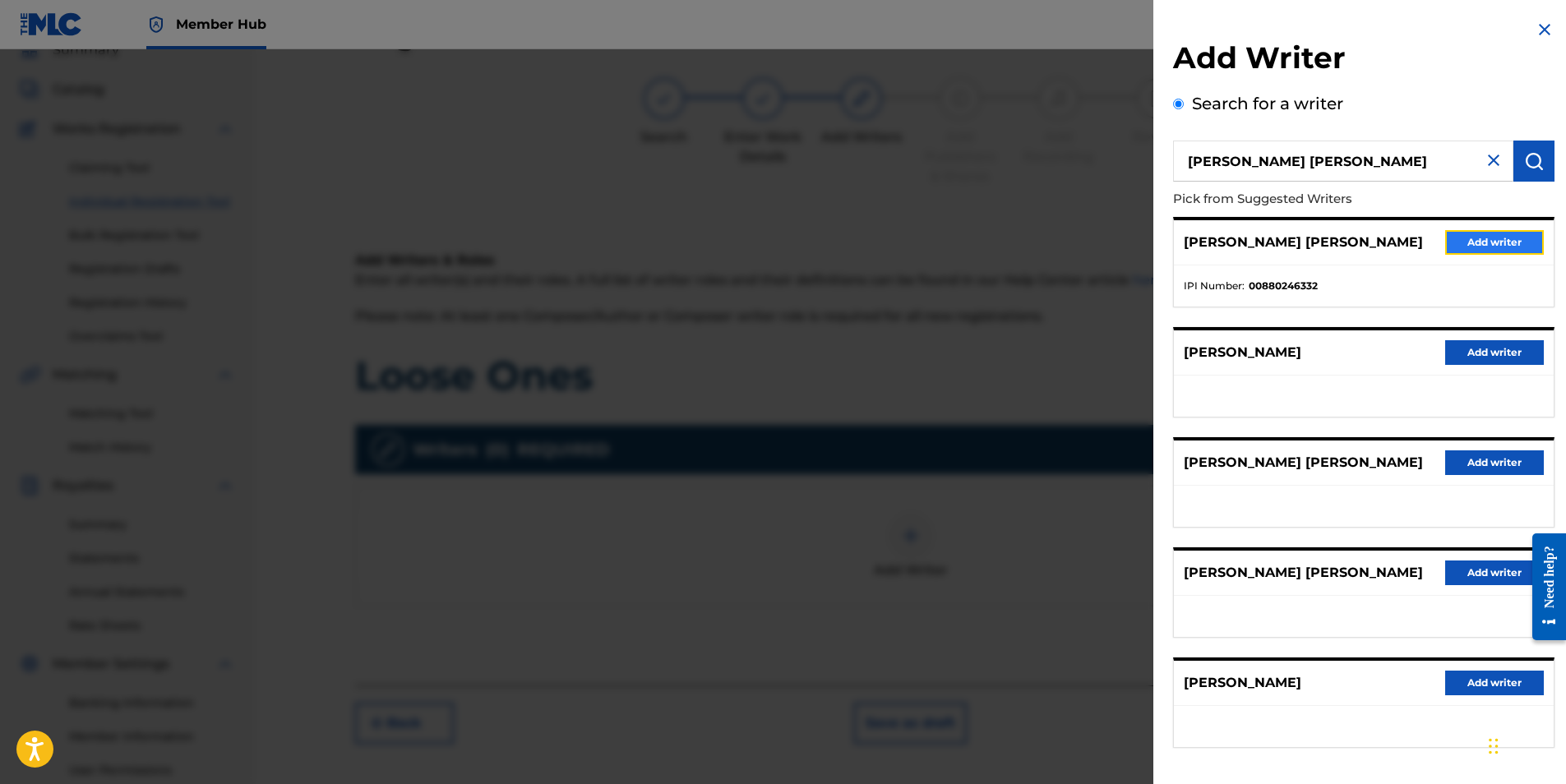
click at [1485, 236] on button "Add writer" at bounding box center [1493, 241] width 98 height 25
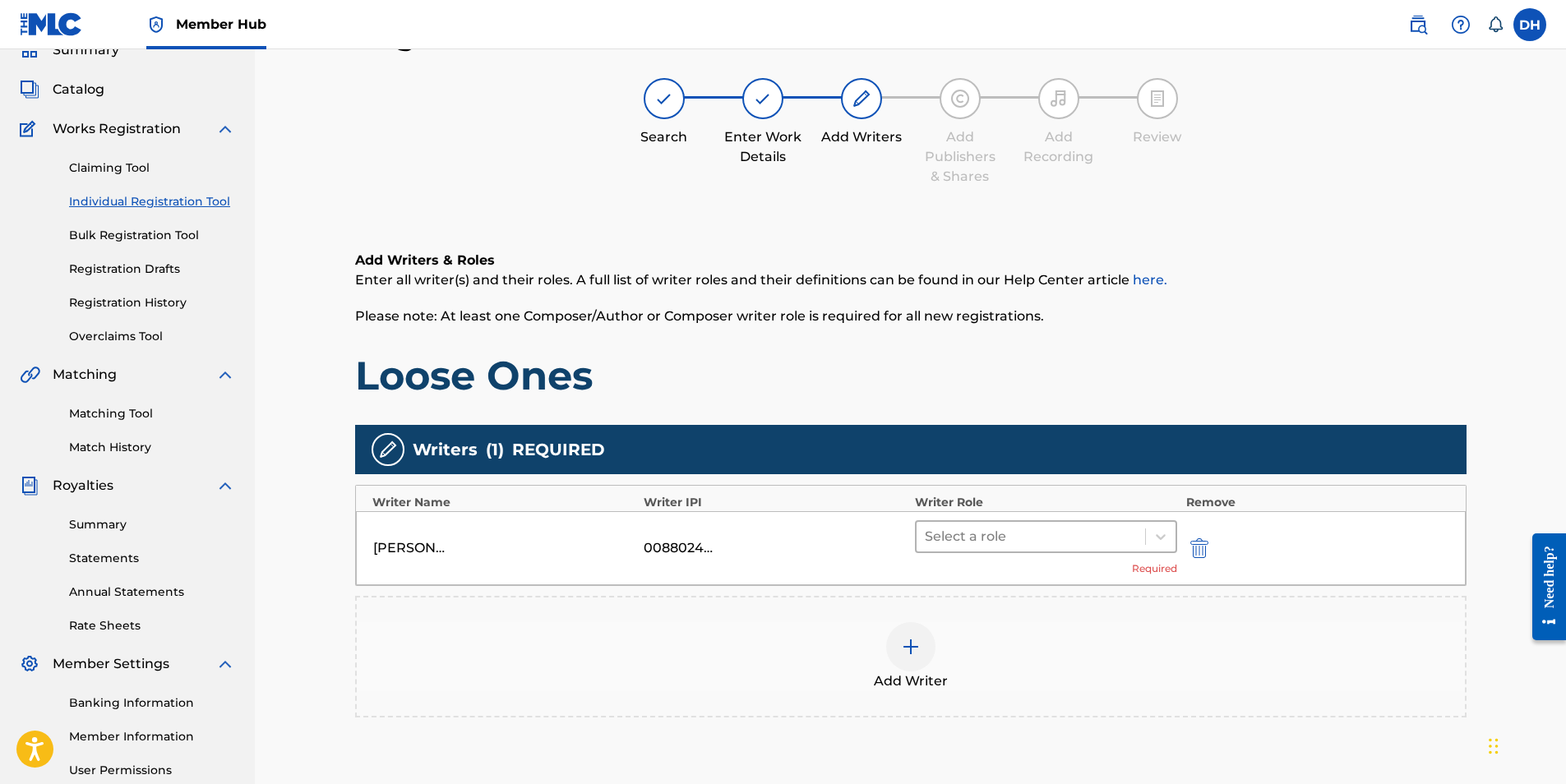
click at [987, 535] on div at bounding box center [1031, 536] width 213 height 23
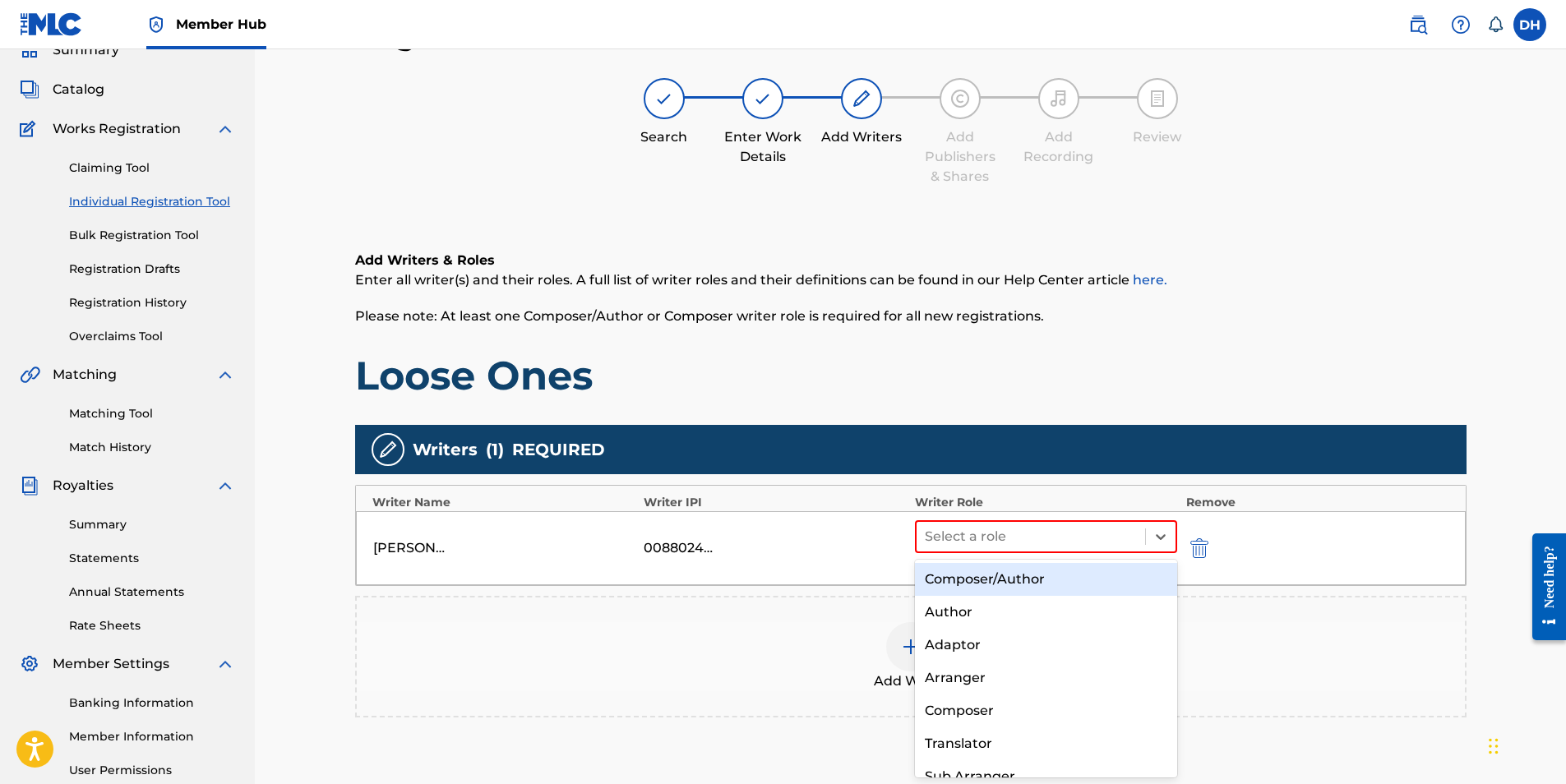
click at [996, 573] on div "Composer/Author" at bounding box center [1046, 578] width 263 height 33
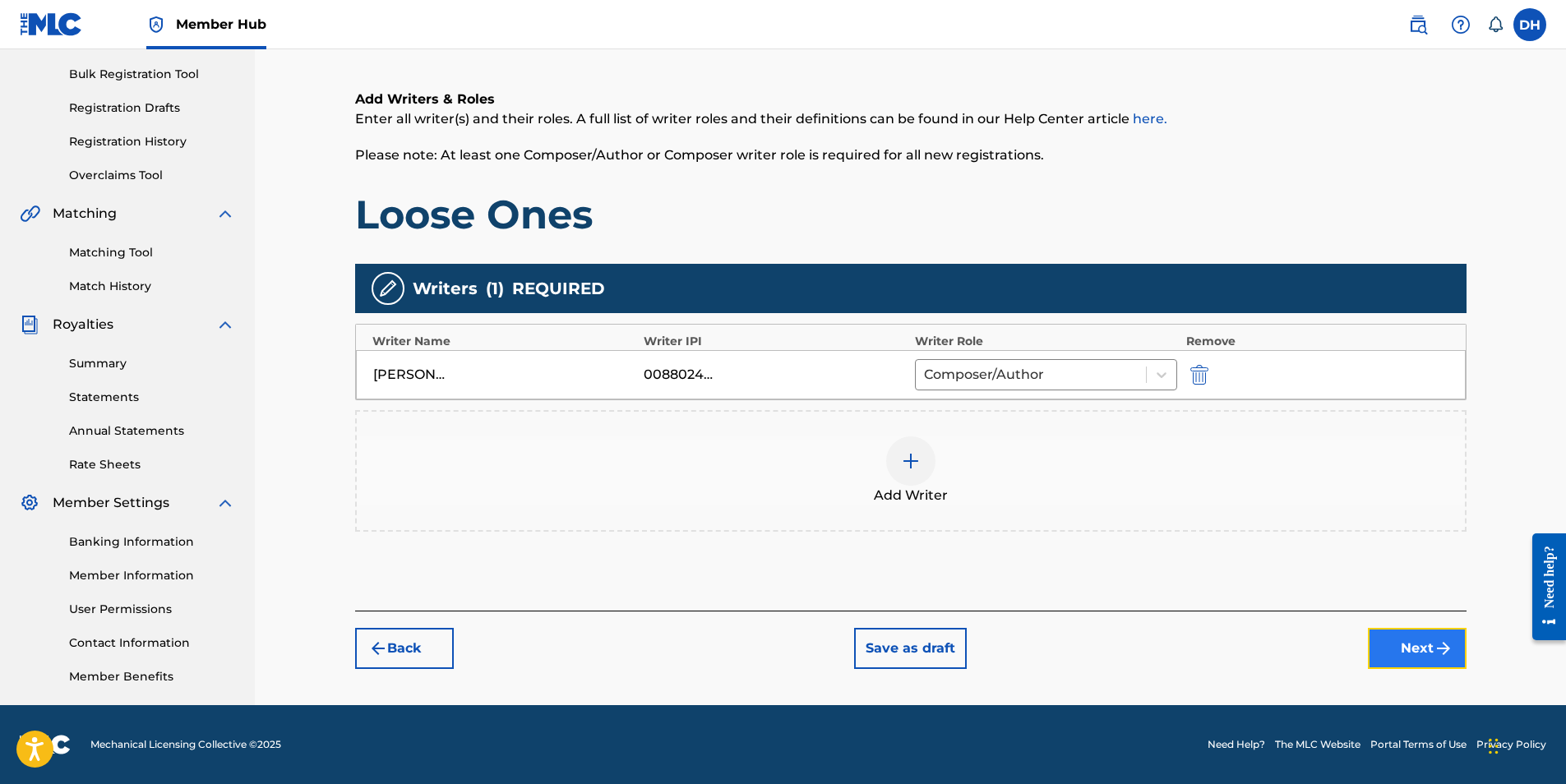
click at [1397, 657] on button "Next" at bounding box center [1417, 648] width 98 height 41
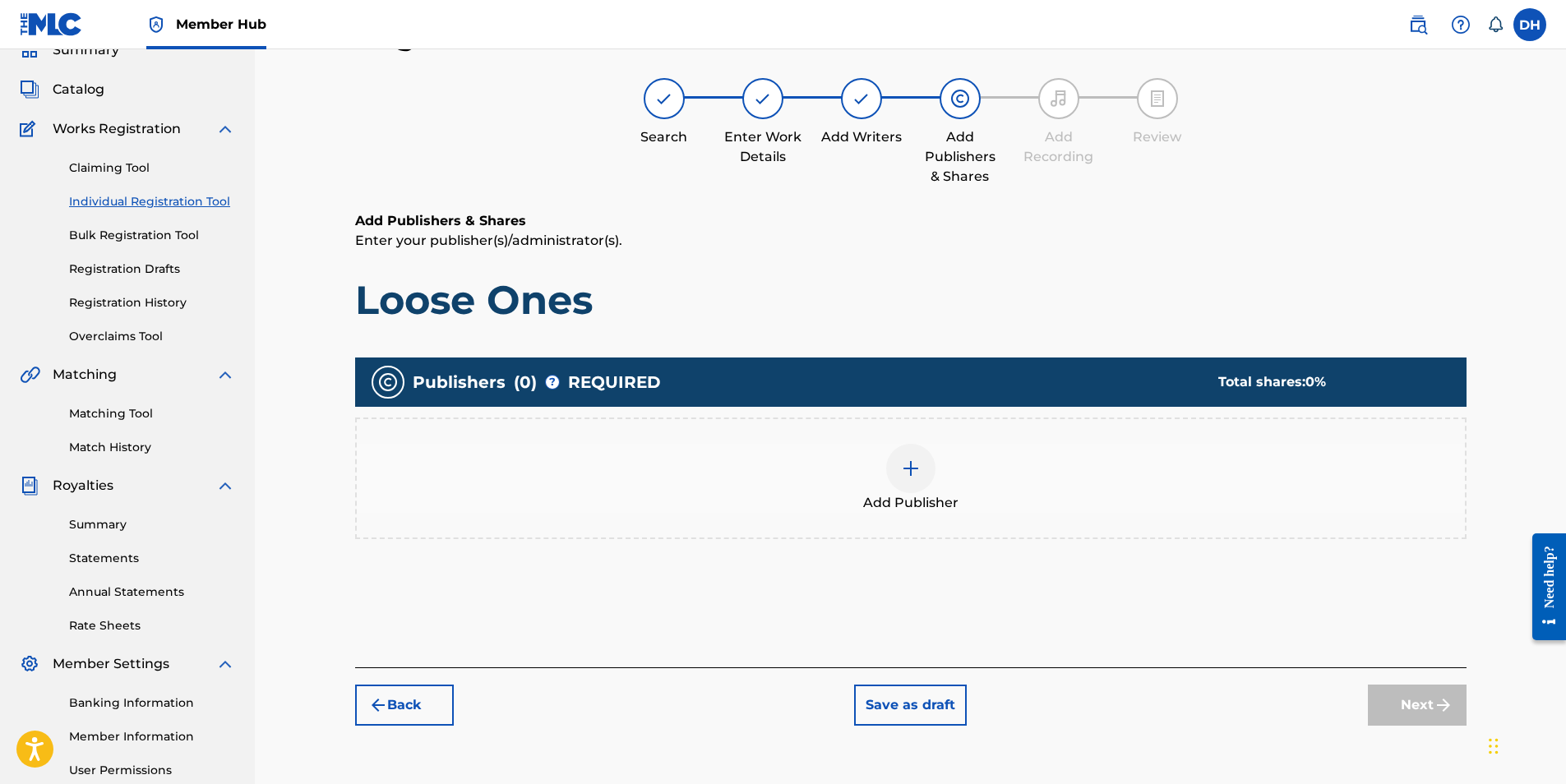
click at [889, 473] on div at bounding box center [911, 468] width 50 height 50
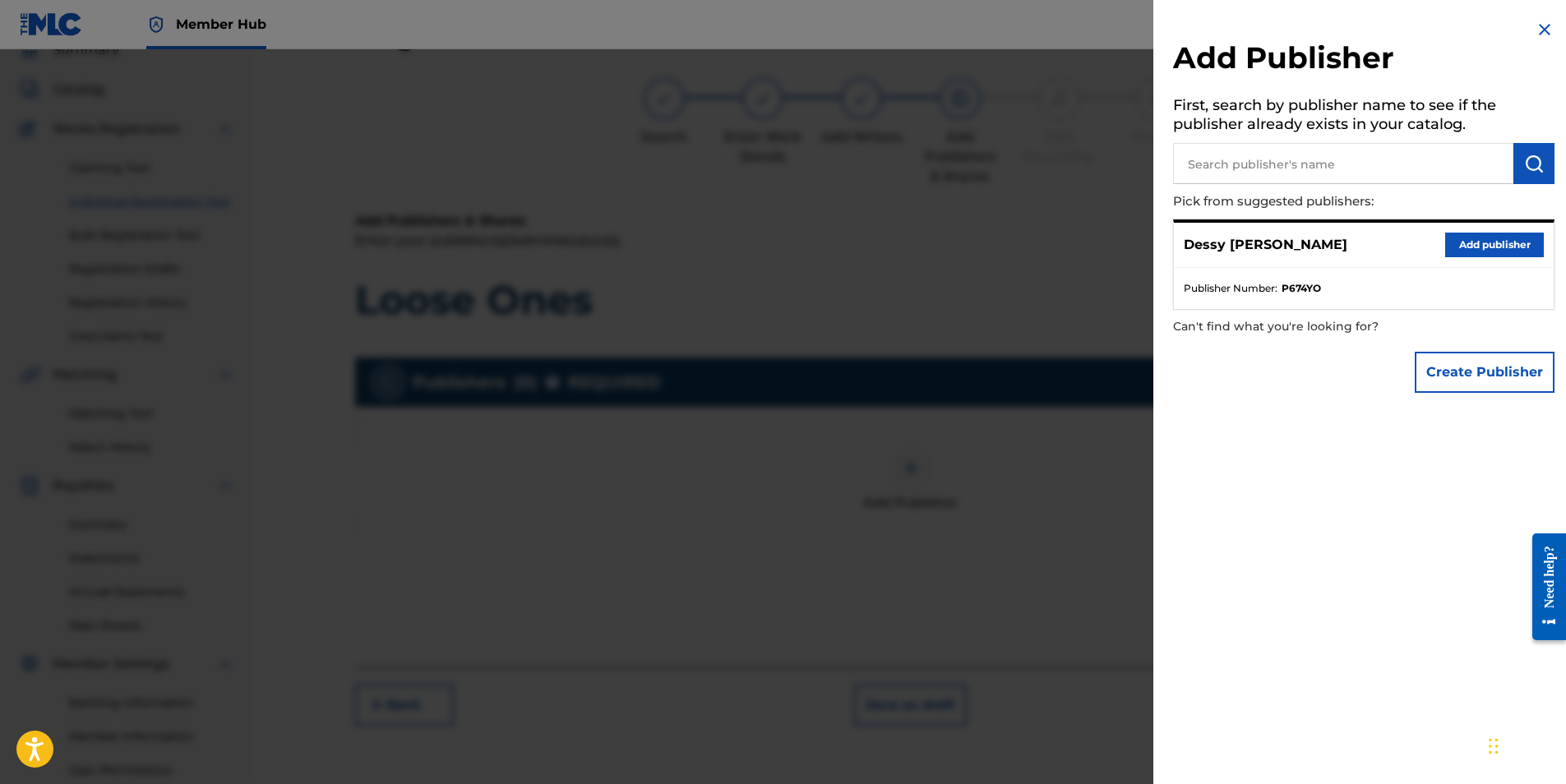
click at [1249, 164] on input "text" at bounding box center [1343, 163] width 340 height 41
type input "d"
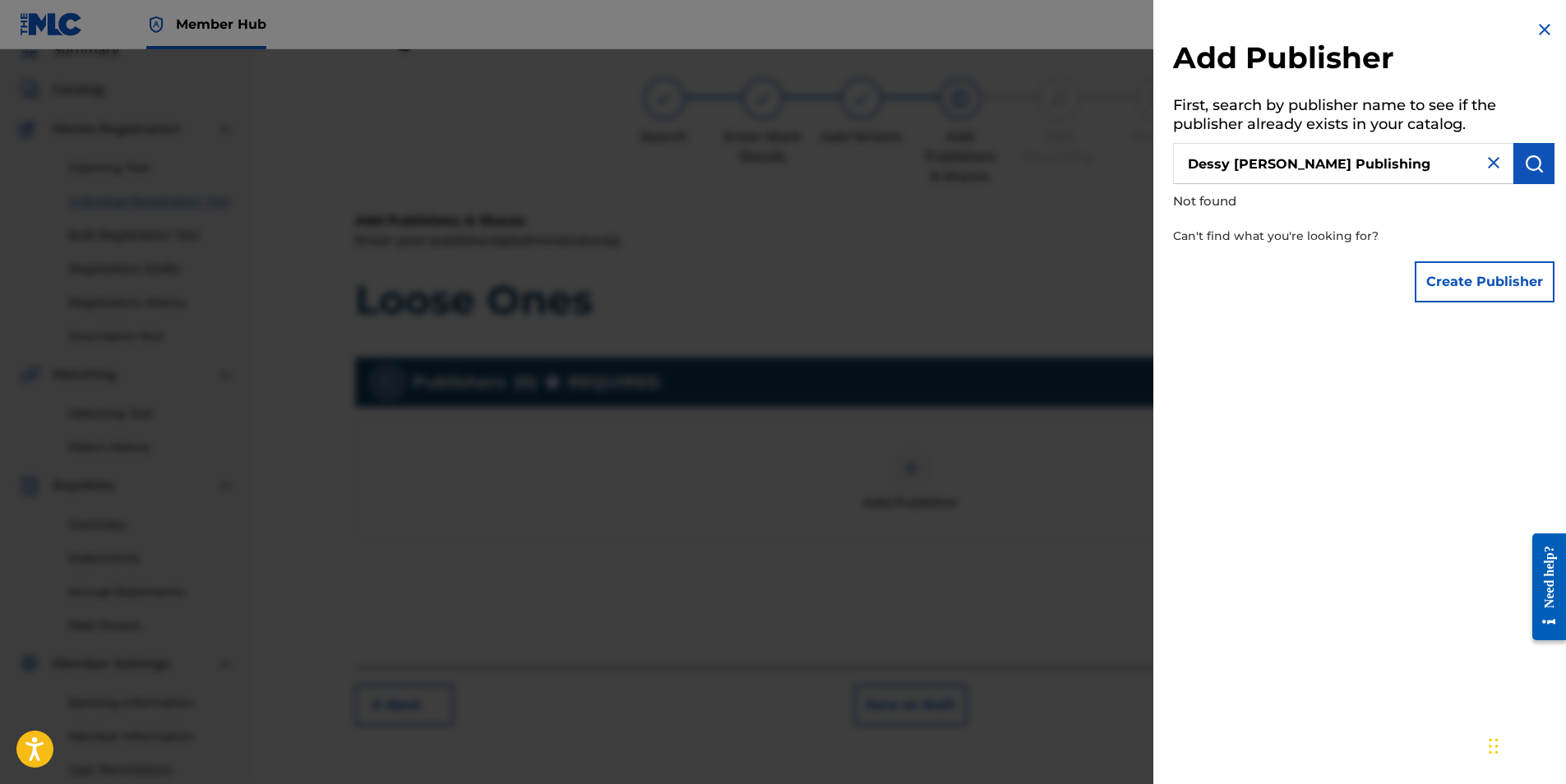
click at [1441, 167] on input "Dessy Hinds Publishing" at bounding box center [1343, 163] width 340 height 41
type input "Dessy Hinds Publishing"
click at [1425, 267] on button "Create Publisher" at bounding box center [1484, 281] width 140 height 41
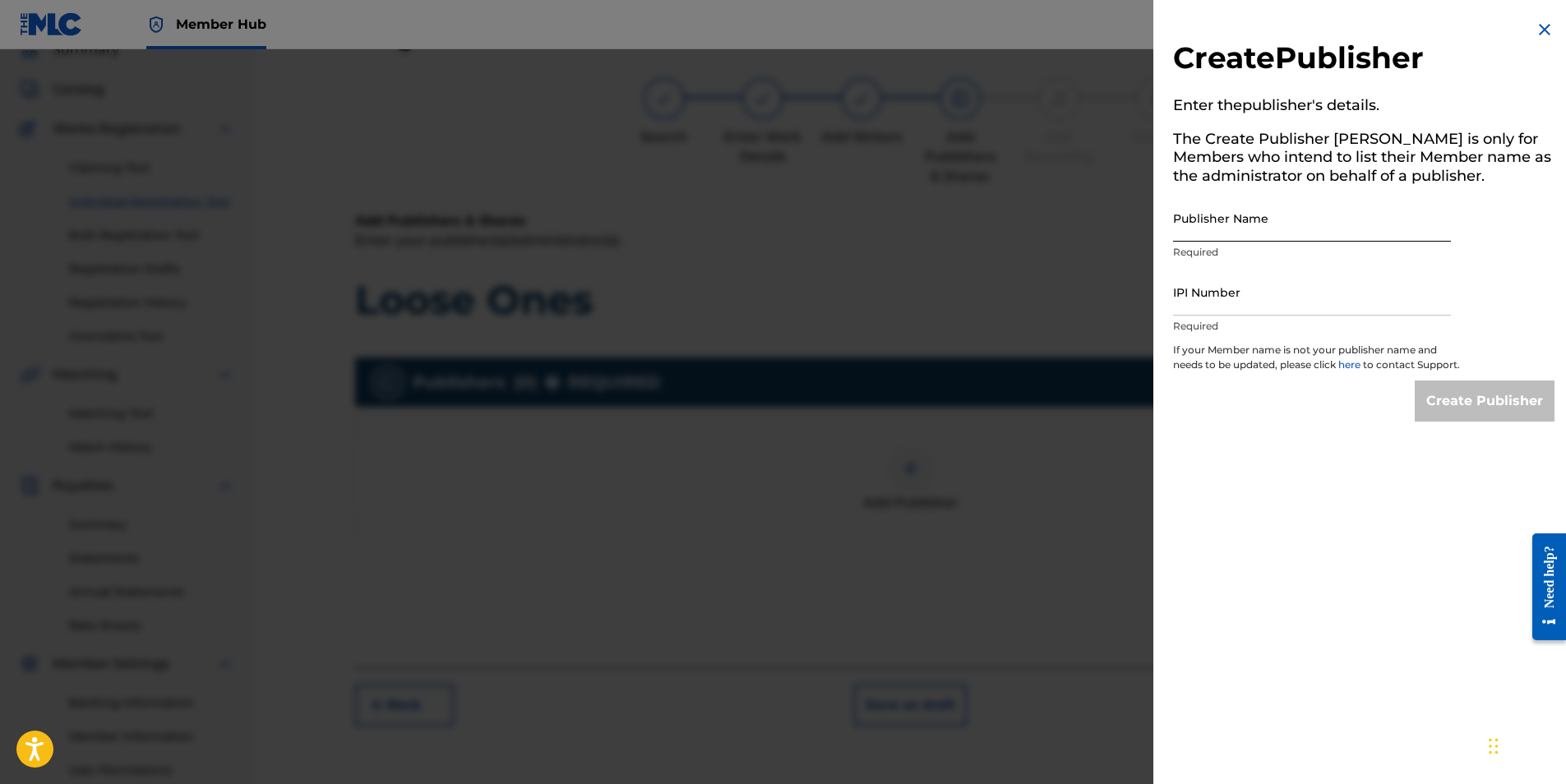
click at [1245, 214] on input "Publisher Name" at bounding box center [1311, 218] width 277 height 47
type input "DESSY [PERSON_NAME] PUBLISHING"
type input "01210406325"
click at [1477, 419] on input "Create Publisher" at bounding box center [1484, 400] width 140 height 41
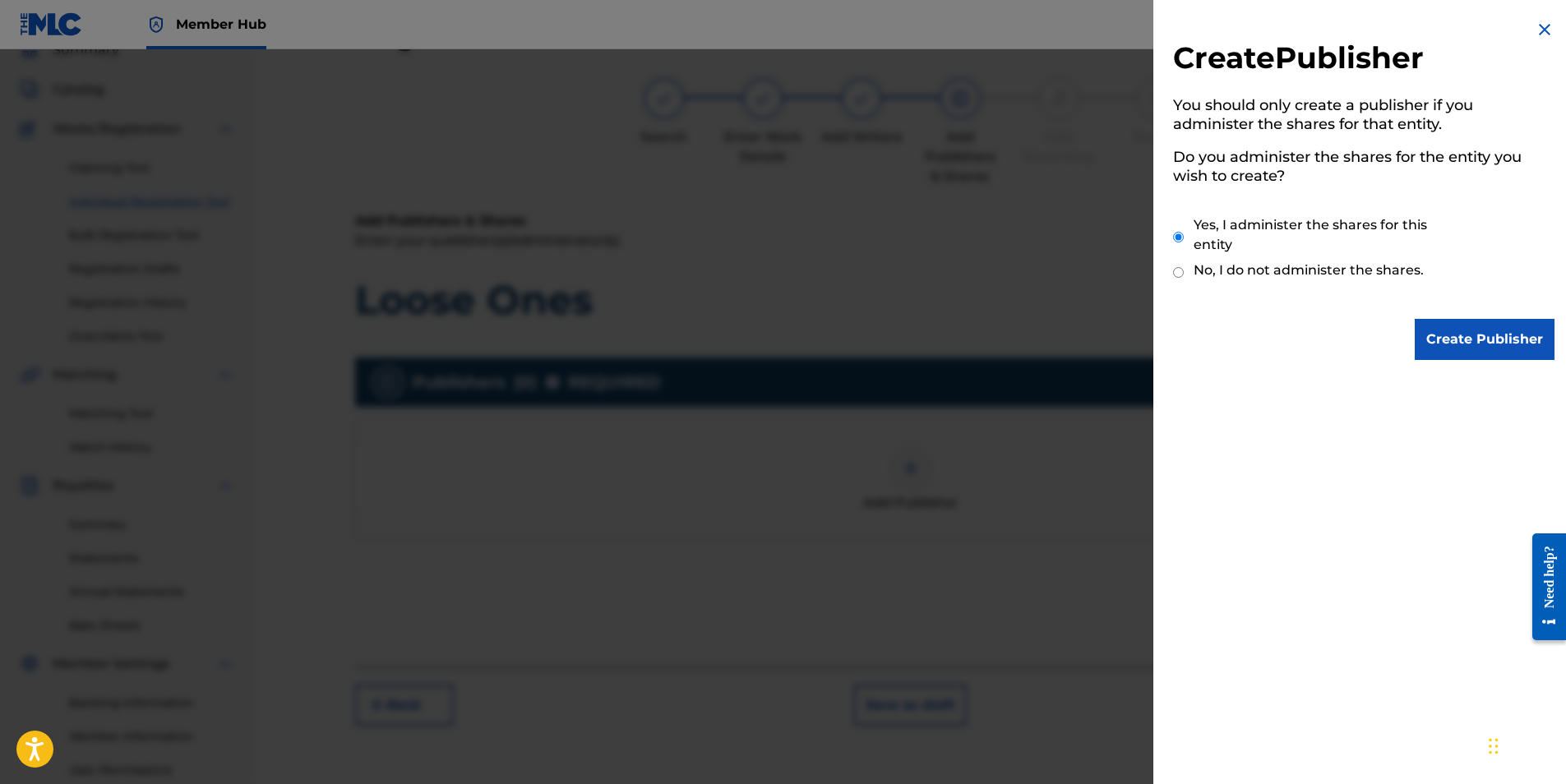
click at [1553, 365] on div "Create Publisher You should only create a publisher if you administer the share…" at bounding box center [1363, 190] width 421 height 380
click at [1479, 321] on input "Create Publisher" at bounding box center [1484, 339] width 140 height 41
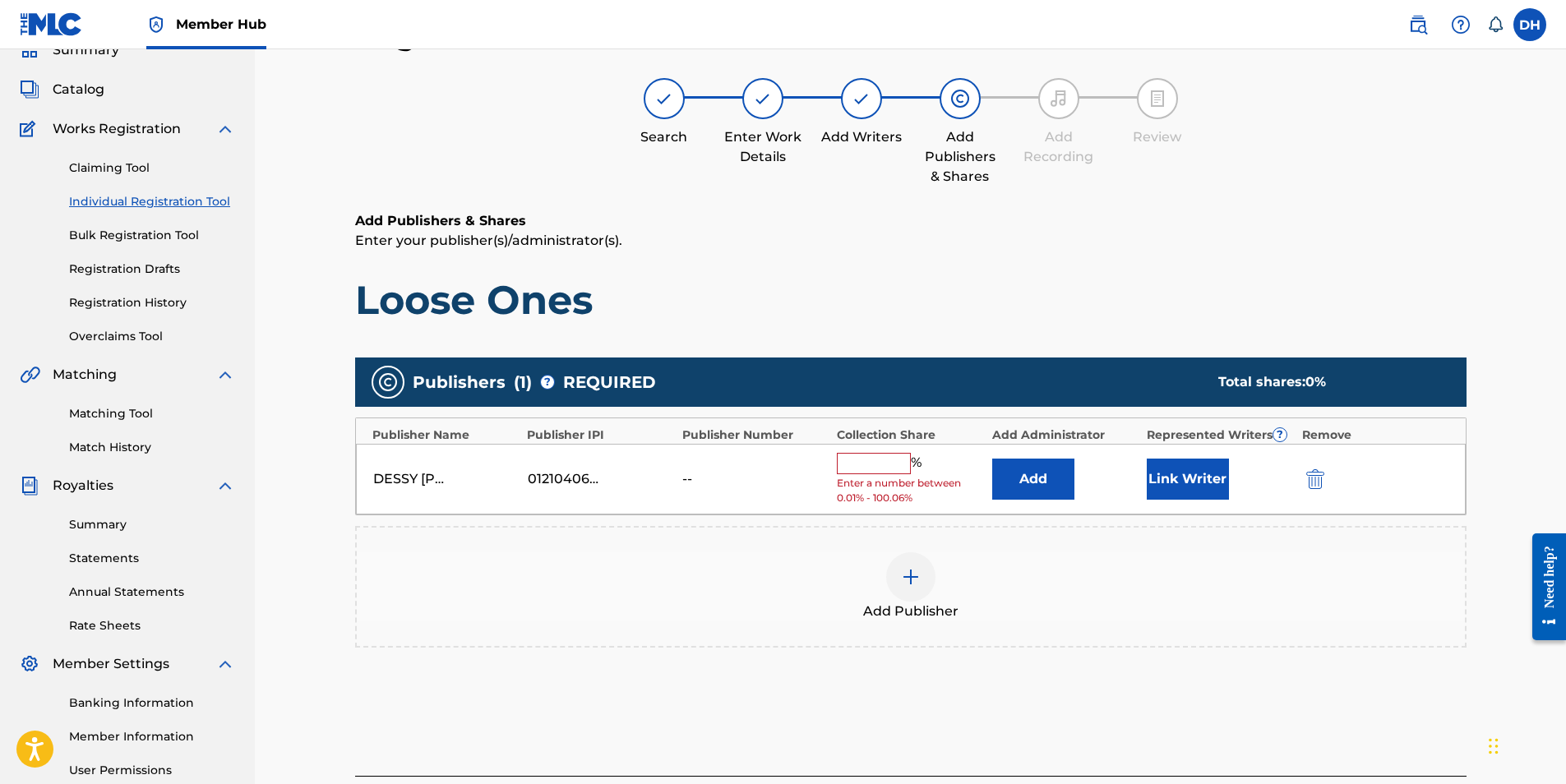
click at [555, 486] on div "01210406325" at bounding box center [565, 479] width 74 height 20
click at [555, 480] on div "01210406325" at bounding box center [565, 479] width 74 height 20
click at [566, 482] on div "01210406325" at bounding box center [565, 479] width 74 height 20
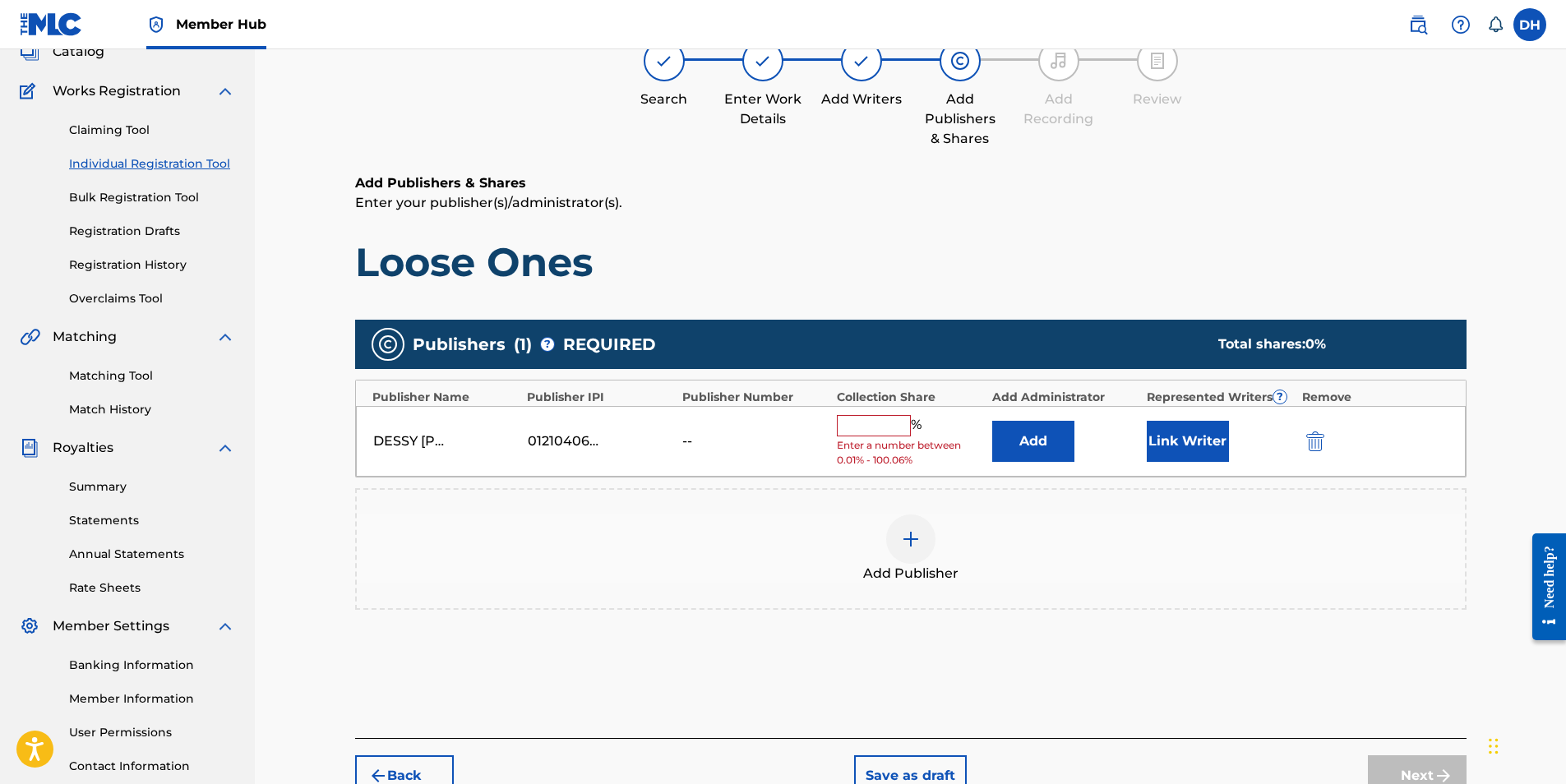
scroll to position [235, 0]
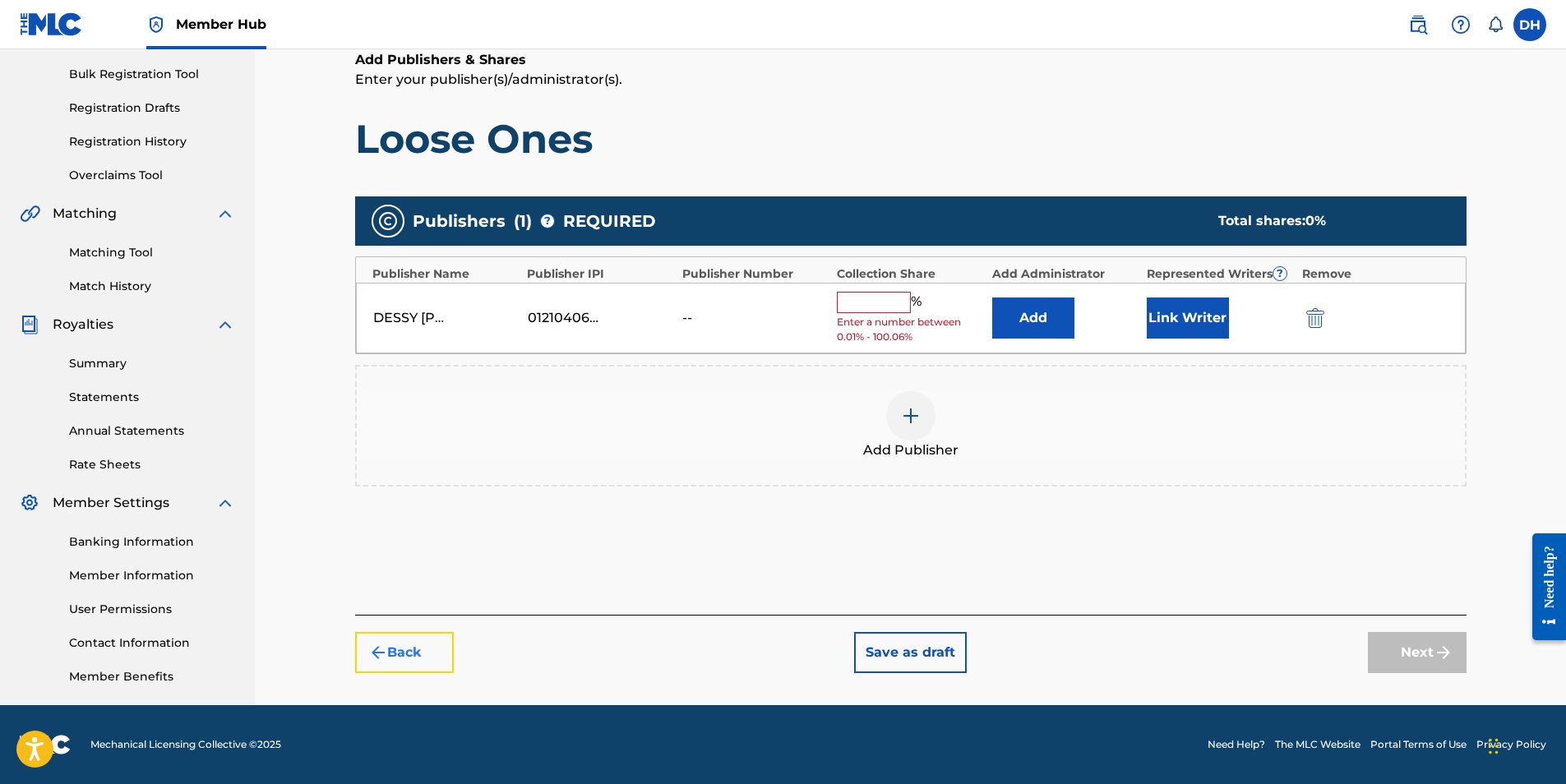
click at [378, 662] on button "Back" at bounding box center [404, 652] width 98 height 41
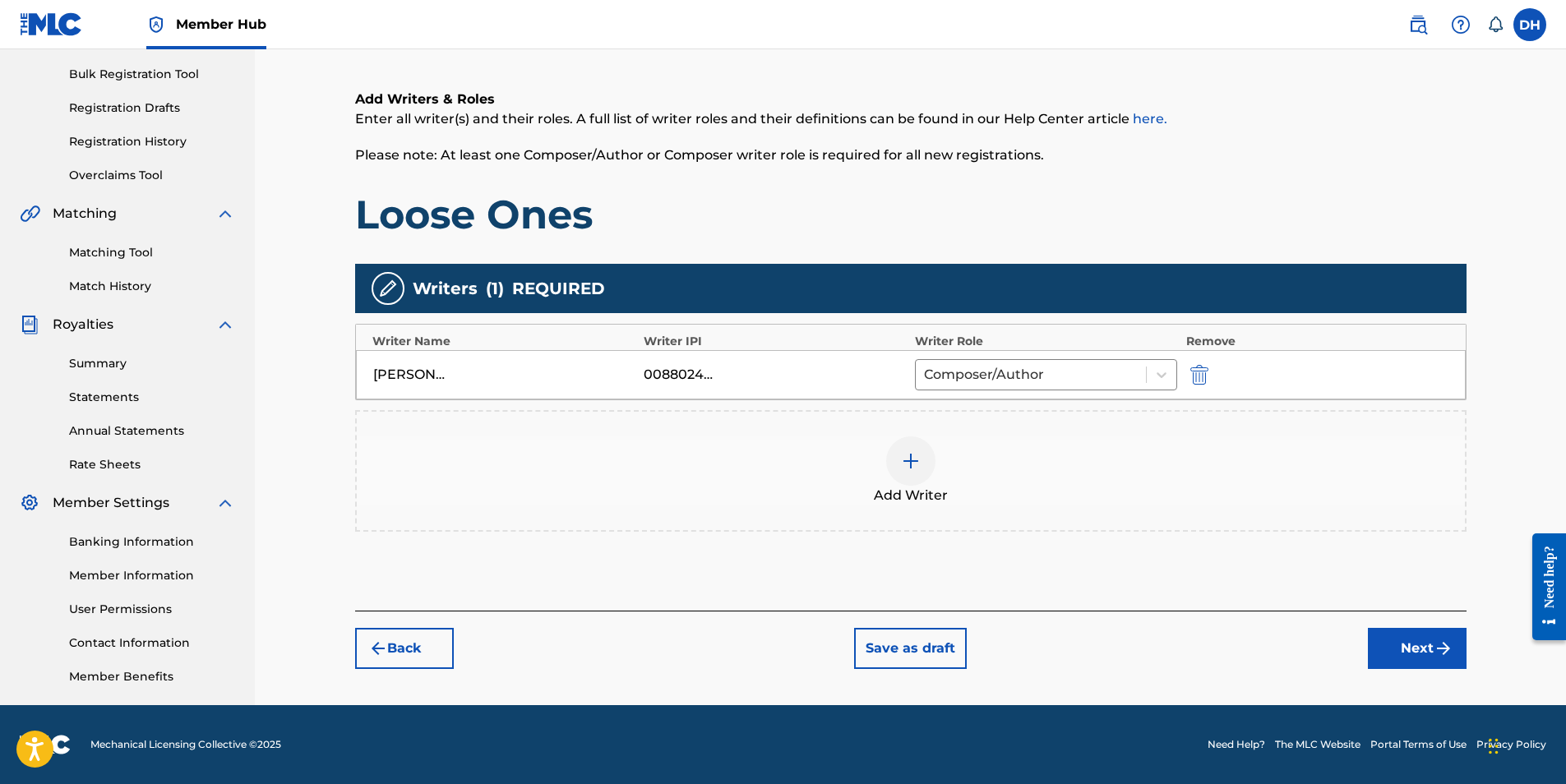
click at [668, 380] on div "00880246332" at bounding box center [680, 375] width 74 height 20
click at [668, 374] on div "00880246332" at bounding box center [680, 375] width 74 height 20
click at [1204, 375] on img "submit" at bounding box center [1199, 375] width 18 height 20
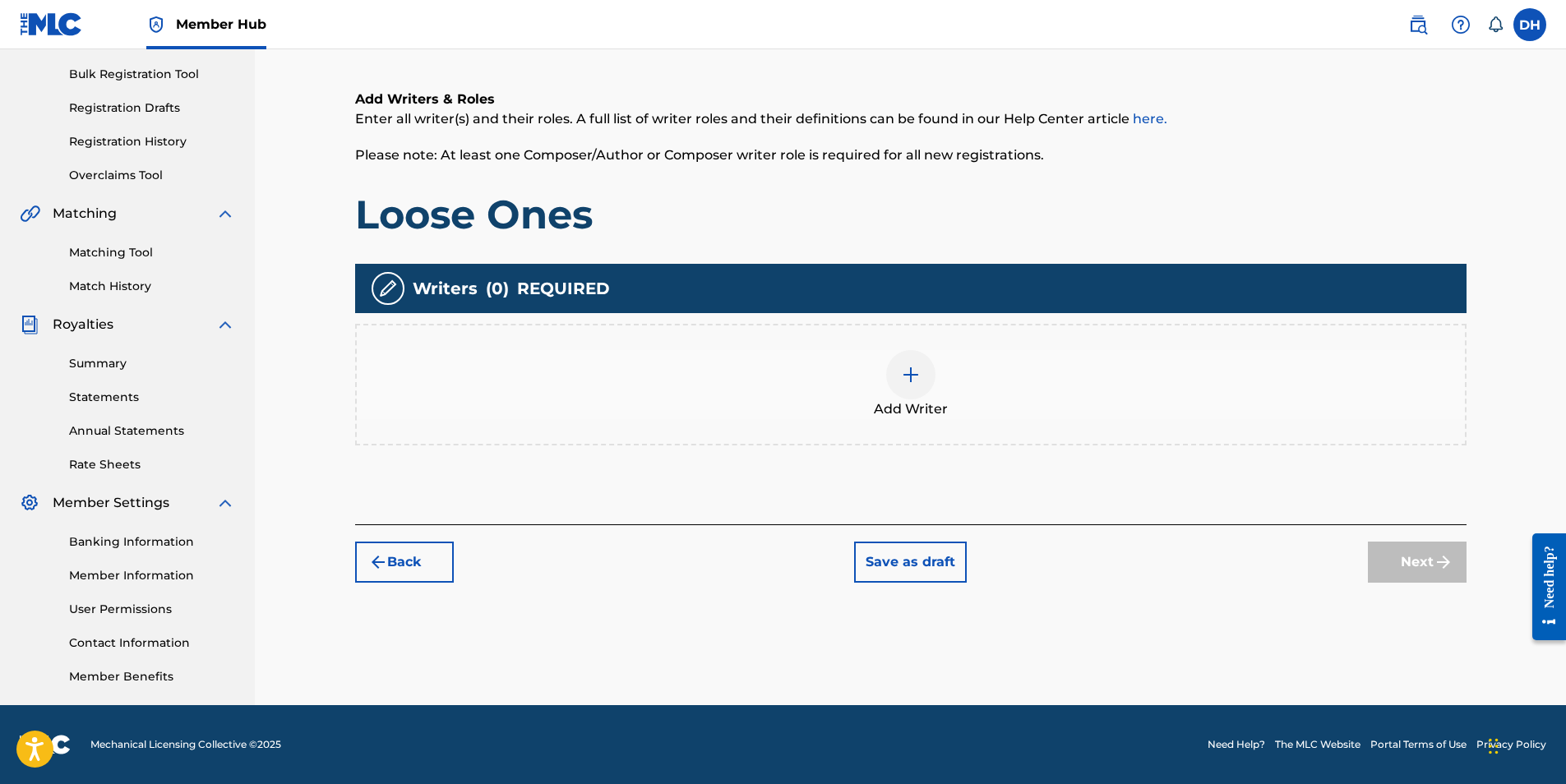
click at [904, 393] on div at bounding box center [911, 375] width 50 height 50
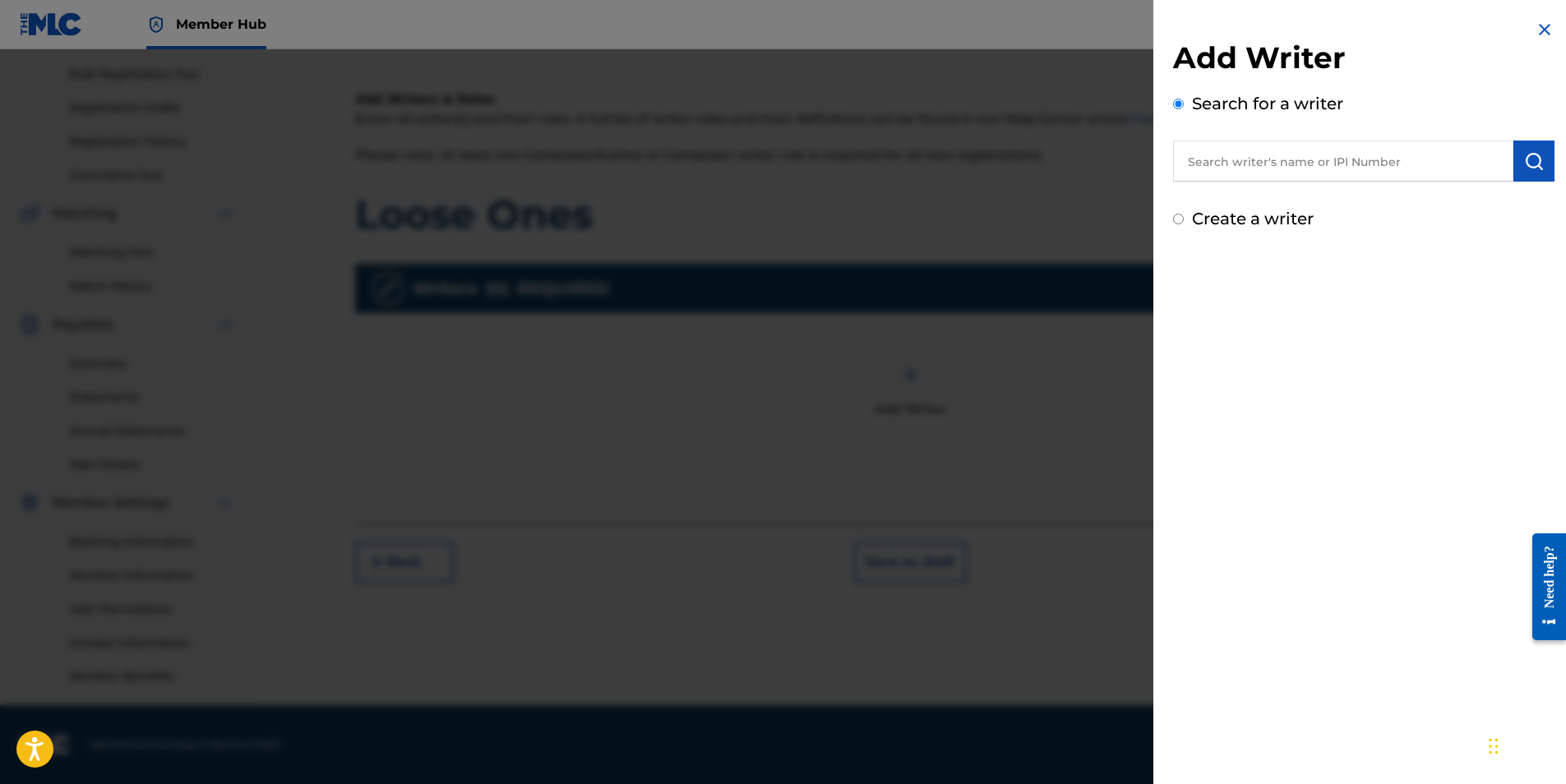
click at [1342, 168] on input "text" at bounding box center [1343, 160] width 340 height 41
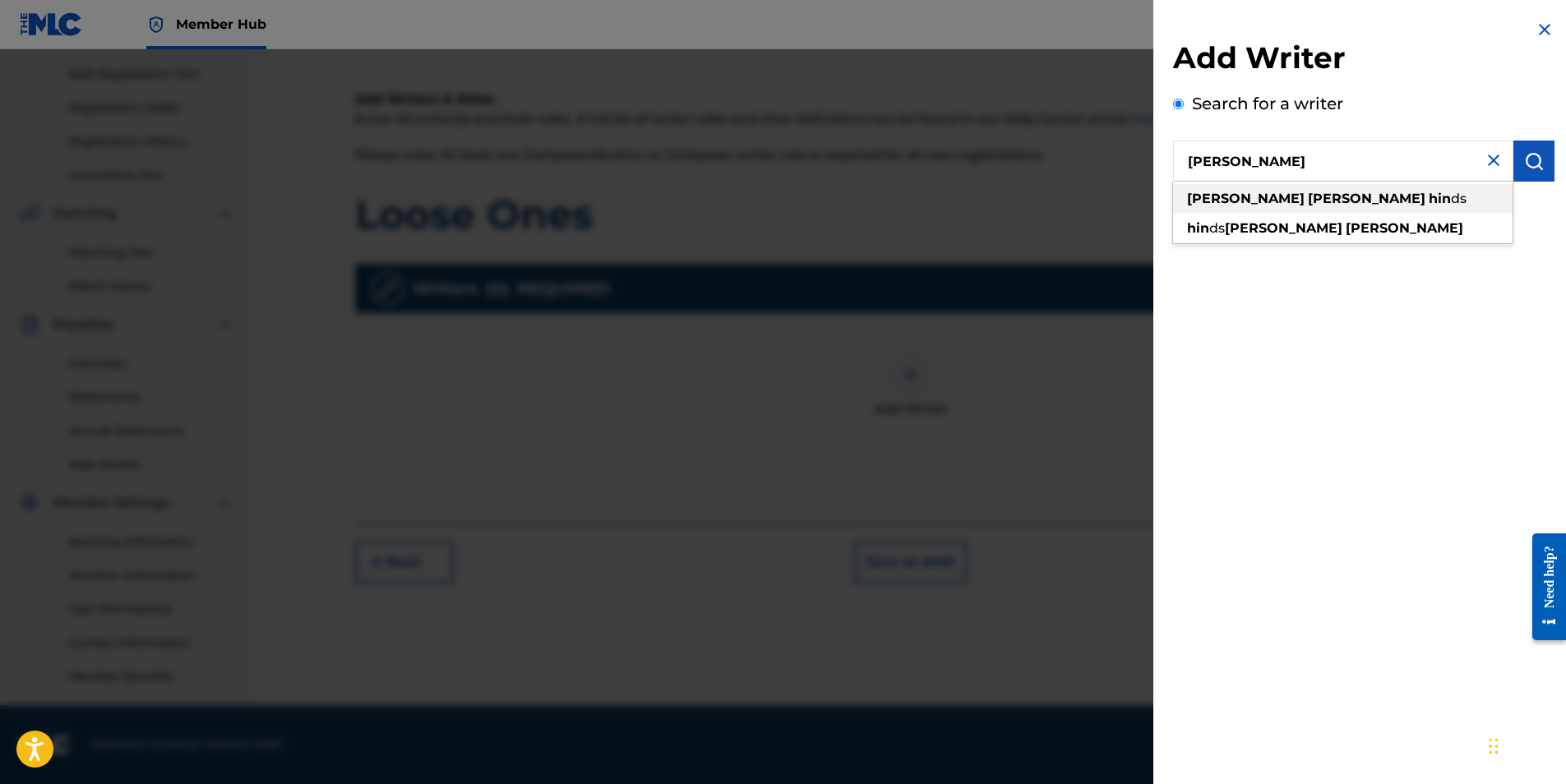
click at [1379, 195] on div "desmond jamelle hin ds" at bounding box center [1342, 199] width 339 height 30
type input "desmond jamelle hinds"
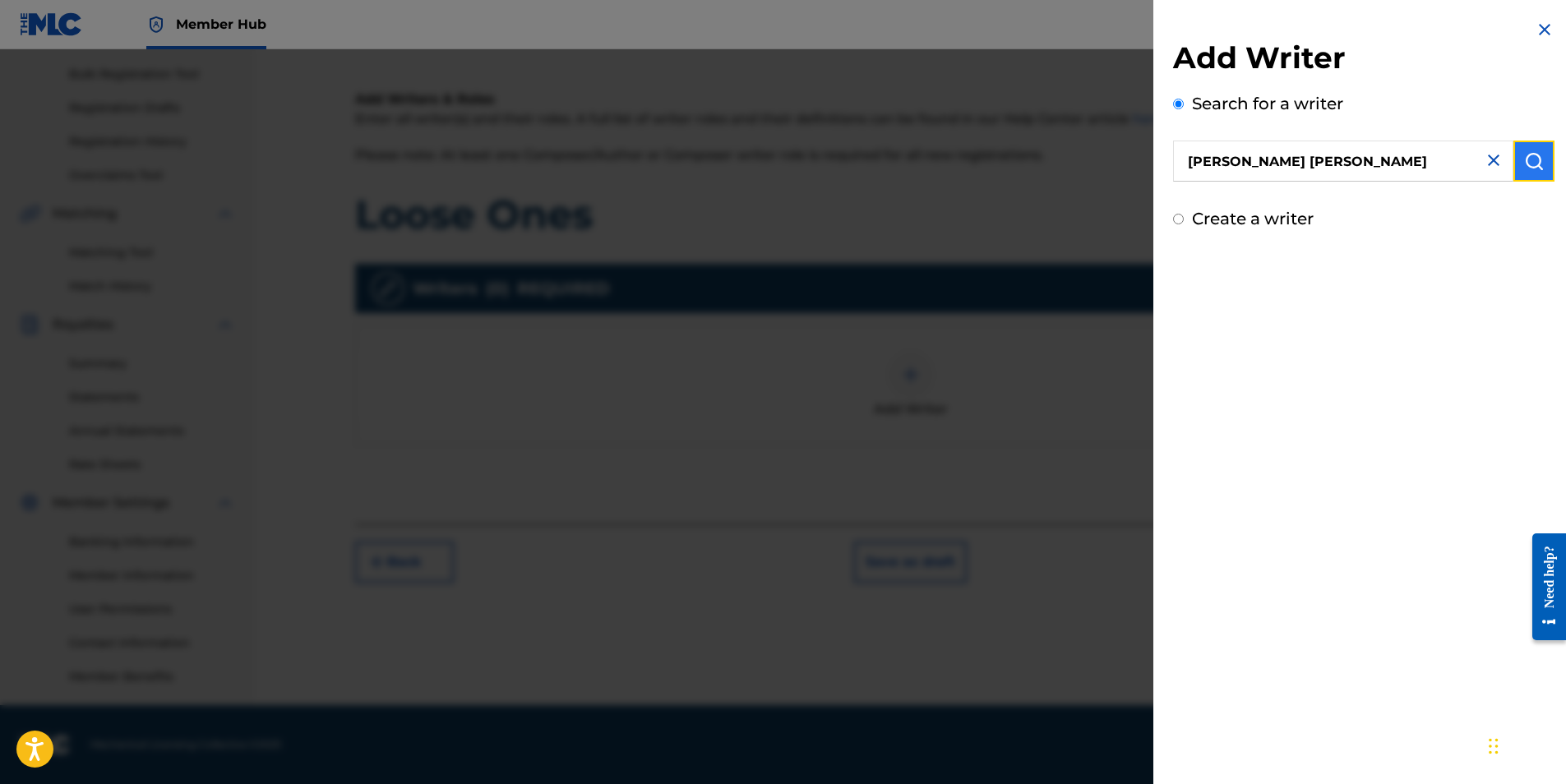
click at [1534, 163] on img "submit" at bounding box center [1534, 161] width 20 height 20
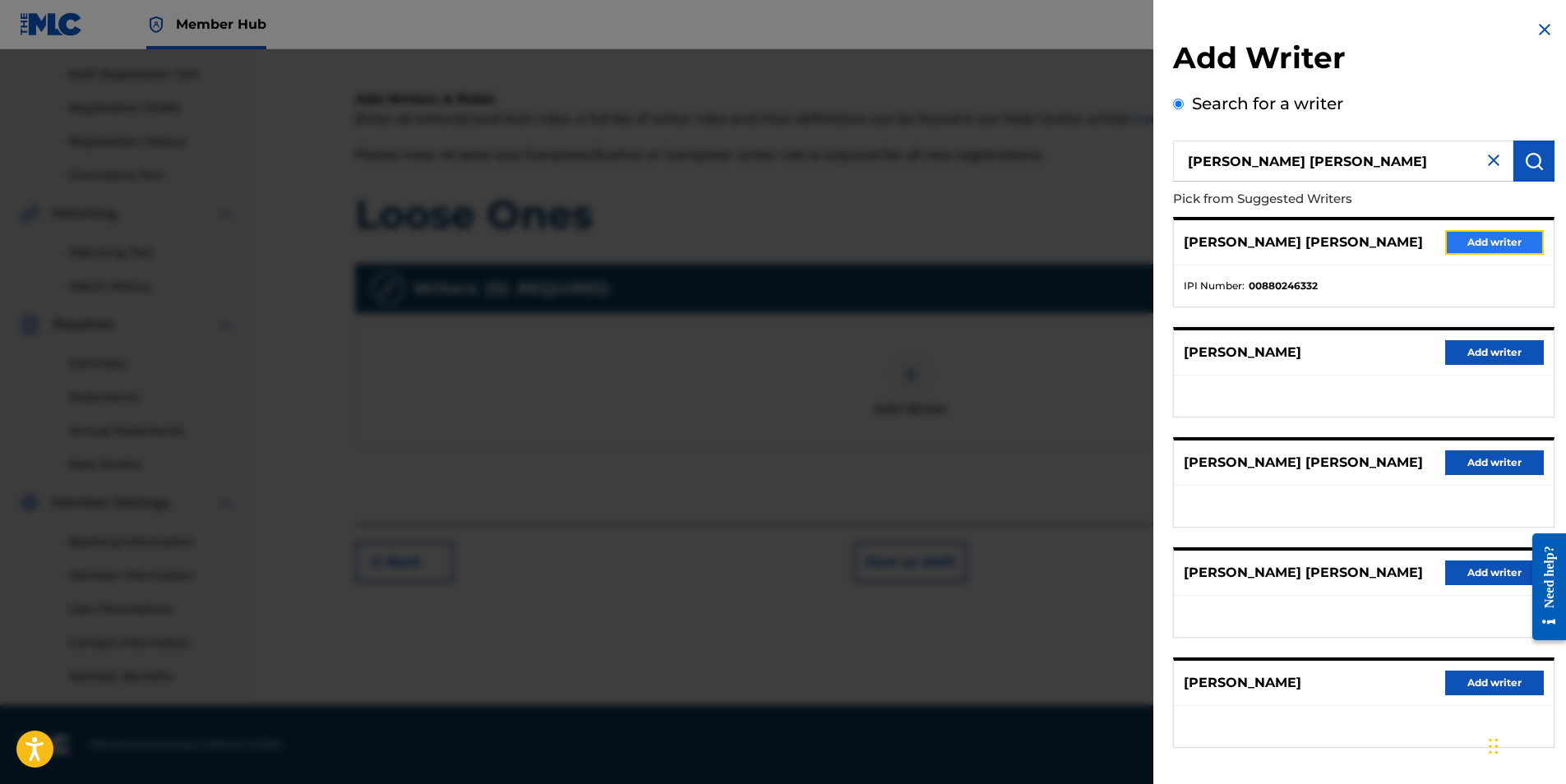
click at [1468, 246] on button "Add writer" at bounding box center [1493, 241] width 98 height 25
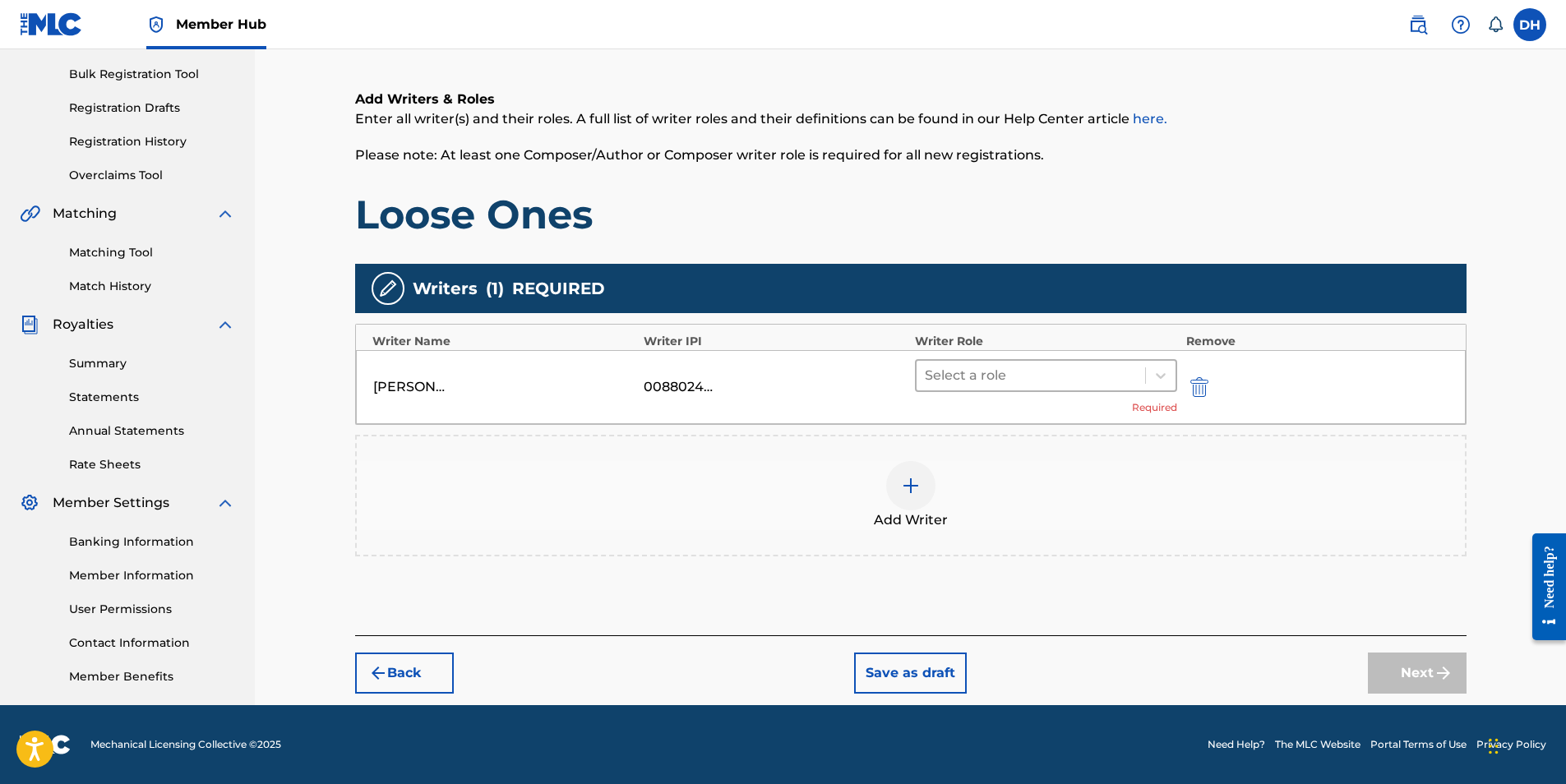
click at [1046, 377] on div at bounding box center [1031, 375] width 213 height 23
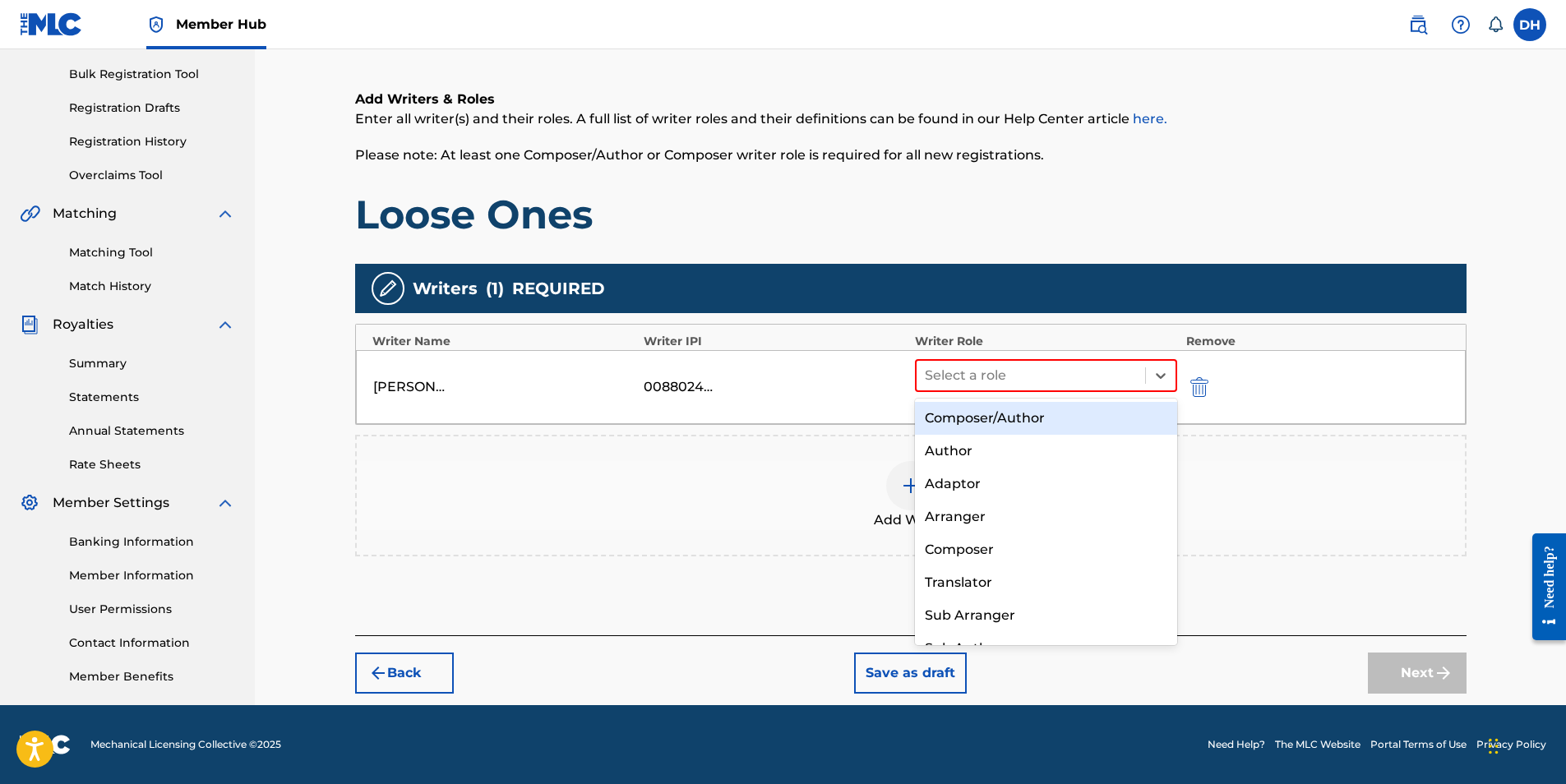
click at [1058, 418] on div "Composer/Author" at bounding box center [1046, 417] width 263 height 33
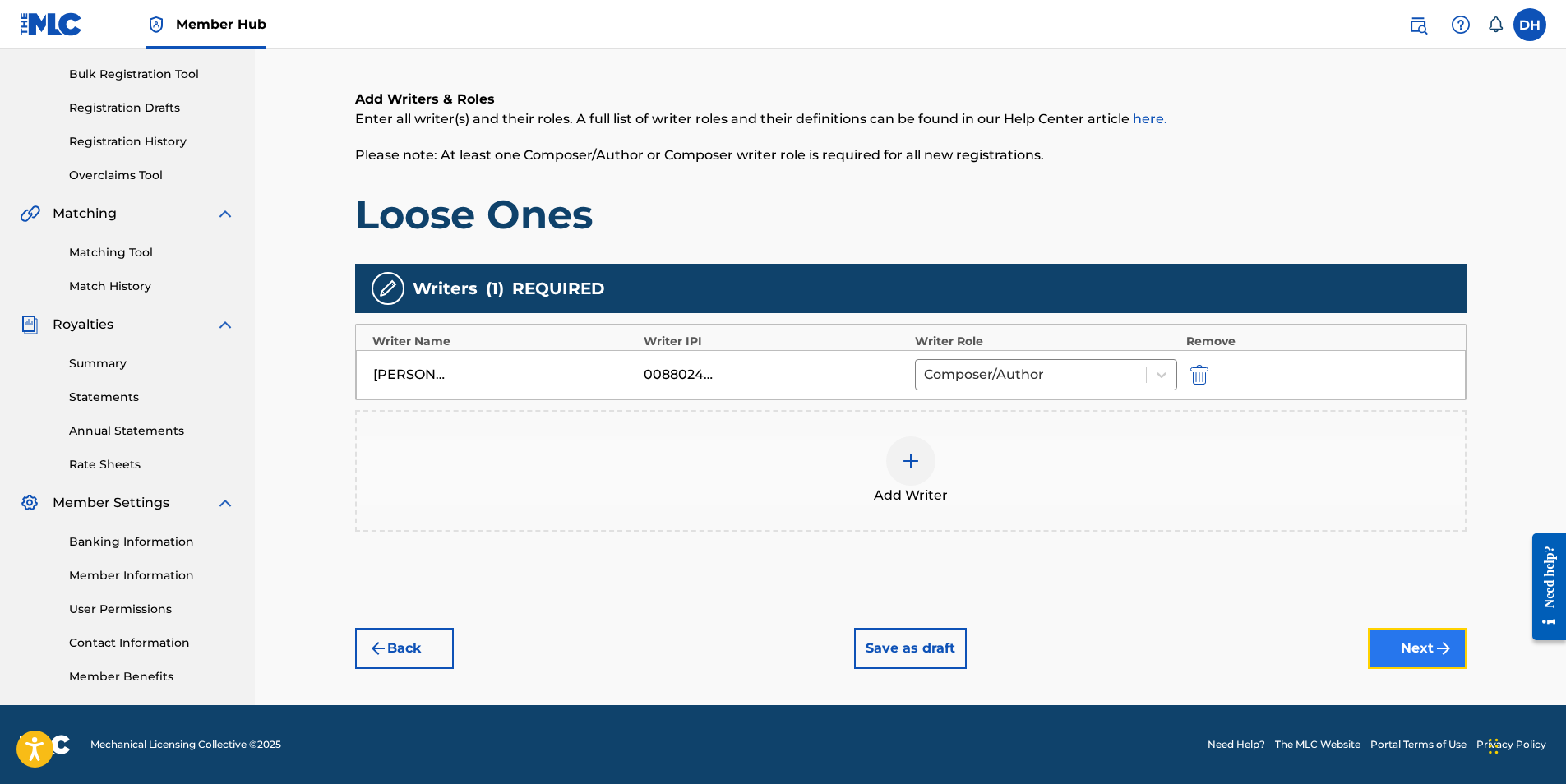
click at [1443, 647] on img "submit" at bounding box center [1444, 648] width 20 height 20
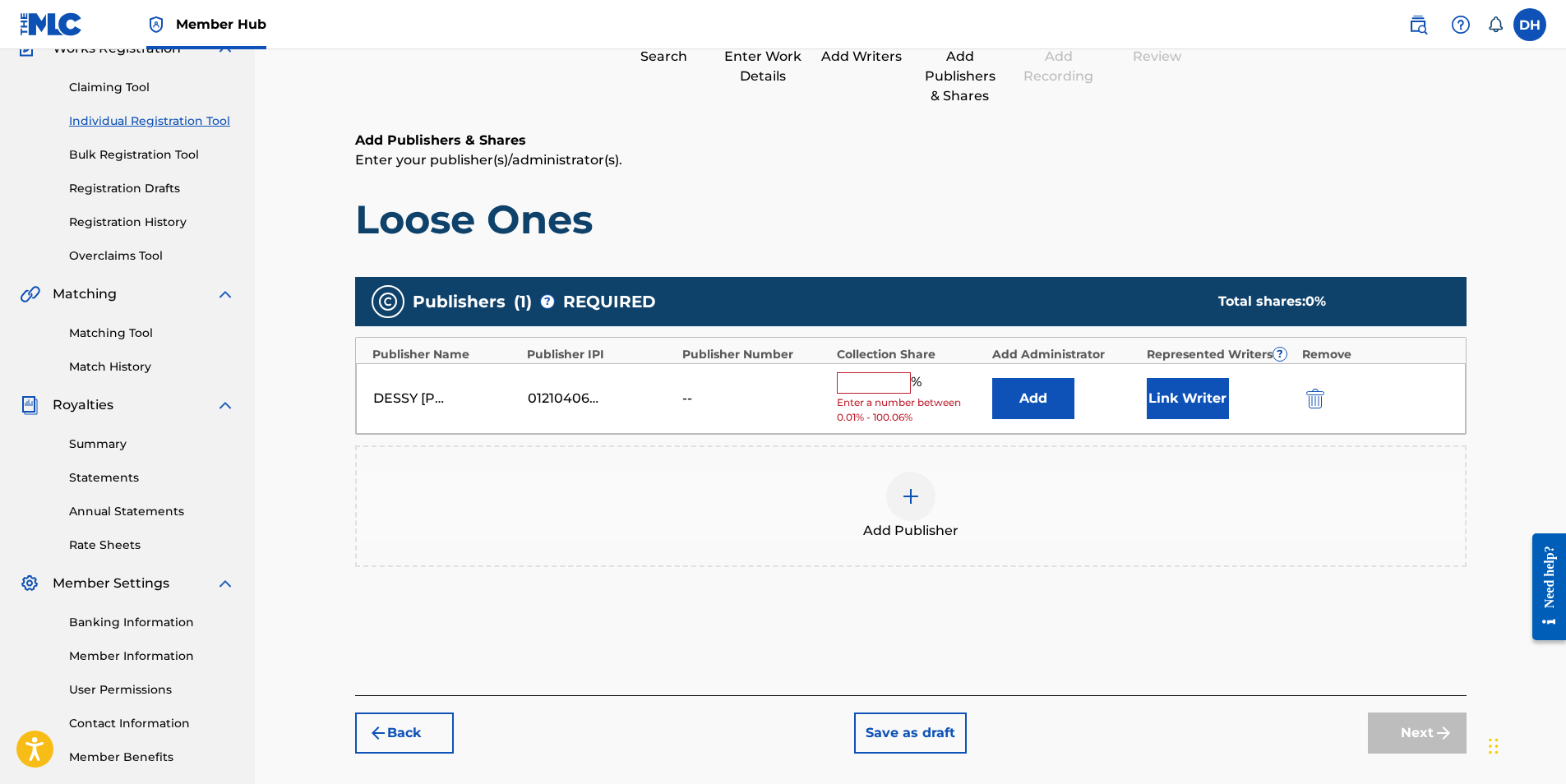
scroll to position [74, 0]
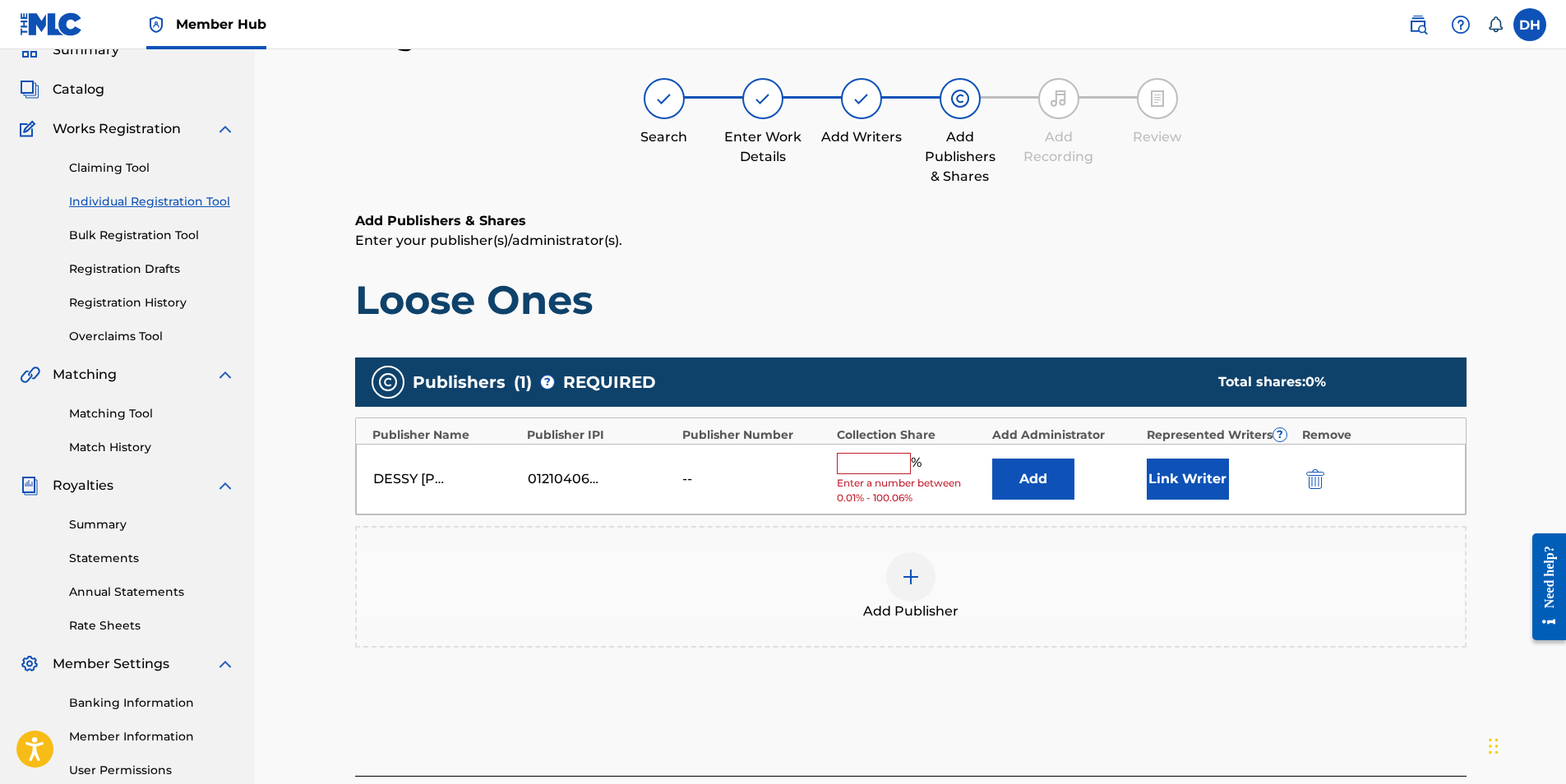
click at [870, 472] on input "text" at bounding box center [874, 462] width 74 height 21
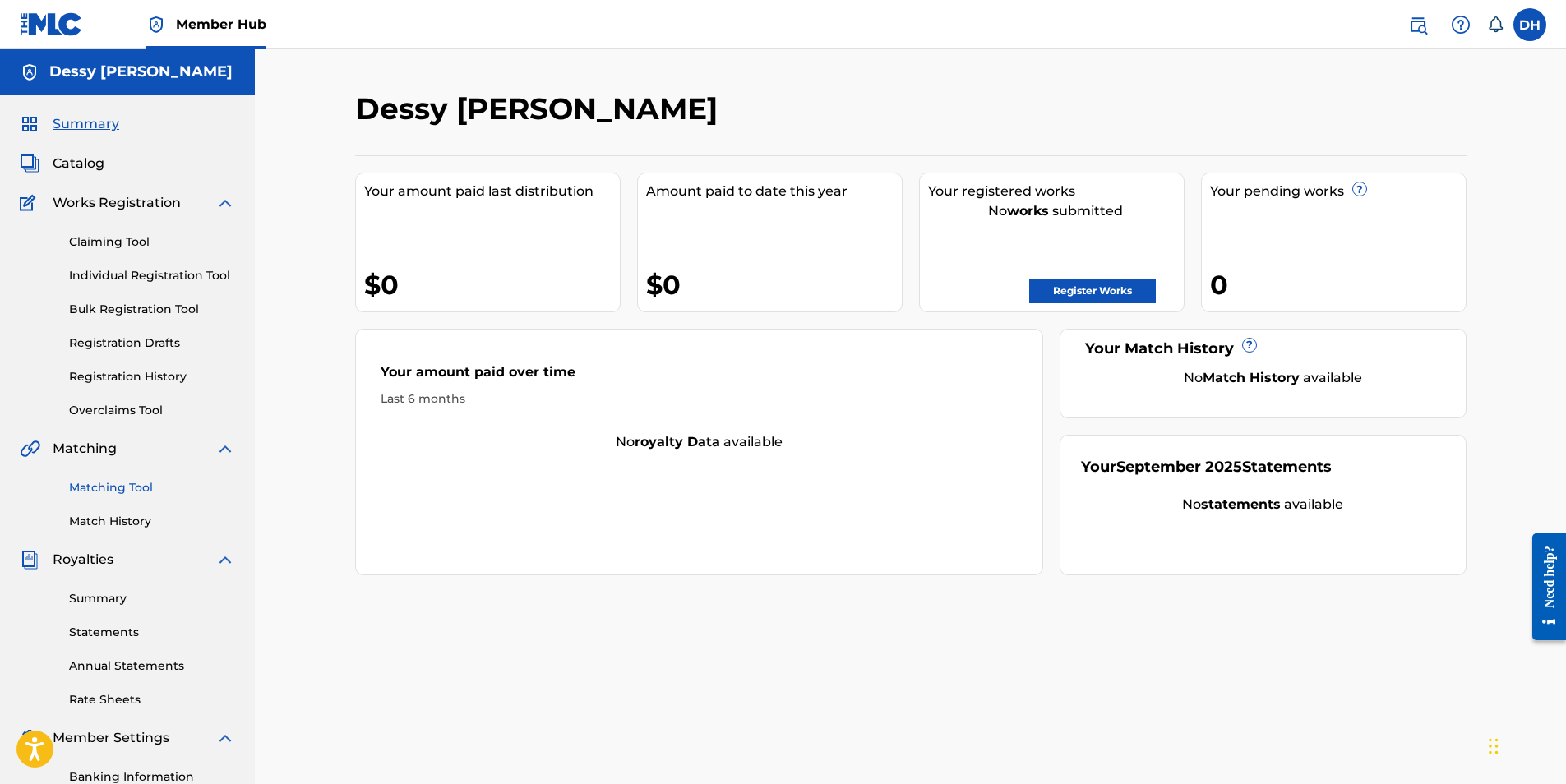
click at [122, 487] on link "Matching Tool" at bounding box center [151, 487] width 166 height 17
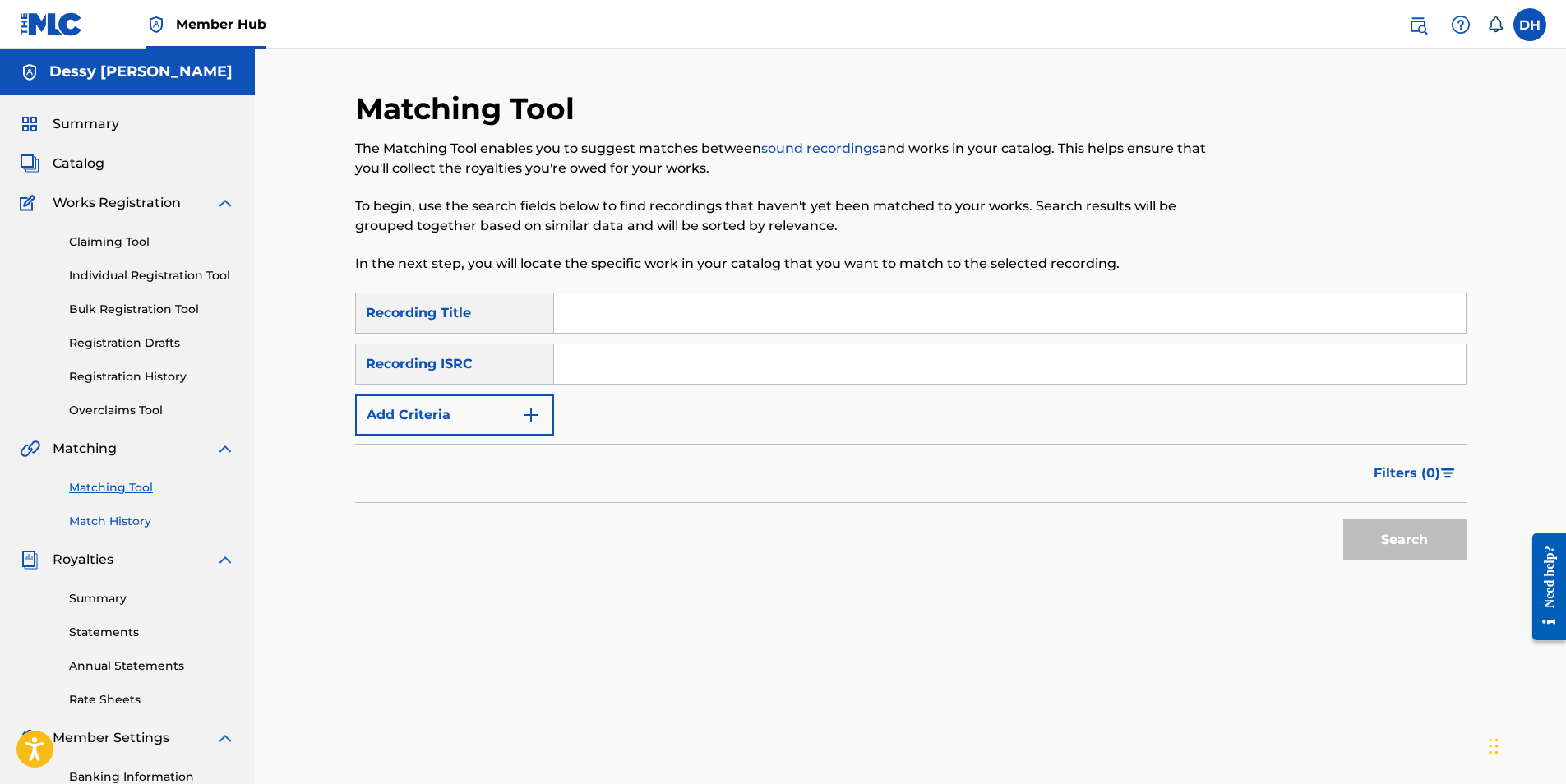
click at [122, 526] on link "Match History" at bounding box center [151, 521] width 166 height 17
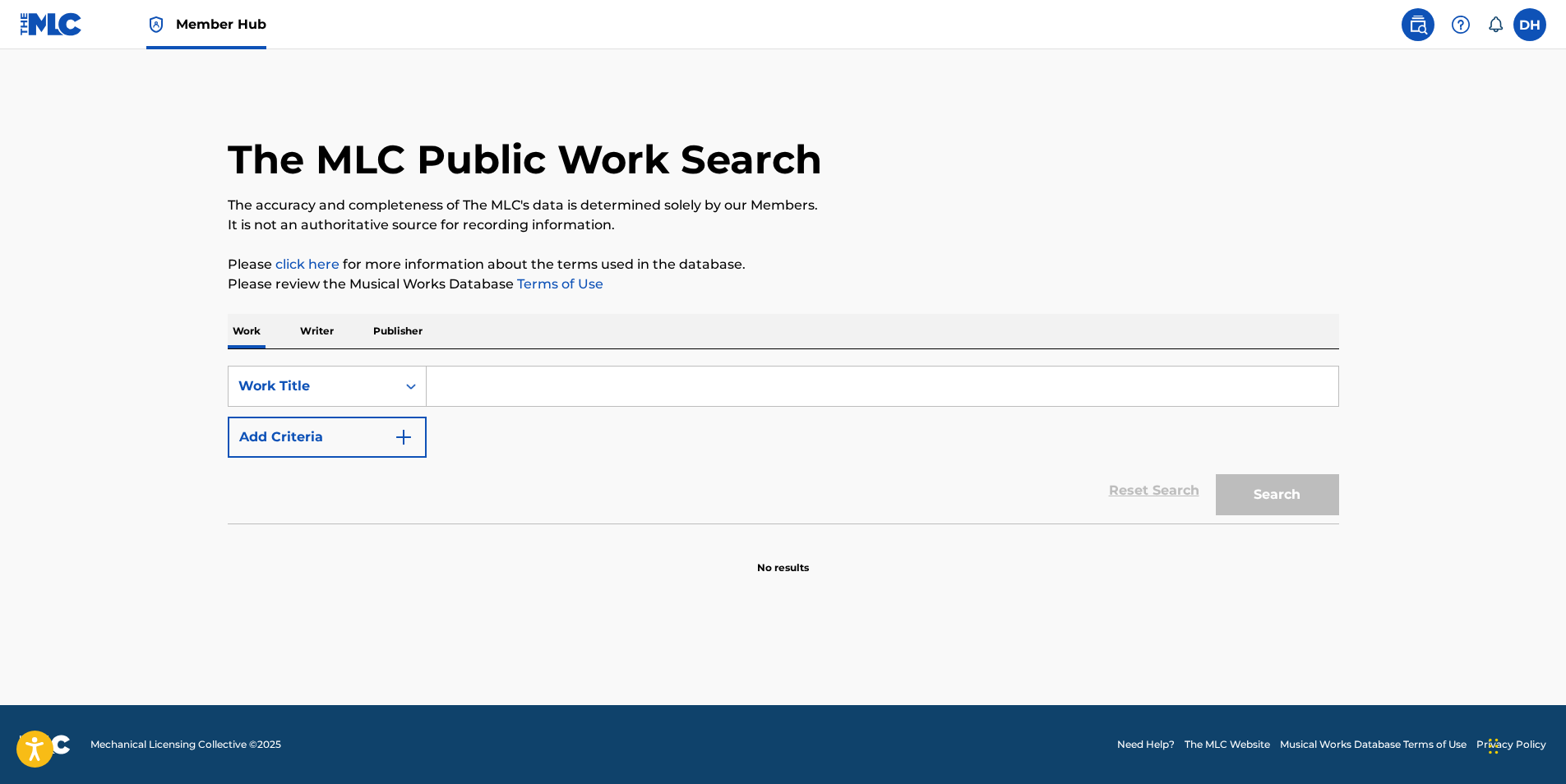
click at [519, 385] on input "Search Form" at bounding box center [882, 387] width 912 height 40
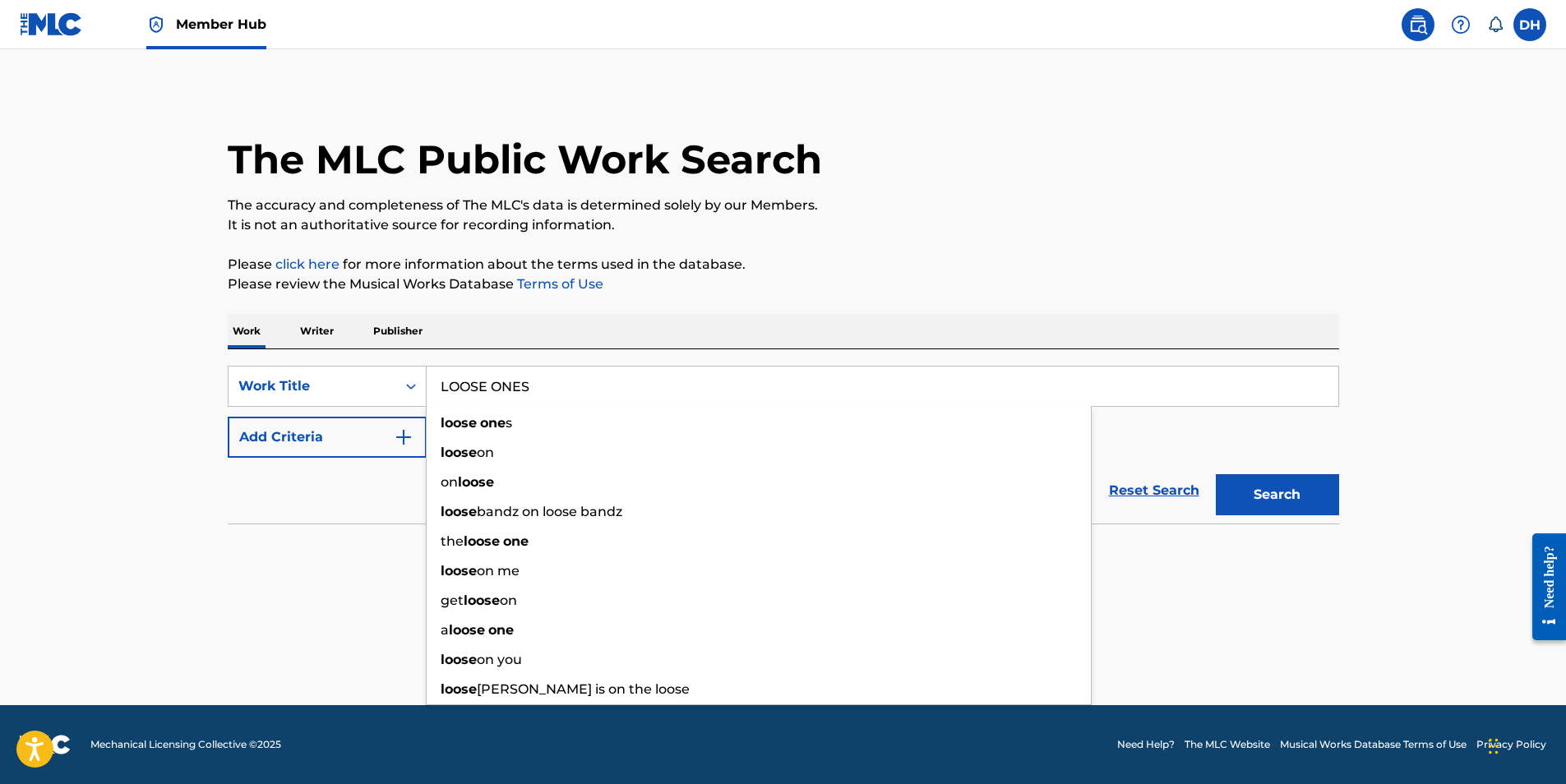
type input "LOOSE ONES"
click at [1216, 474] on button "Search" at bounding box center [1278, 494] width 123 height 41
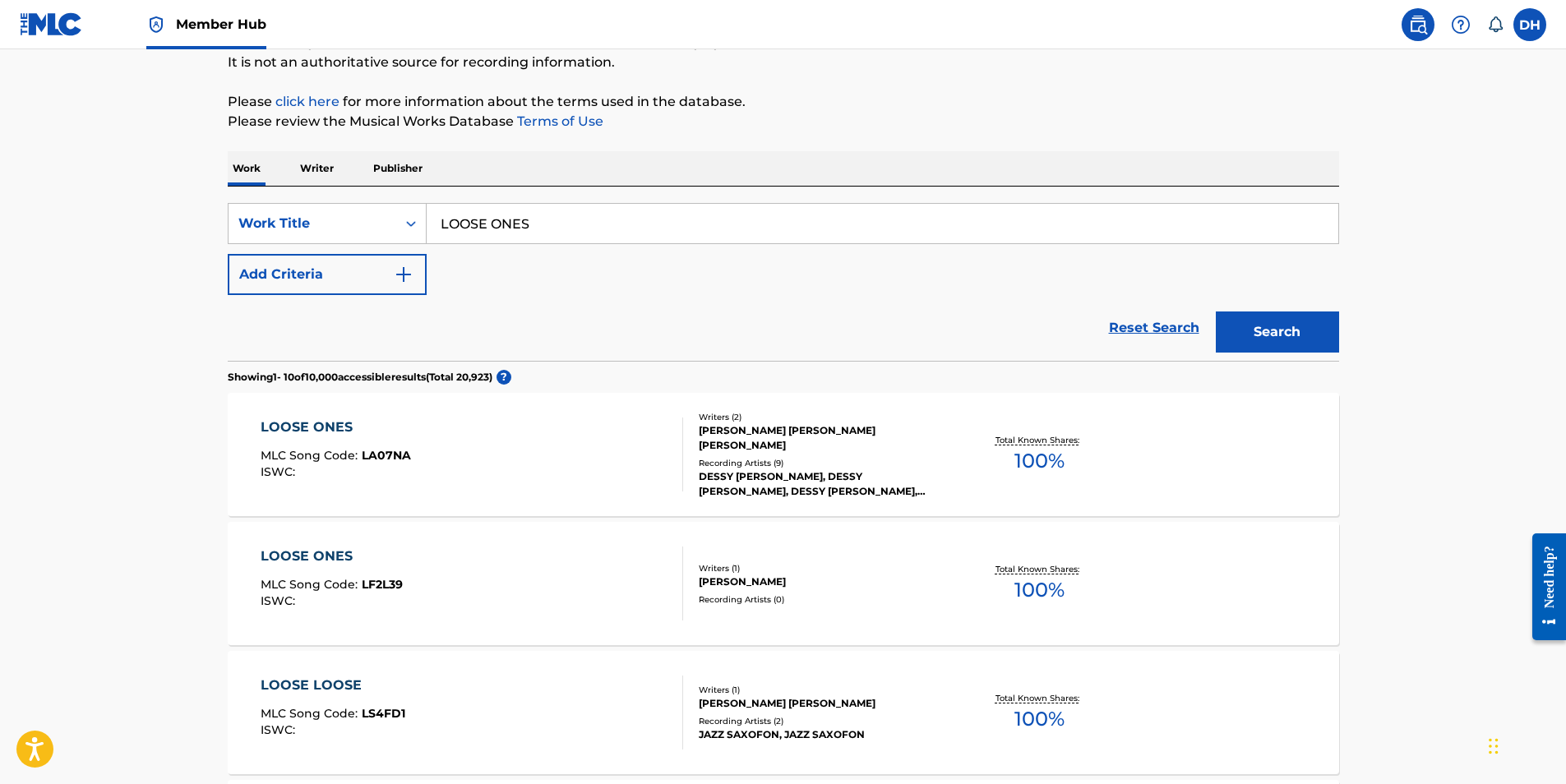
scroll to position [164, 0]
click at [816, 467] on div "DESSY [PERSON_NAME], DESSY [PERSON_NAME], DESSY [PERSON_NAME], DESSY [PERSON_NA…" at bounding box center [823, 482] width 249 height 30
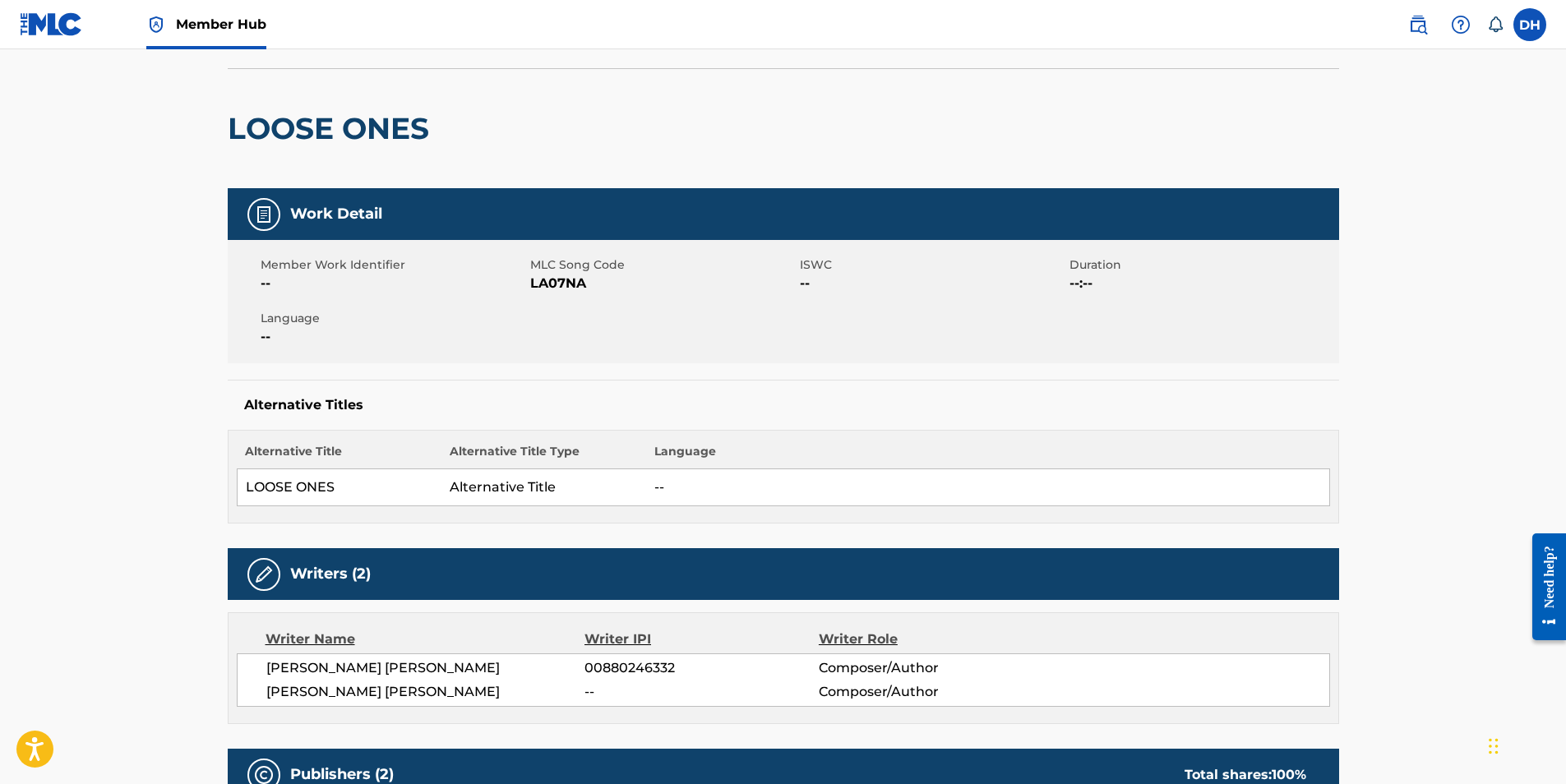
scroll to position [164, 0]
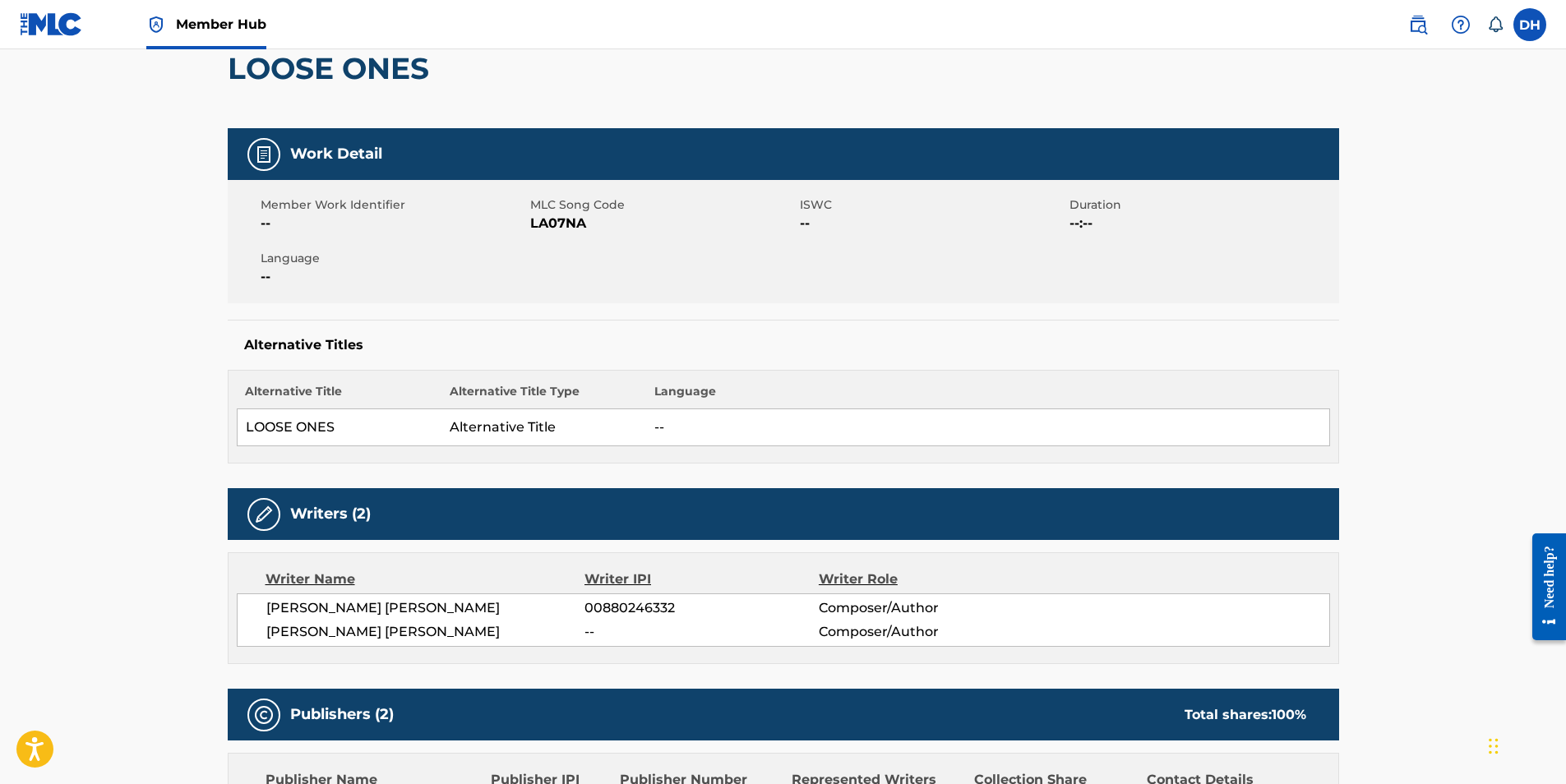
click at [389, 612] on span "[PERSON_NAME] [PERSON_NAME]" at bounding box center [426, 608] width 319 height 20
copy div "[PERSON_NAME] [PERSON_NAME]"
click at [647, 602] on span "00880246332" at bounding box center [701, 608] width 234 height 20
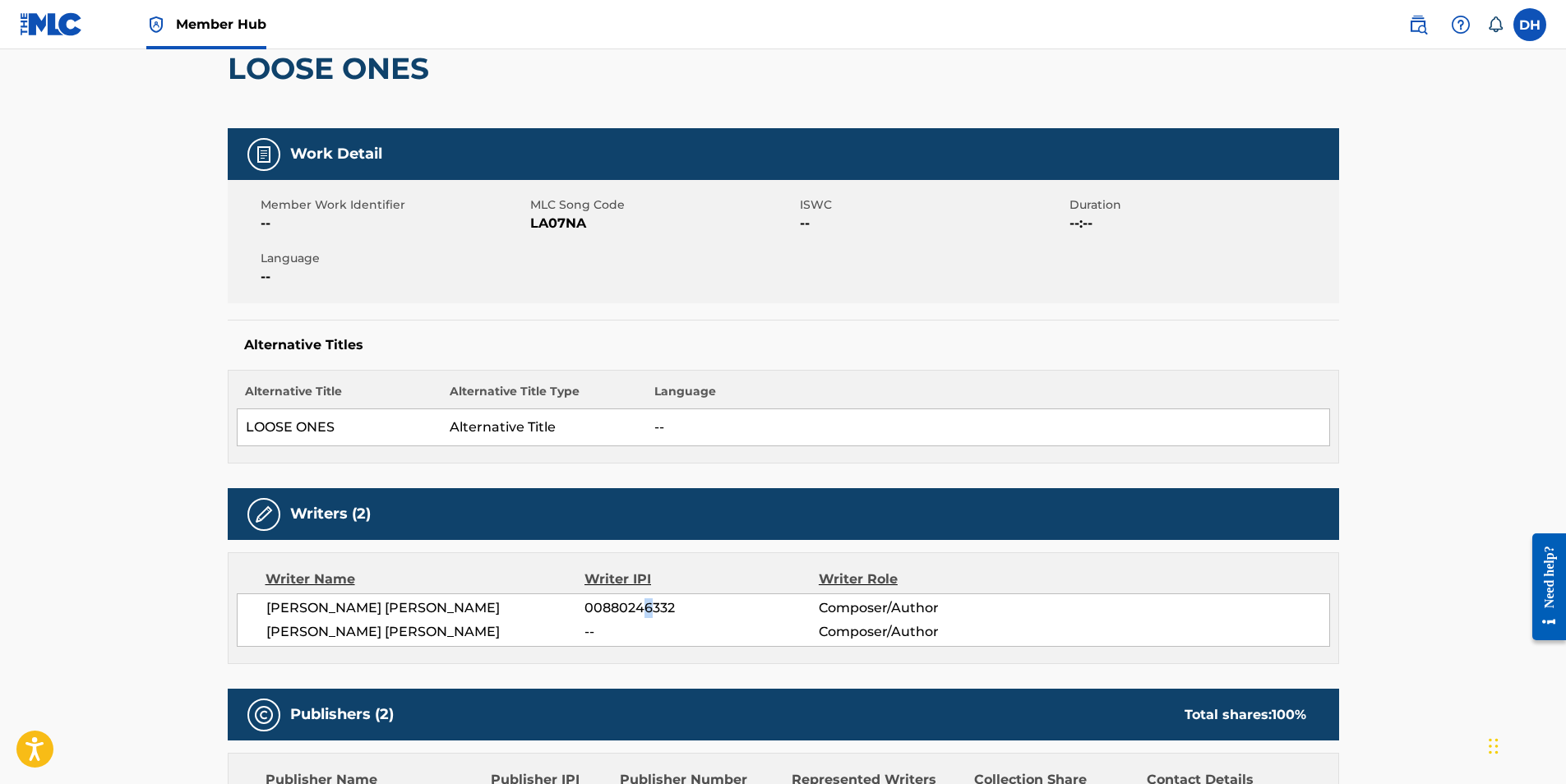
click at [647, 601] on span "00880246332" at bounding box center [701, 608] width 234 height 20
copy div "00880246332"
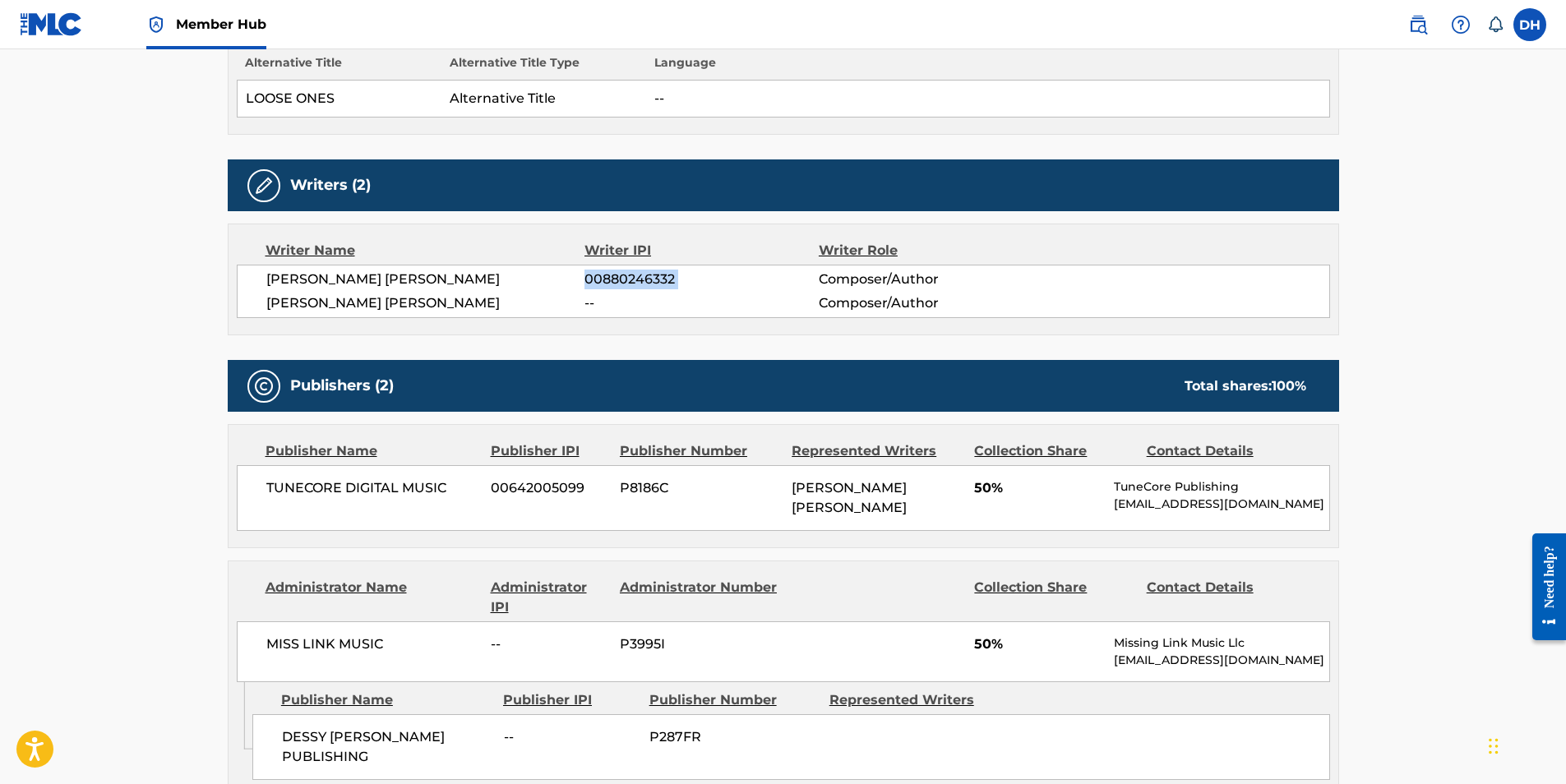
scroll to position [739, 0]
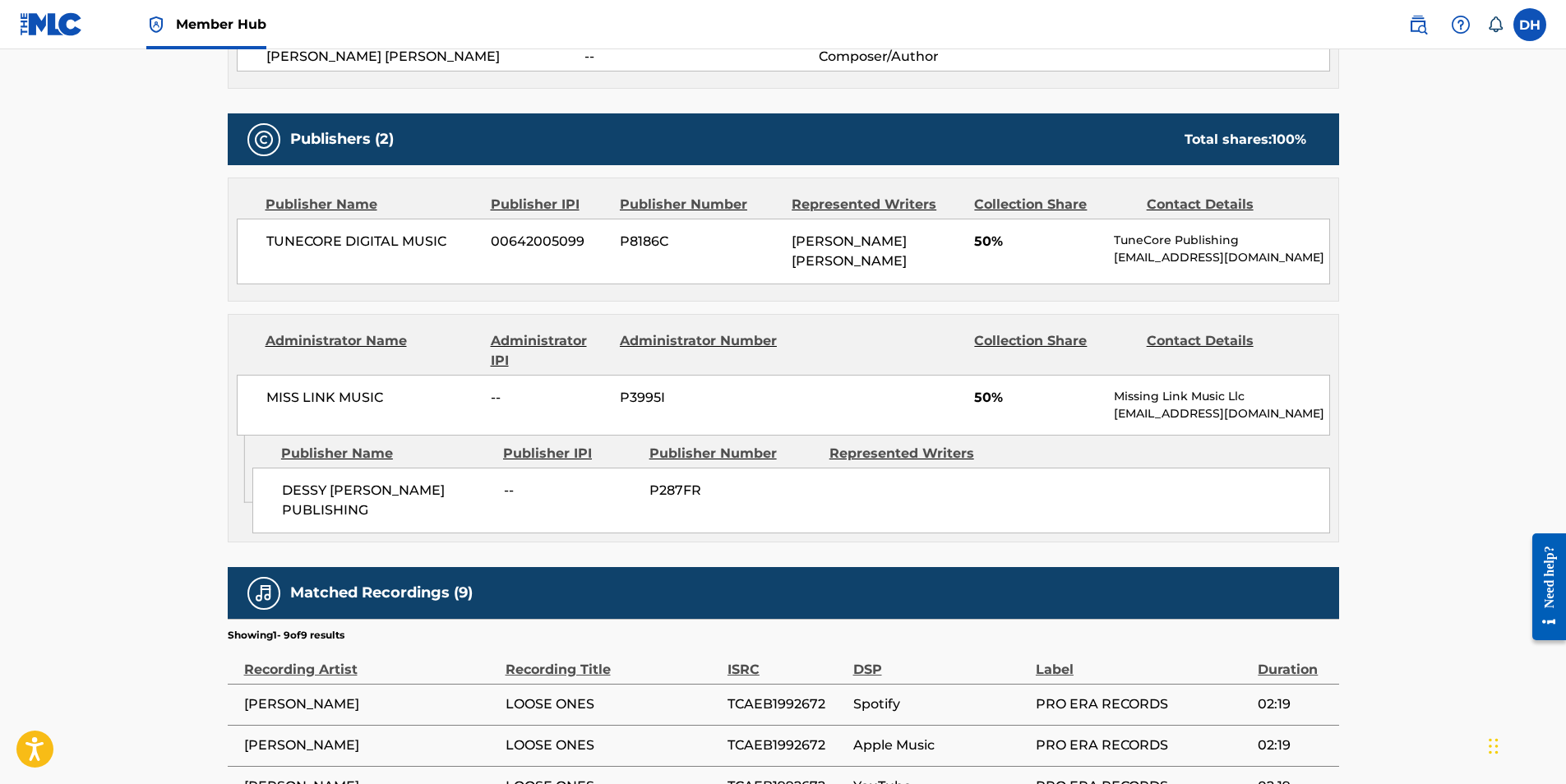
click at [368, 494] on span "DESSY [PERSON_NAME] PUBLISHING" at bounding box center [387, 501] width 210 height 40
copy div "DESSY [PERSON_NAME] PUBLISHING"
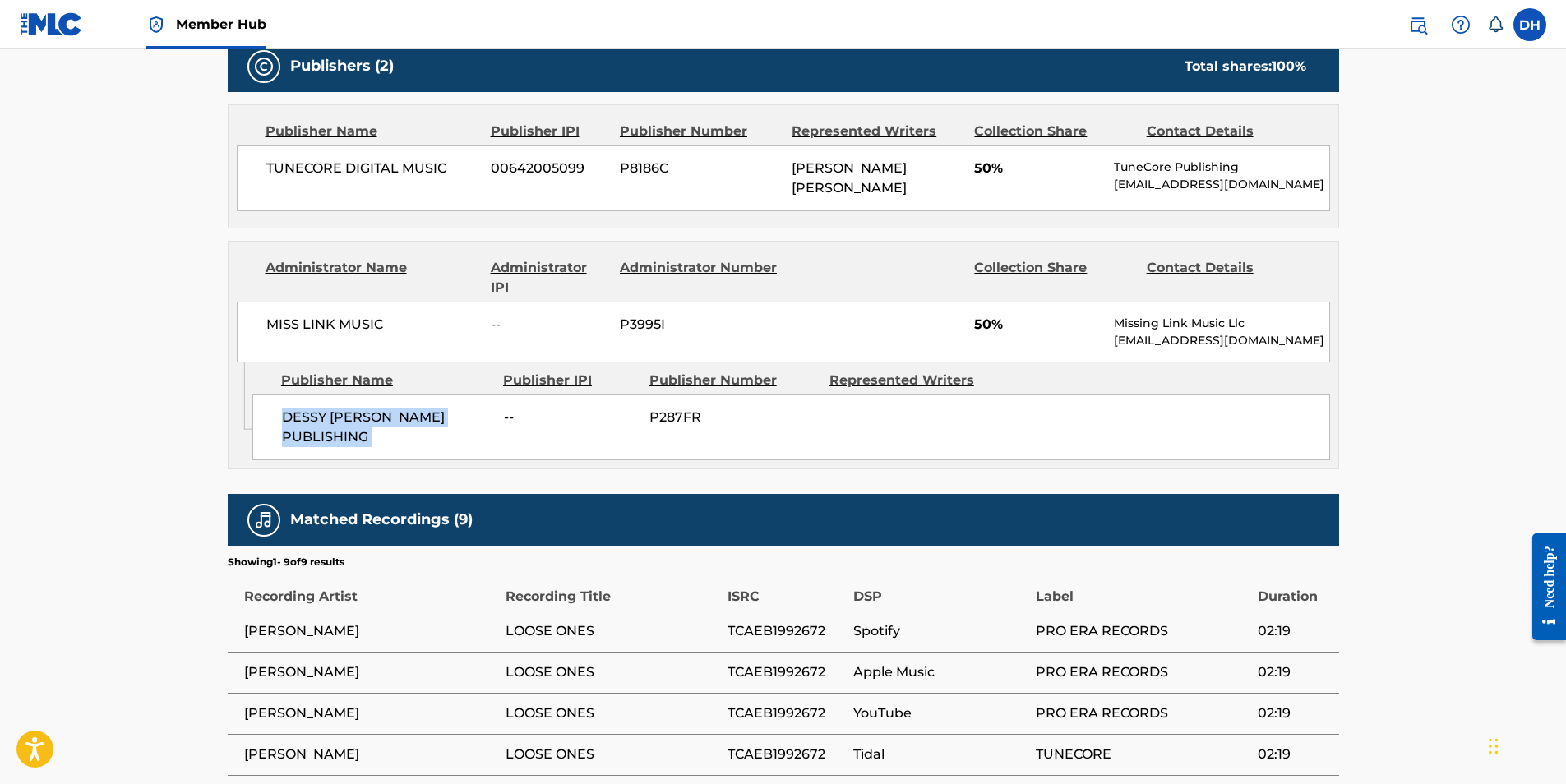
scroll to position [903, 0]
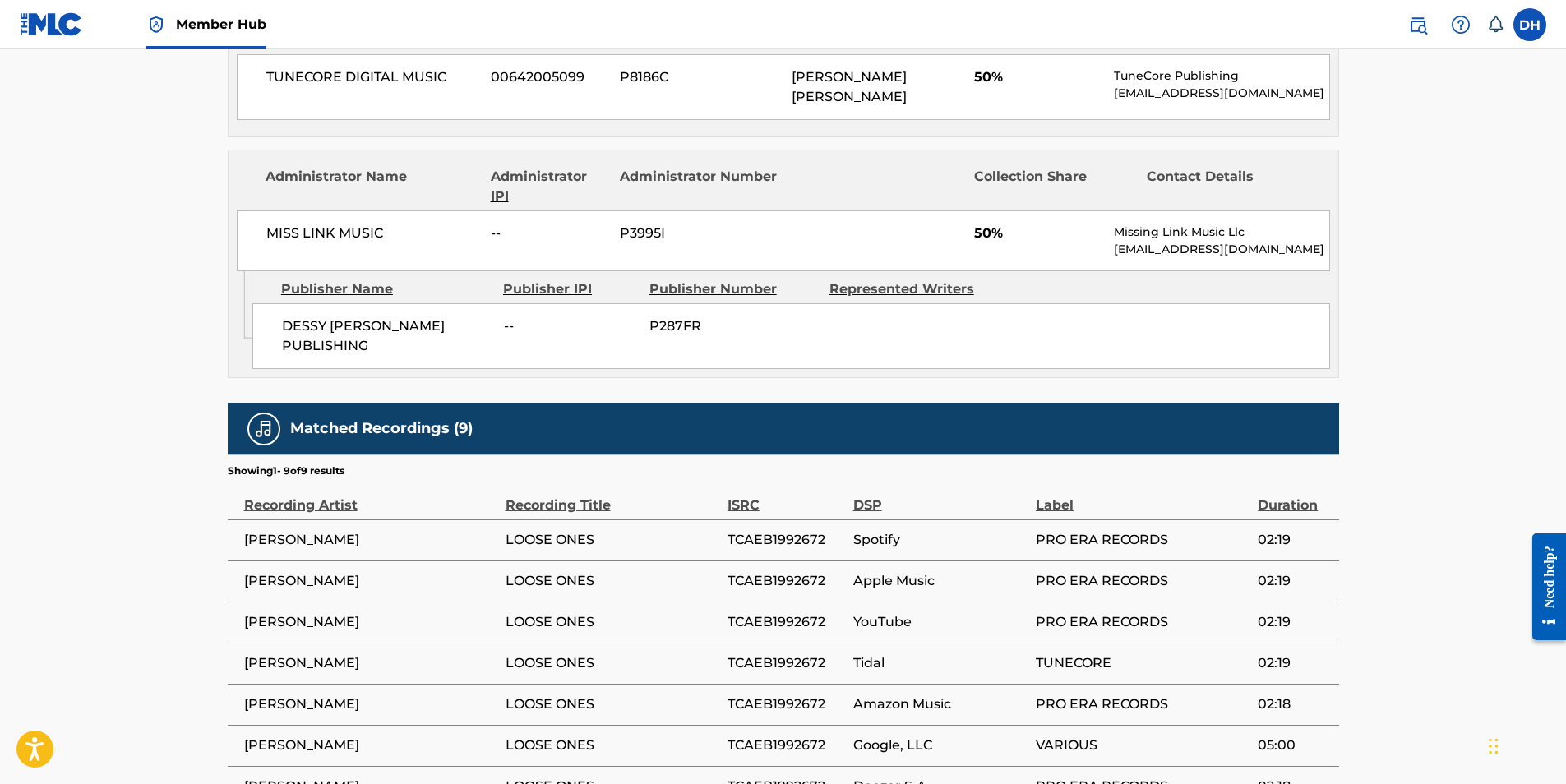
click at [687, 325] on span "P287FR" at bounding box center [733, 326] width 168 height 20
copy div "P287FR Total shares: 100 %"
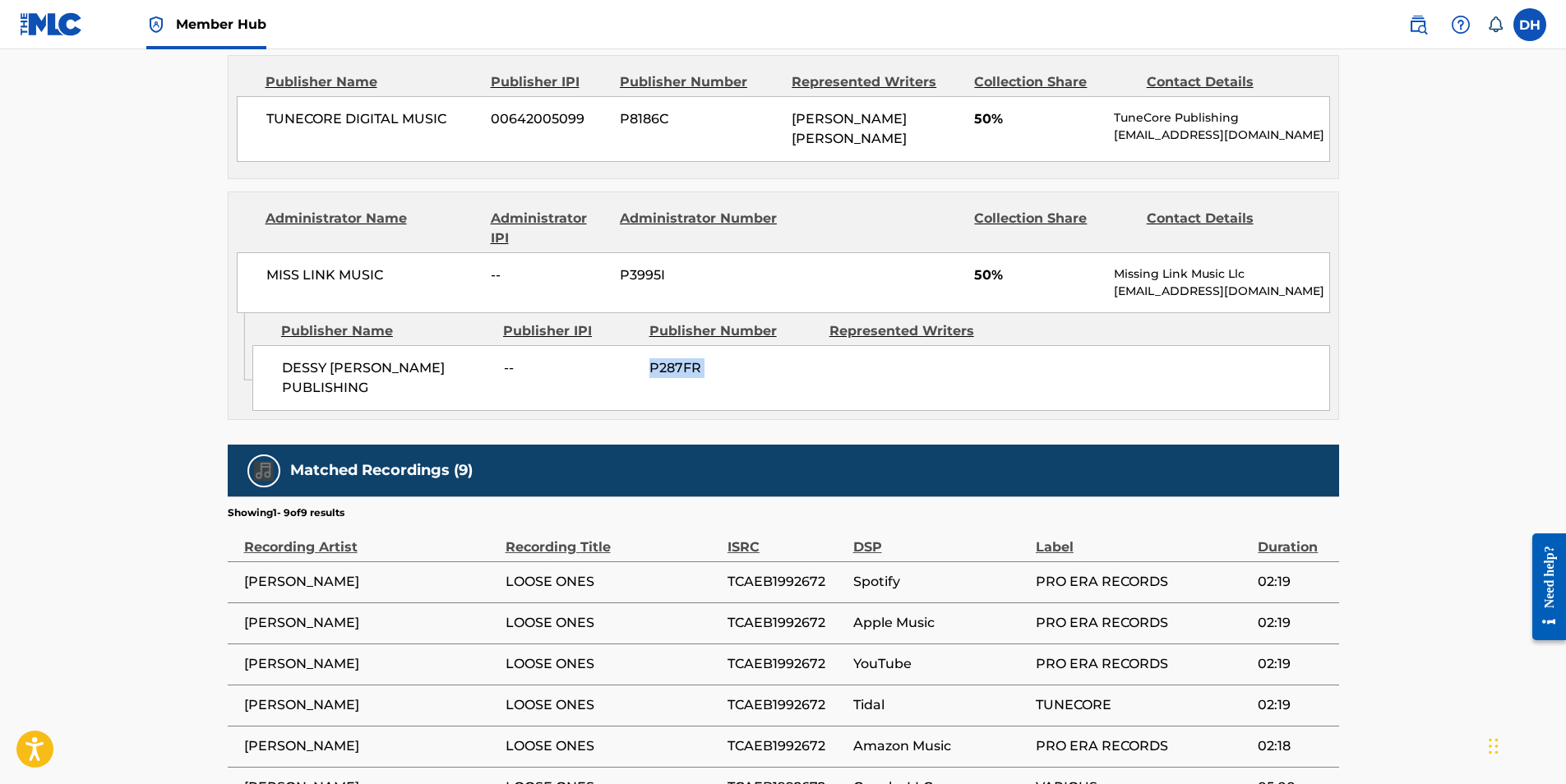
scroll to position [1097, 0]
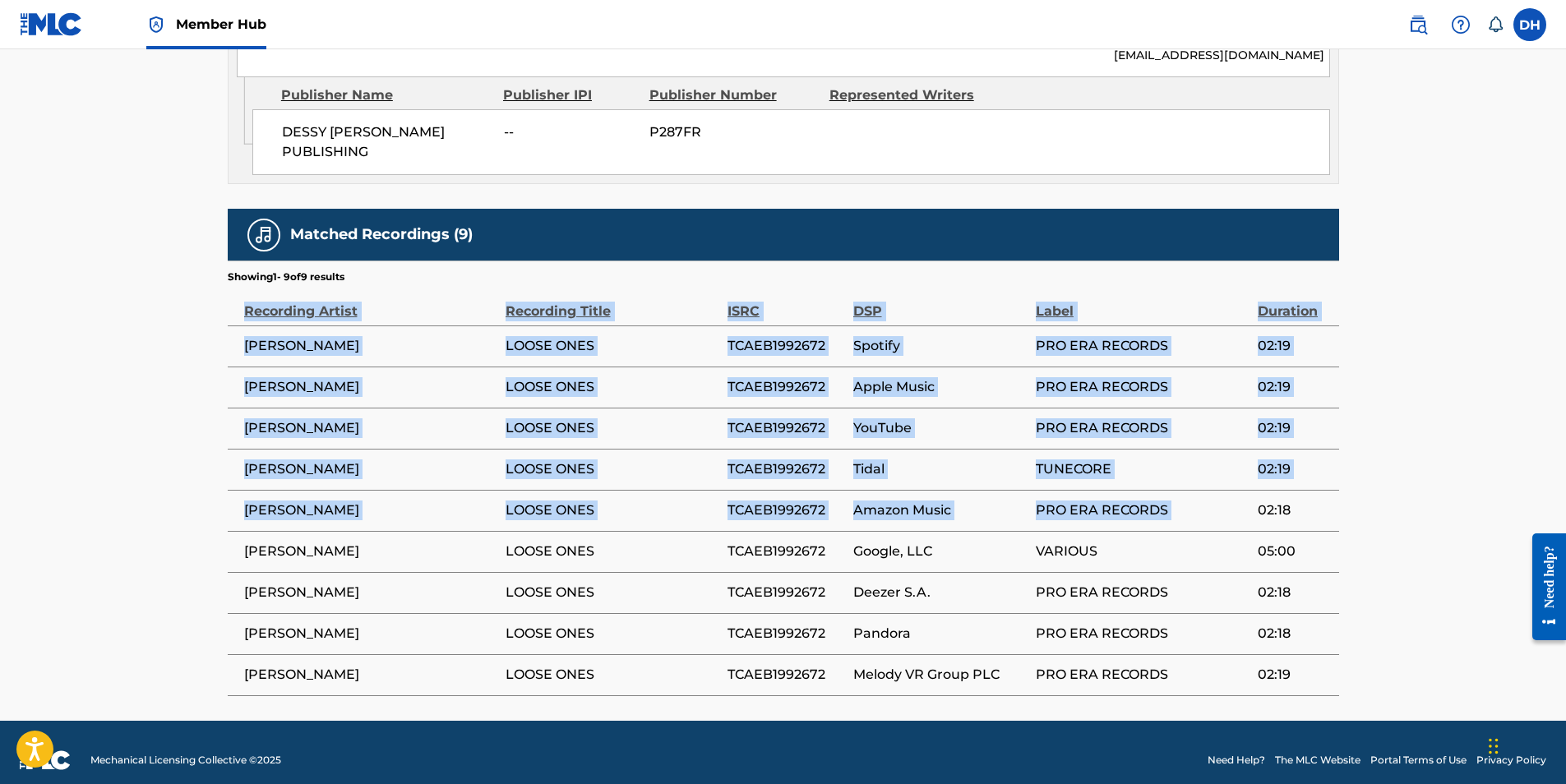
drag, startPoint x: 1259, startPoint y: 493, endPoint x: 1369, endPoint y: 514, distance: 112.0
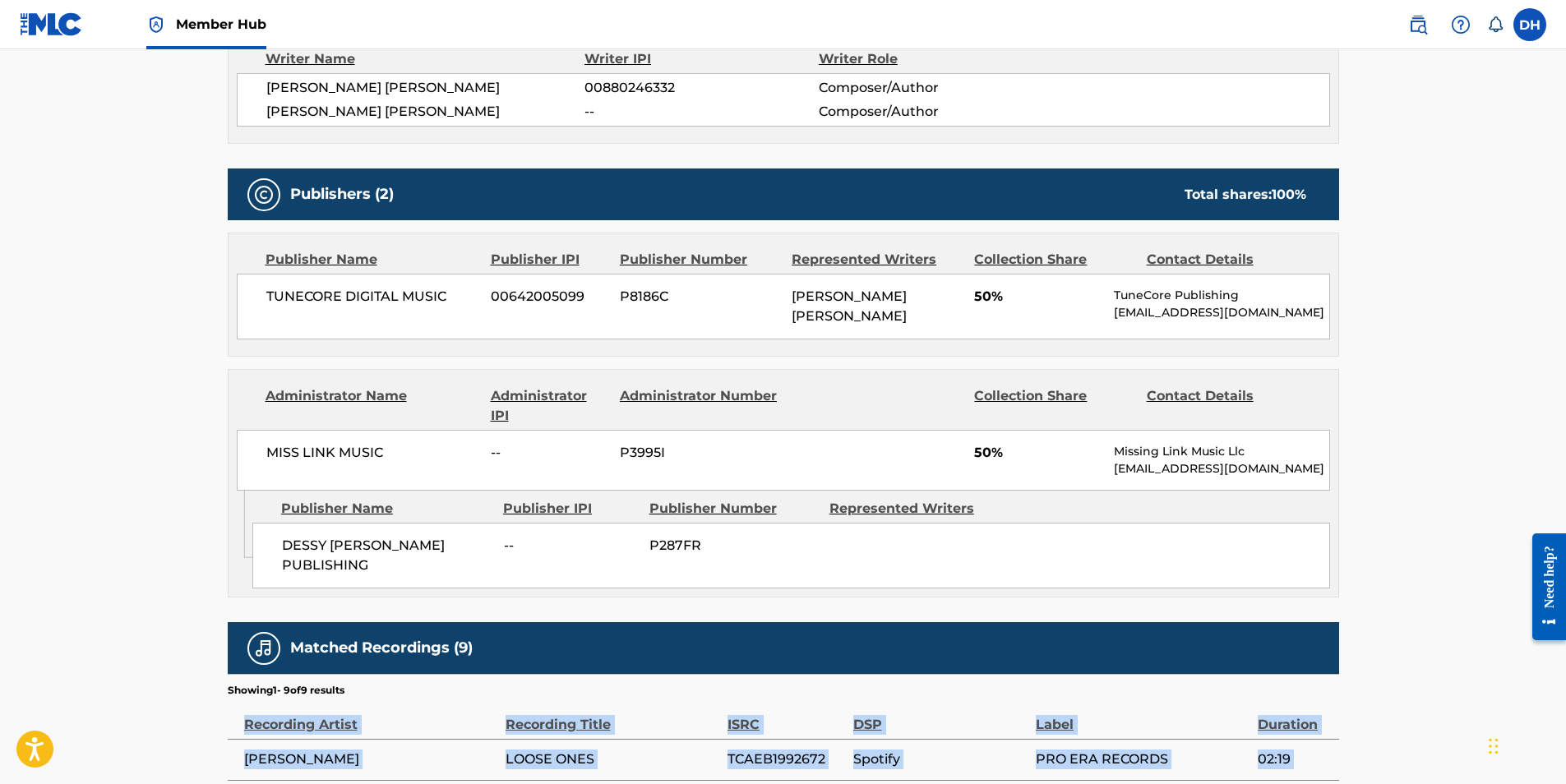
drag, startPoint x: 1449, startPoint y: 596, endPoint x: 1420, endPoint y: 451, distance: 147.9
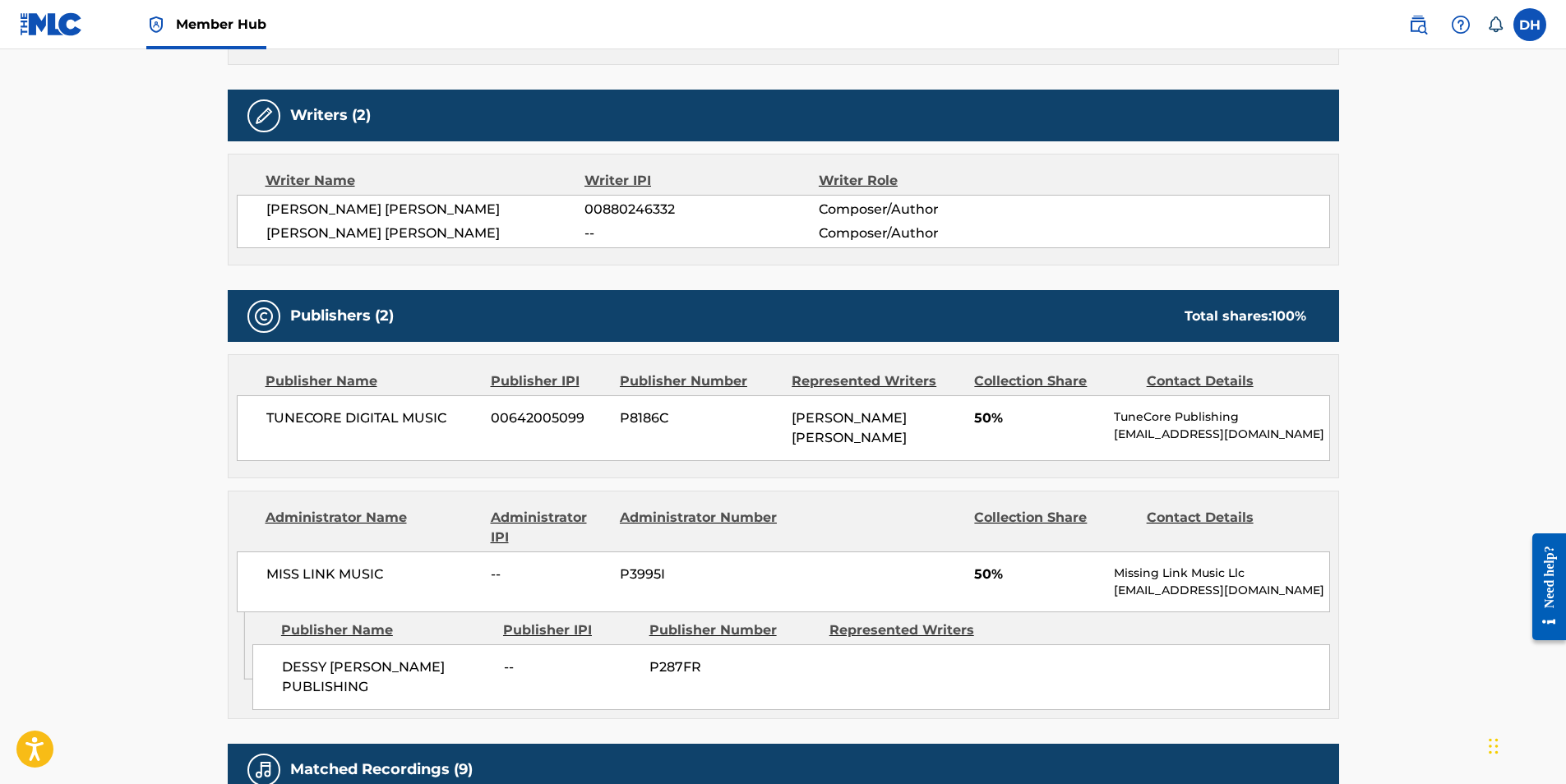
scroll to position [587, 0]
